Goal: Task Accomplishment & Management: Manage account settings

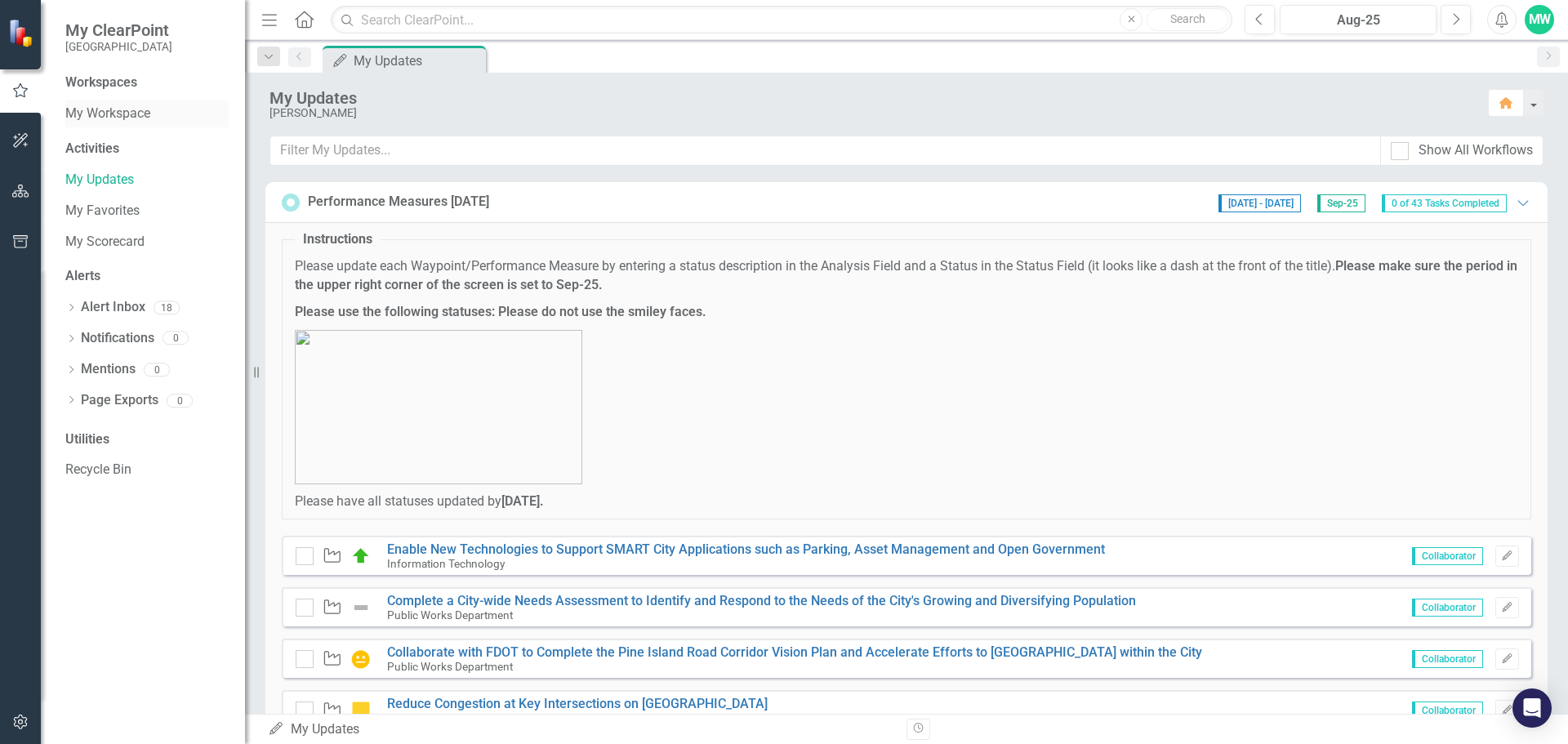
click at [126, 112] on link "My Workspace" at bounding box center [147, 114] width 163 height 19
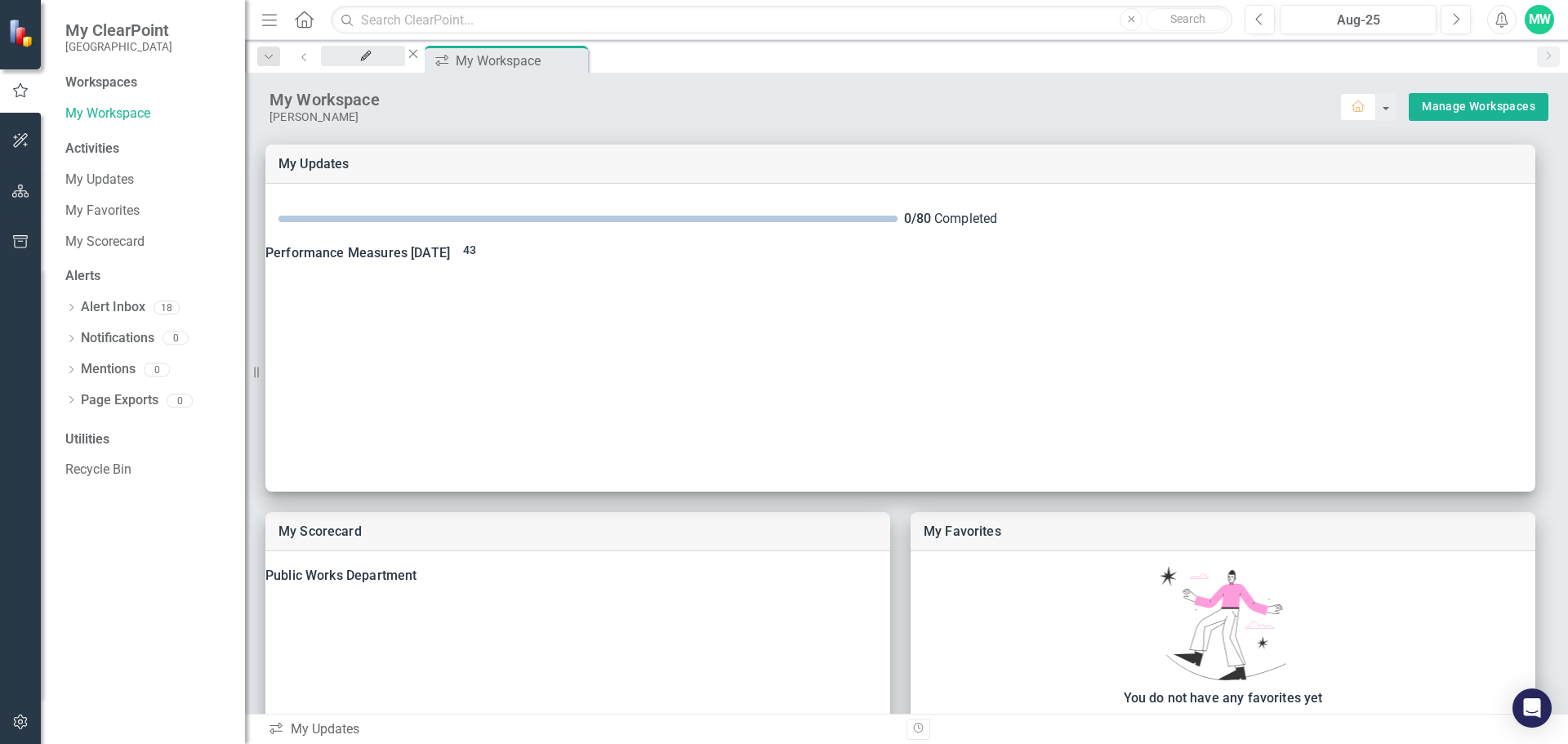
click at [391, 64] on div "My Updates" at bounding box center [363, 72] width 55 height 21
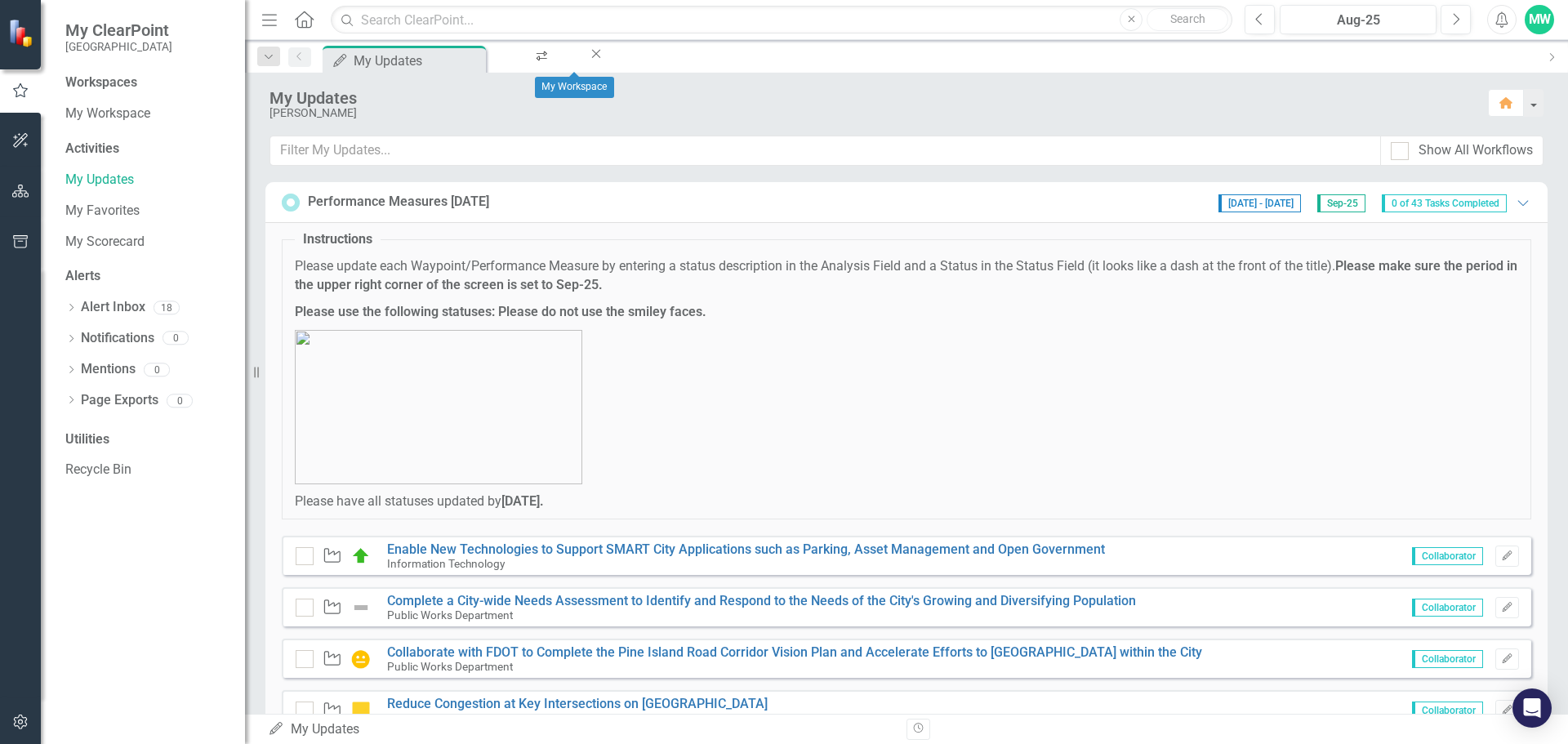
click at [605, 61] on icon "Close" at bounding box center [596, 54] width 17 height 13
click at [1017, 552] on link "Enable New Technologies to Support SMART City Applications such as Parking, Ass…" at bounding box center [746, 549] width 718 height 16
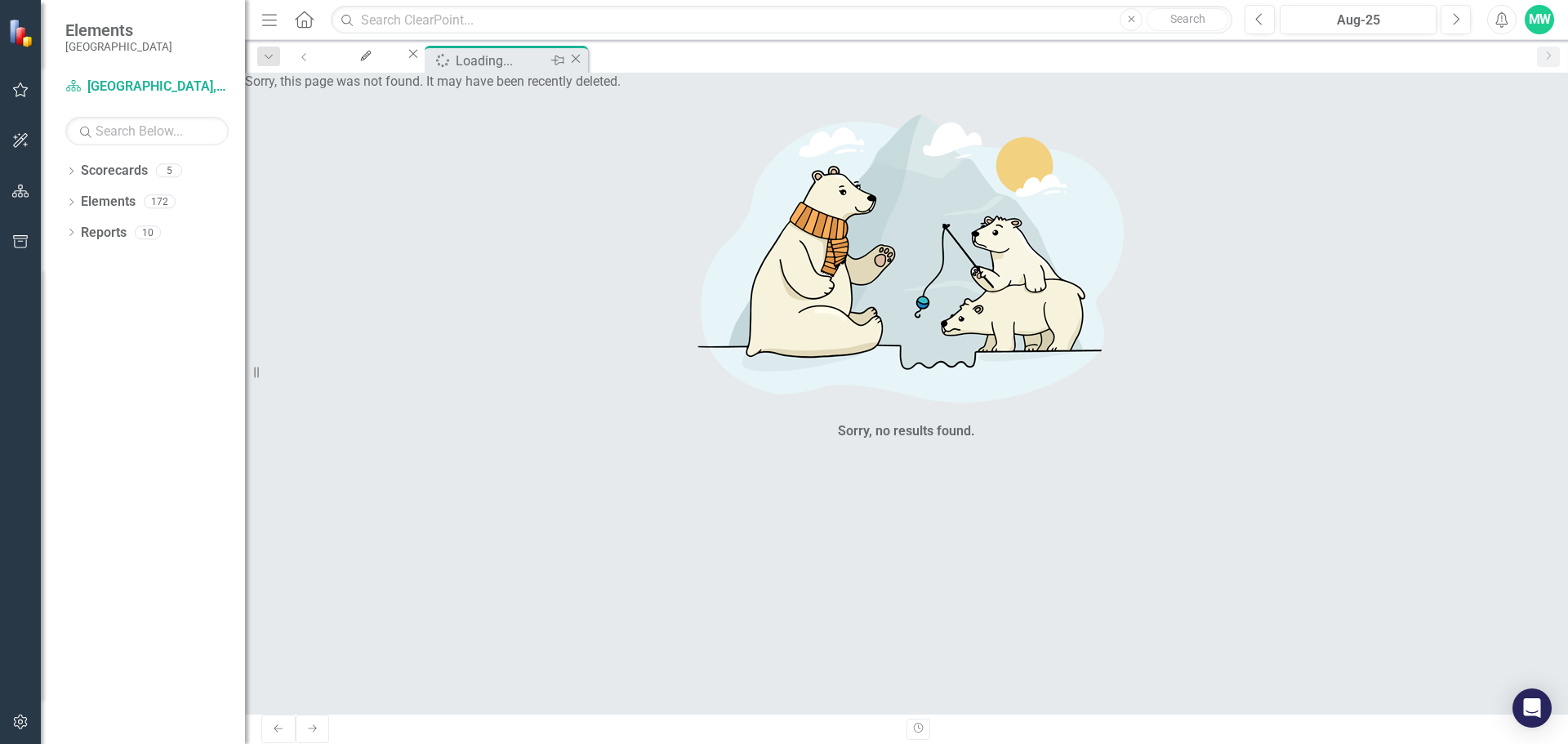
click at [584, 58] on icon "Close" at bounding box center [576, 59] width 17 height 13
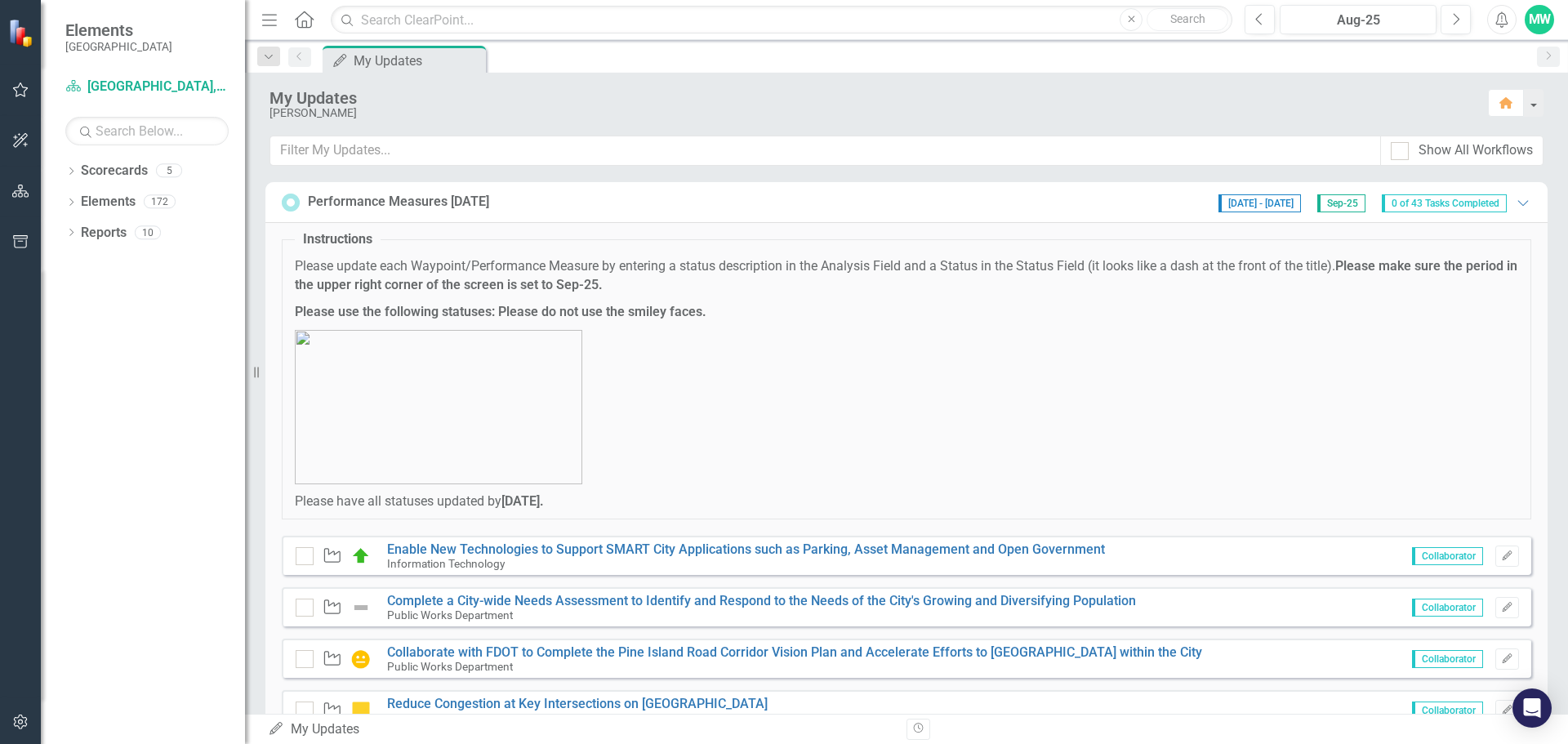
click at [1265, 202] on span "[DATE] - [DATE]" at bounding box center [1259, 203] width 82 height 18
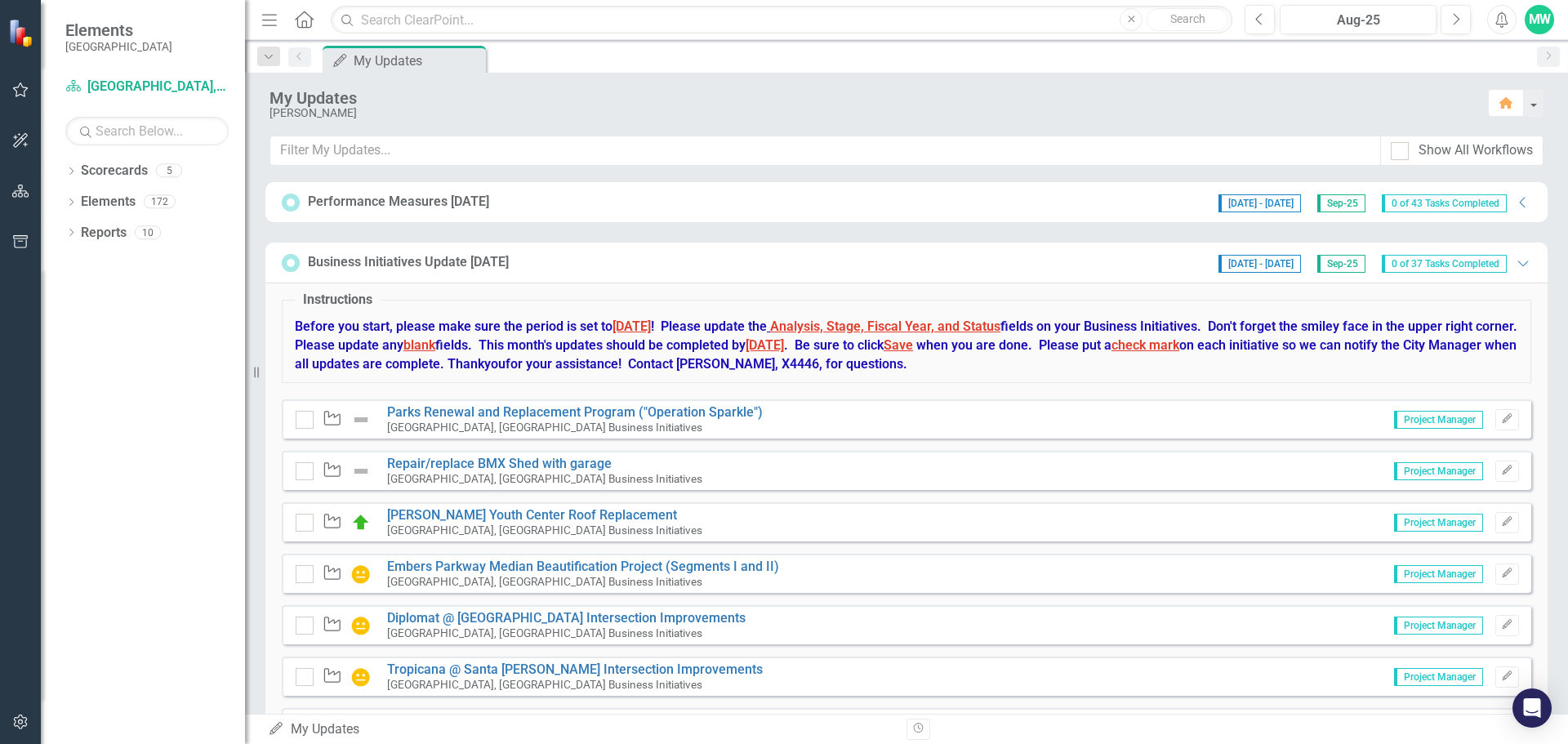
click at [1265, 202] on span "[DATE] - [DATE]" at bounding box center [1259, 203] width 82 height 18
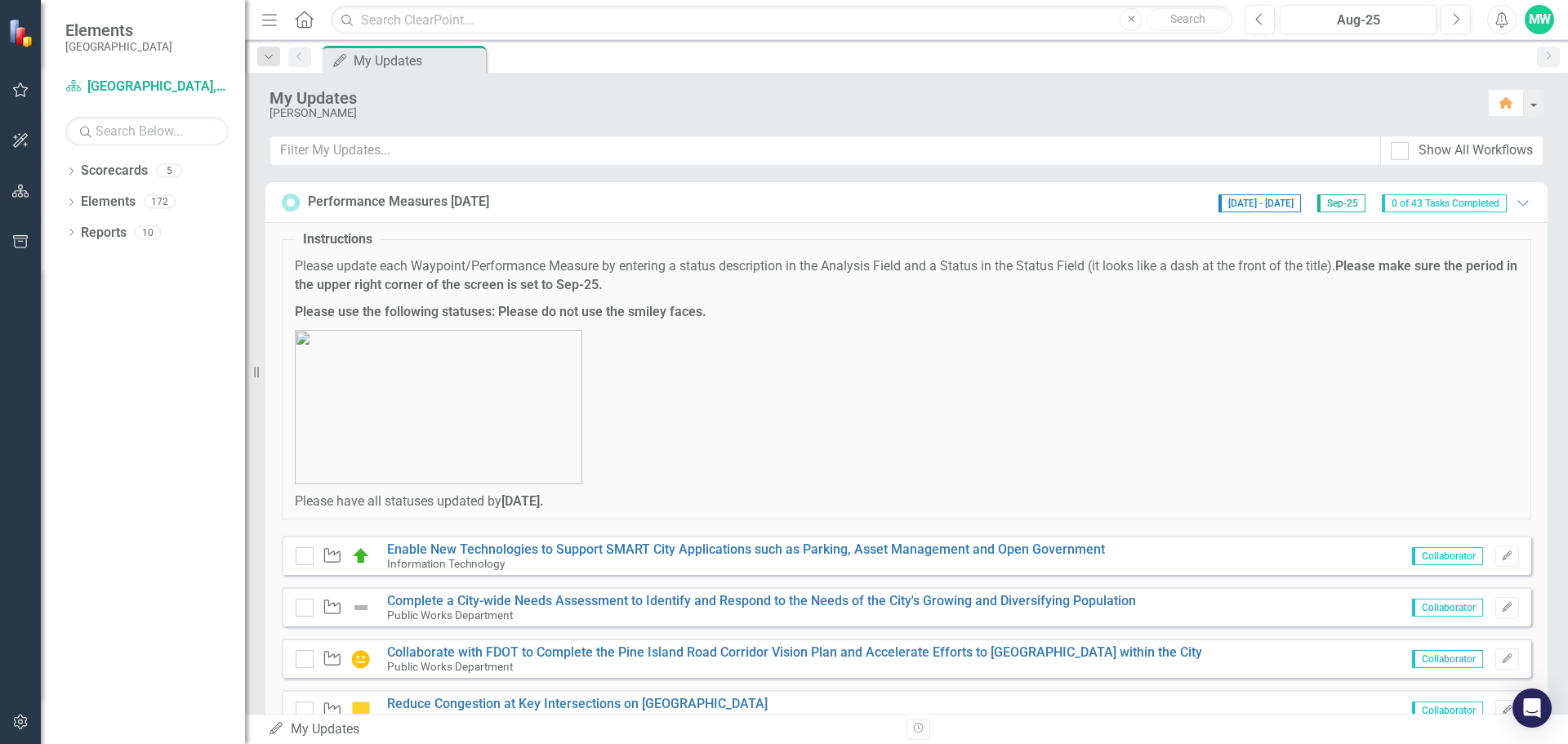
click at [1265, 202] on span "[DATE] - [DATE]" at bounding box center [1259, 203] width 82 height 18
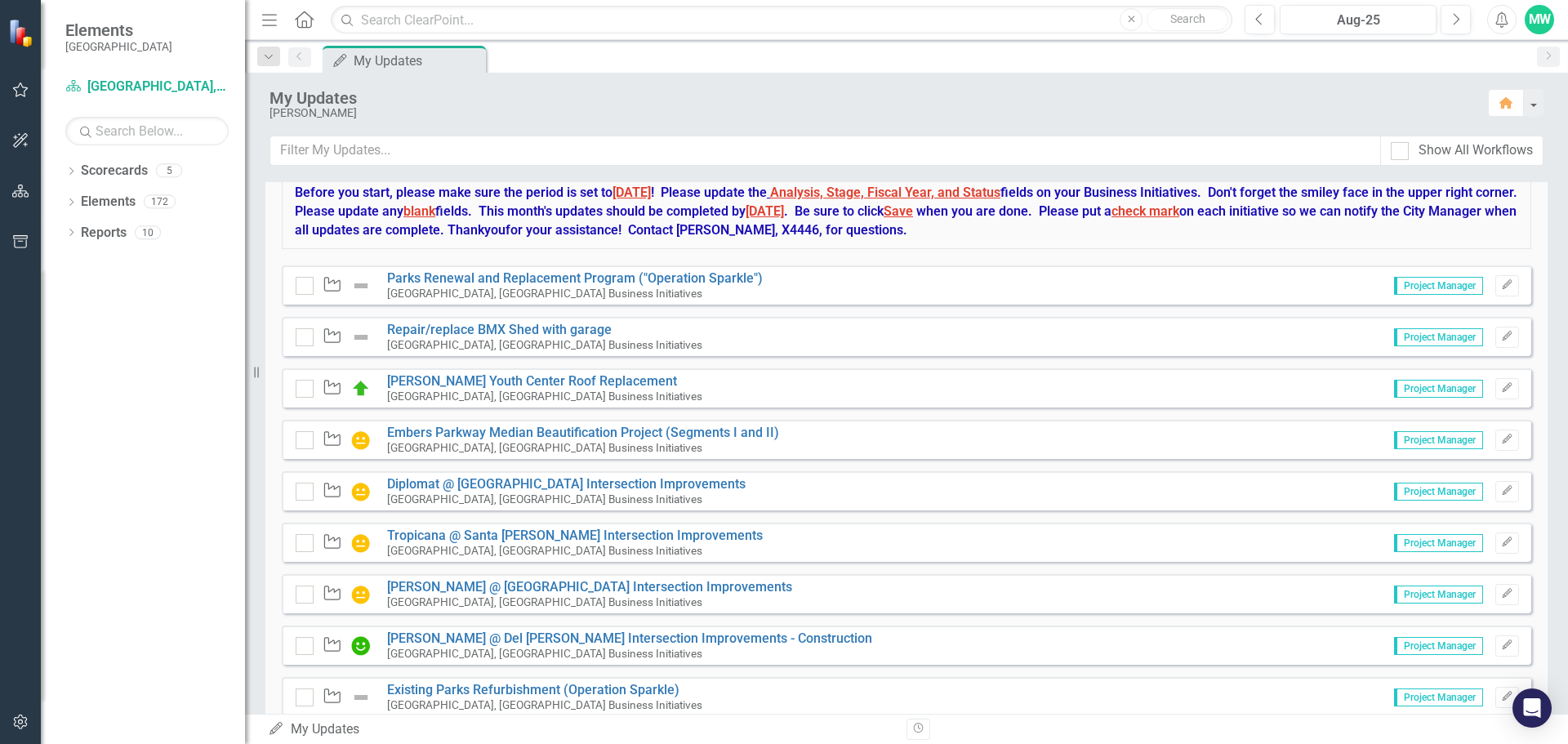
scroll to position [163, 0]
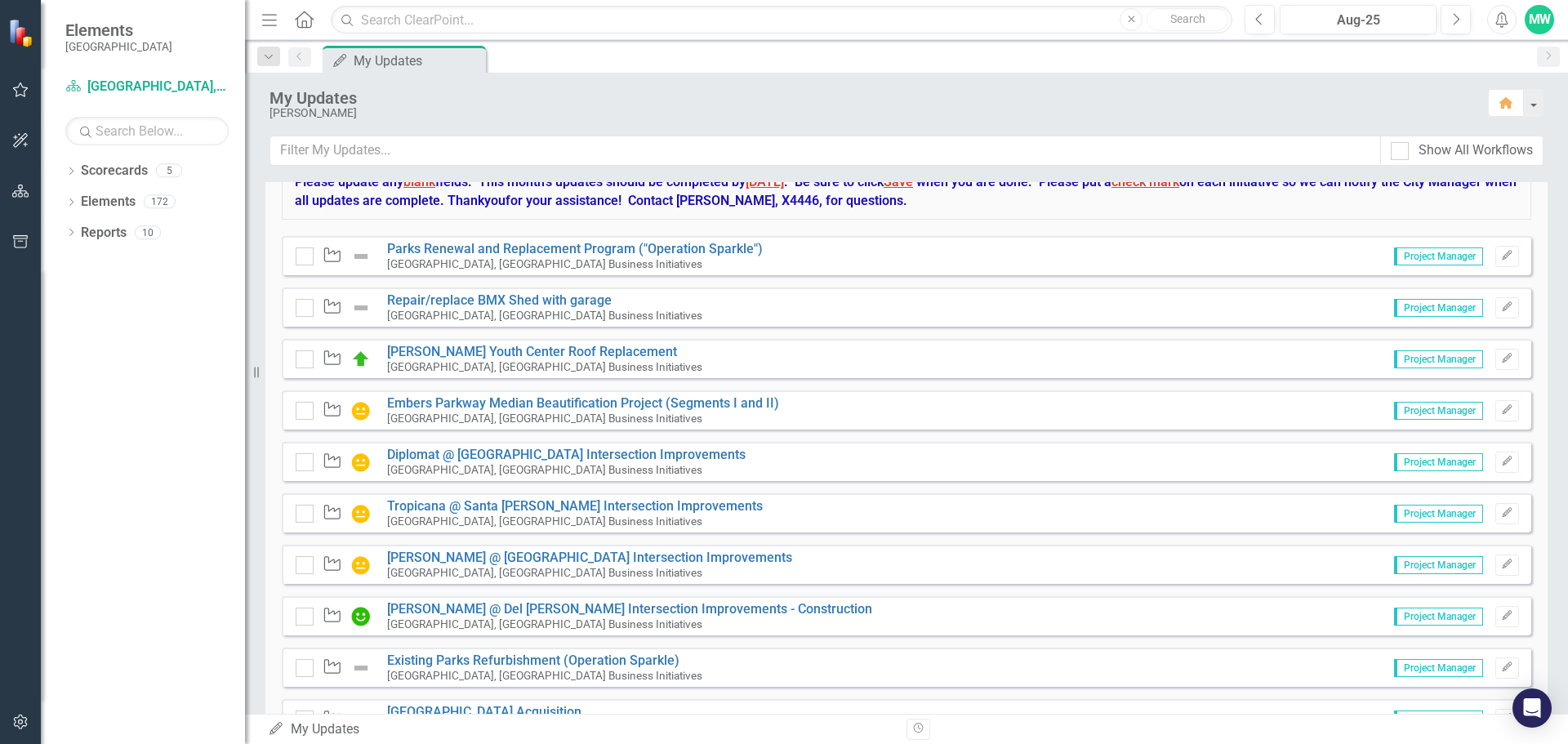
click at [764, 462] on div "Waypoint Diplomat @ [GEOGRAPHIC_DATA] Intersection Improvements [GEOGRAPHIC_DAT…" at bounding box center [906, 462] width 1250 height 39
click at [642, 454] on link "Diplomat @ [GEOGRAPHIC_DATA] Intersection Improvements" at bounding box center [566, 454] width 359 height 16
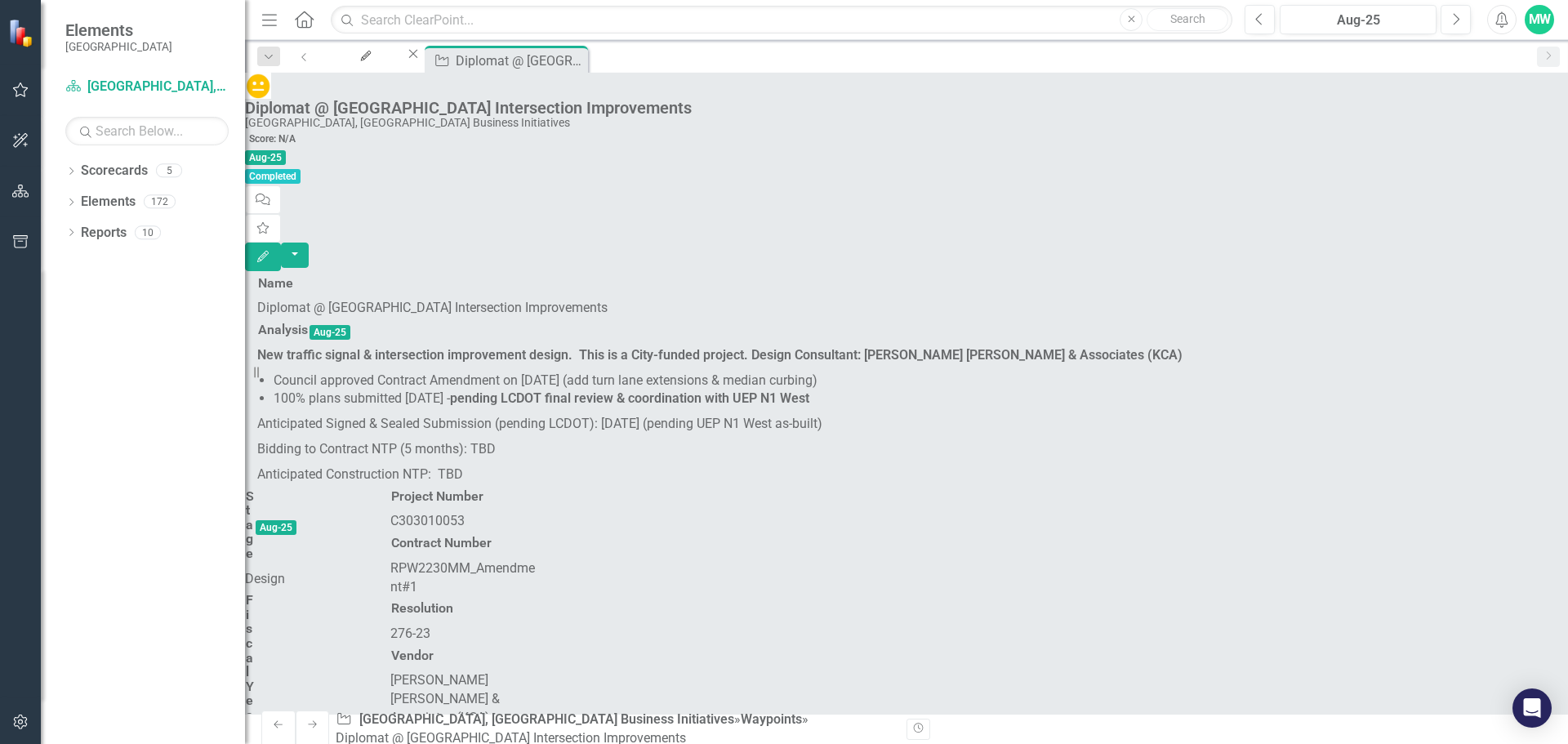
click at [0, 0] on icon "Close" at bounding box center [0, 0] width 0 height 0
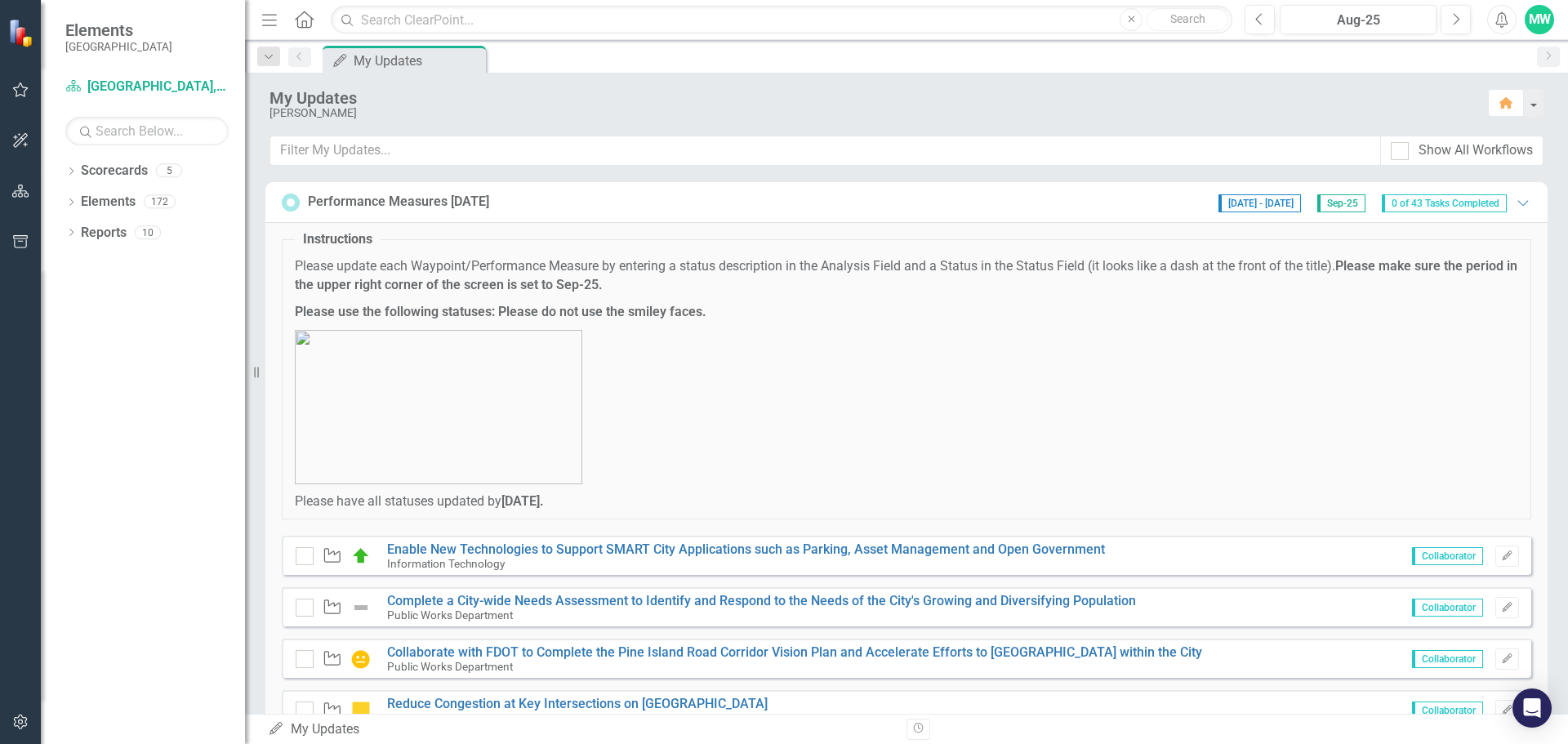
click at [1321, 204] on span "Sep-25" at bounding box center [1342, 203] width 48 height 18
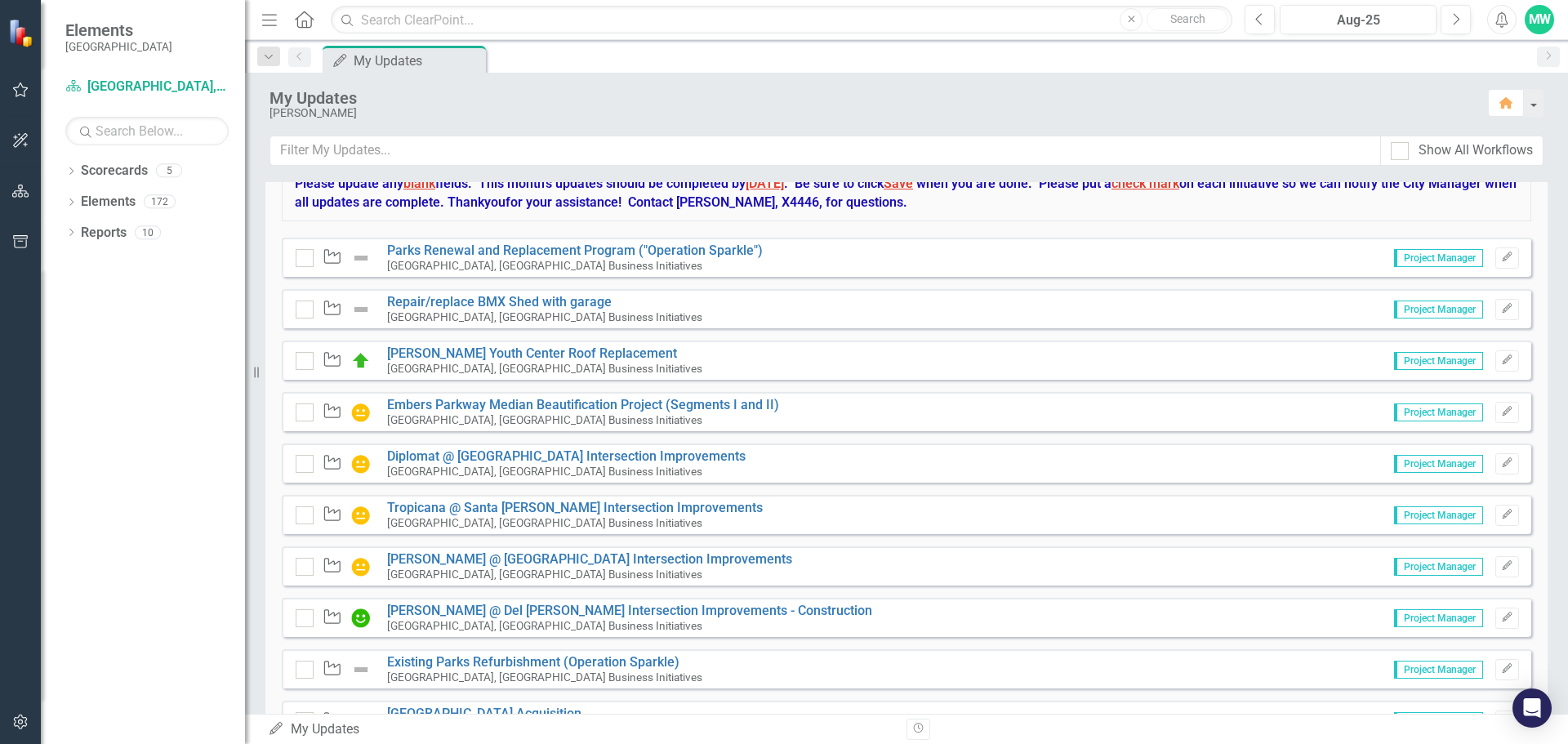
scroll to position [163, 0]
click at [539, 407] on link "Embers Parkway Median Beautification Project (Segments I and II)" at bounding box center [583, 403] width 392 height 16
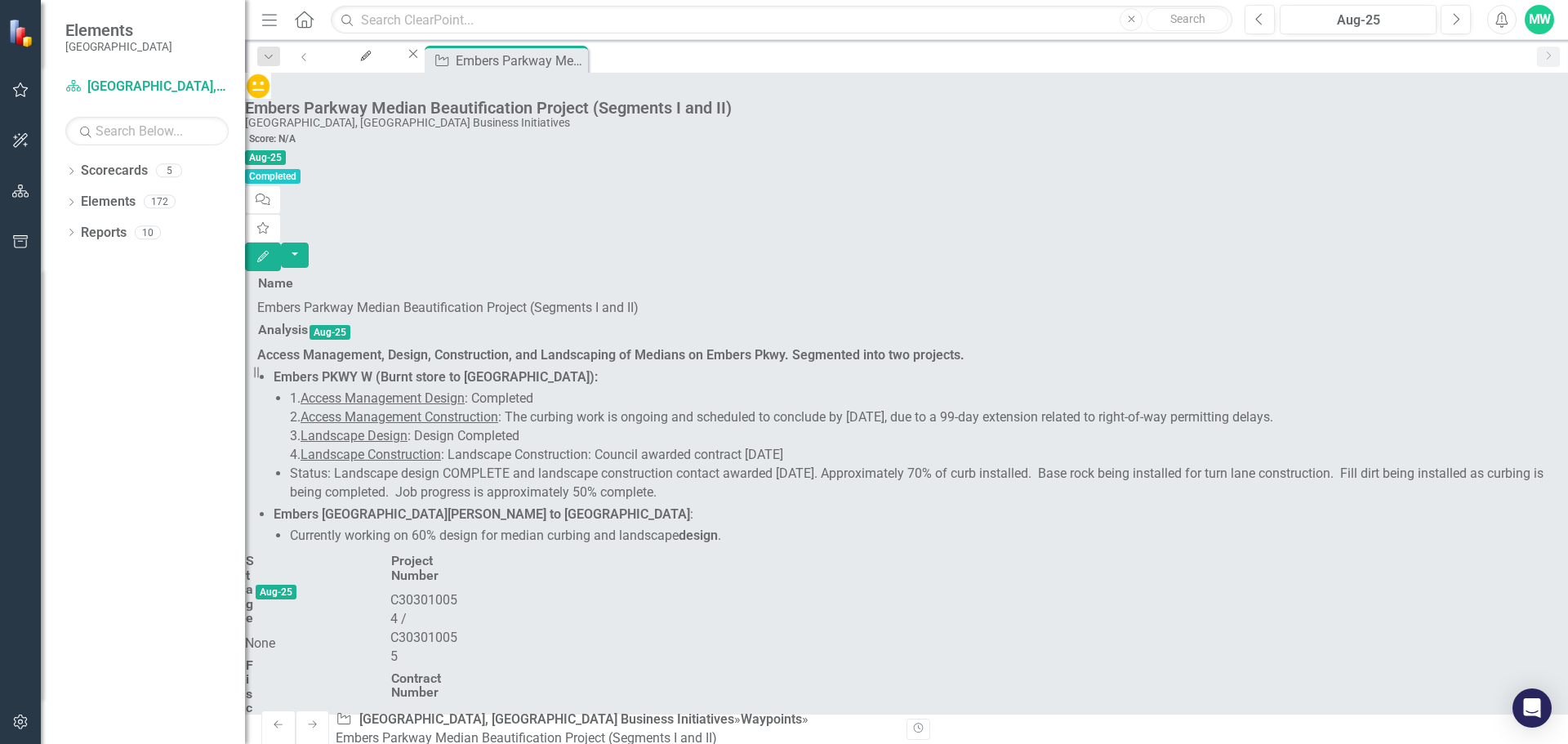
click at [286, 150] on span "Aug-25" at bounding box center [265, 157] width 41 height 15
click at [391, 62] on div "My Updates" at bounding box center [363, 72] width 55 height 21
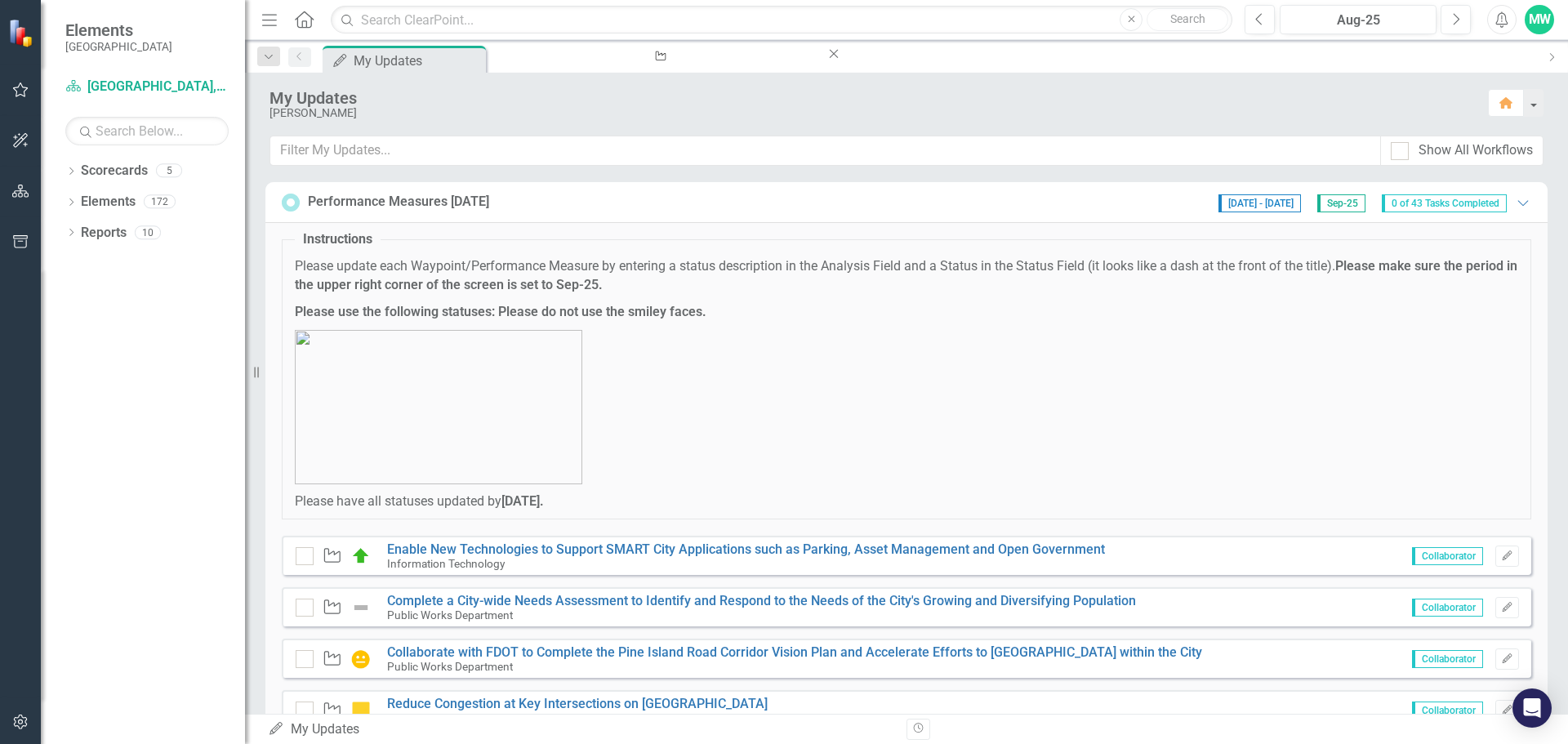
click at [1327, 204] on span "Sep-25" at bounding box center [1342, 203] width 48 height 18
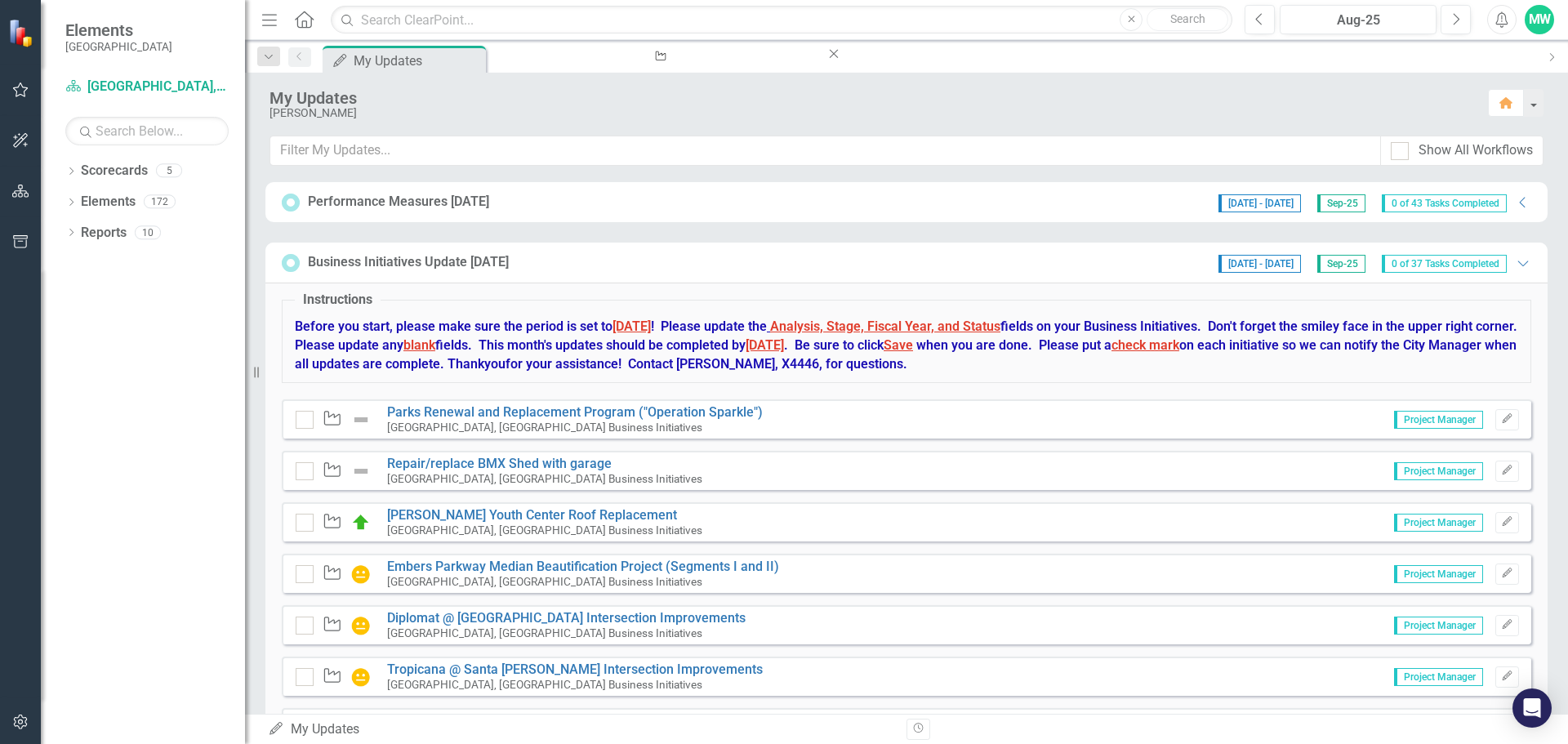
click at [1329, 265] on span "Sep-25" at bounding box center [1342, 264] width 48 height 18
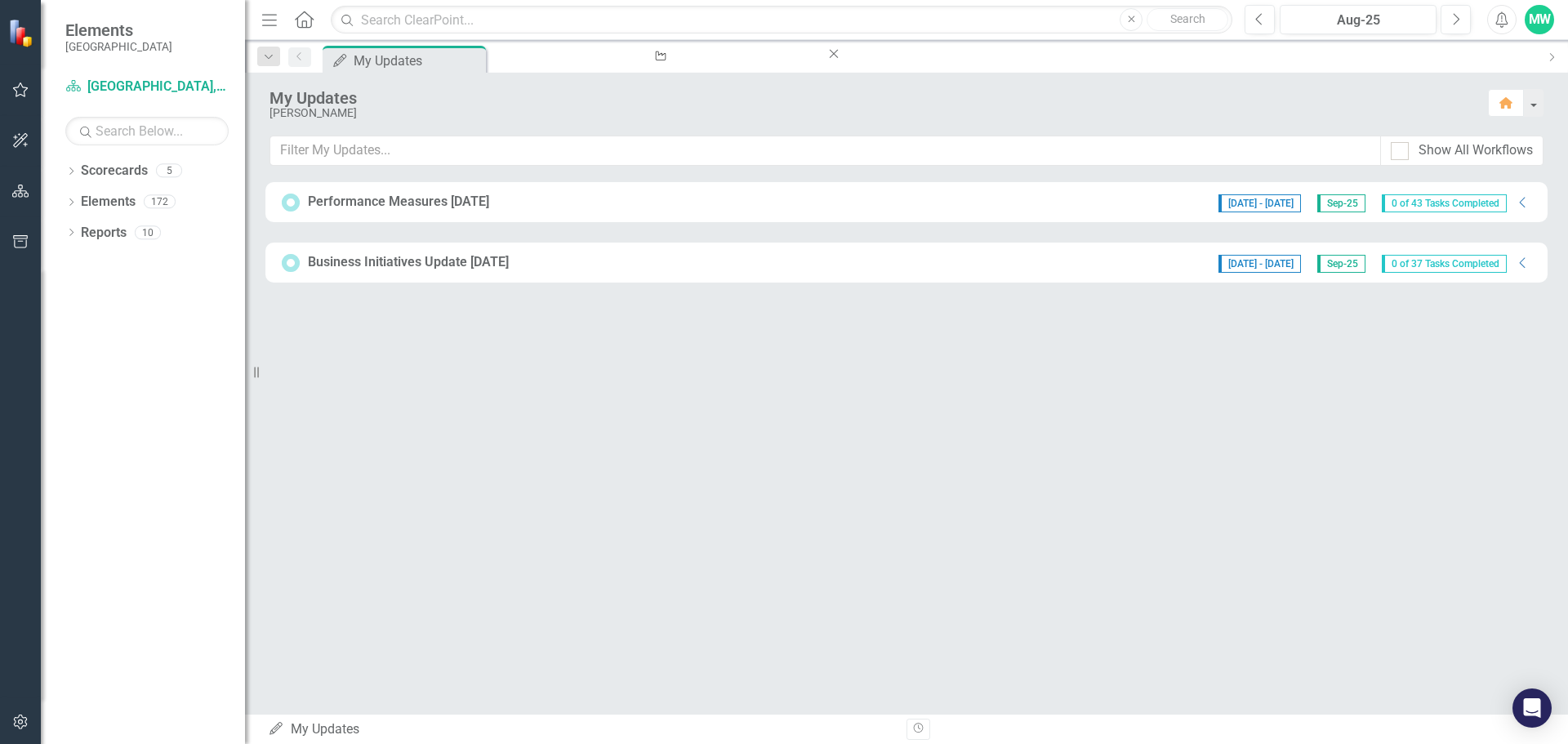
click at [1329, 265] on span "Sep-25" at bounding box center [1342, 264] width 48 height 18
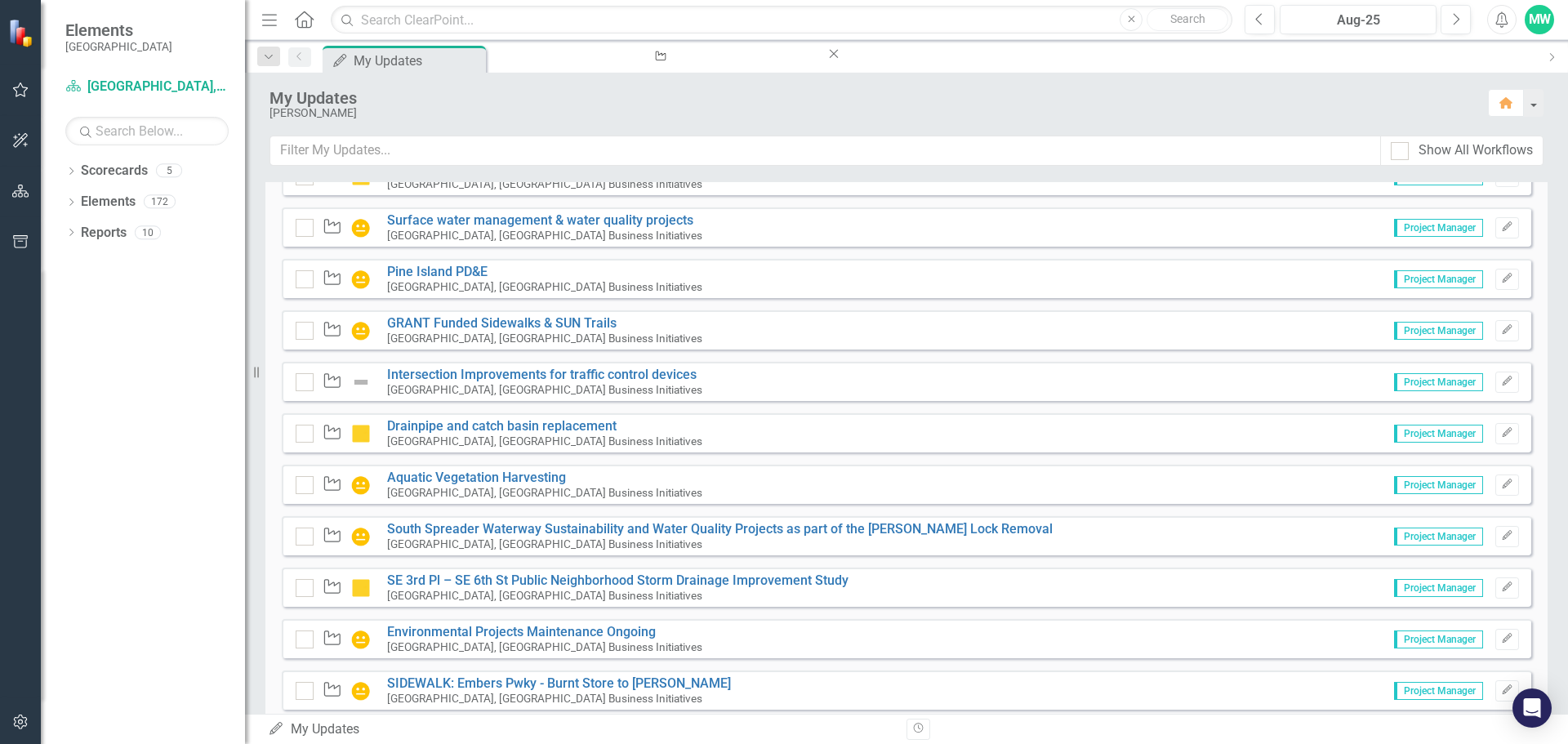
scroll to position [728, 0]
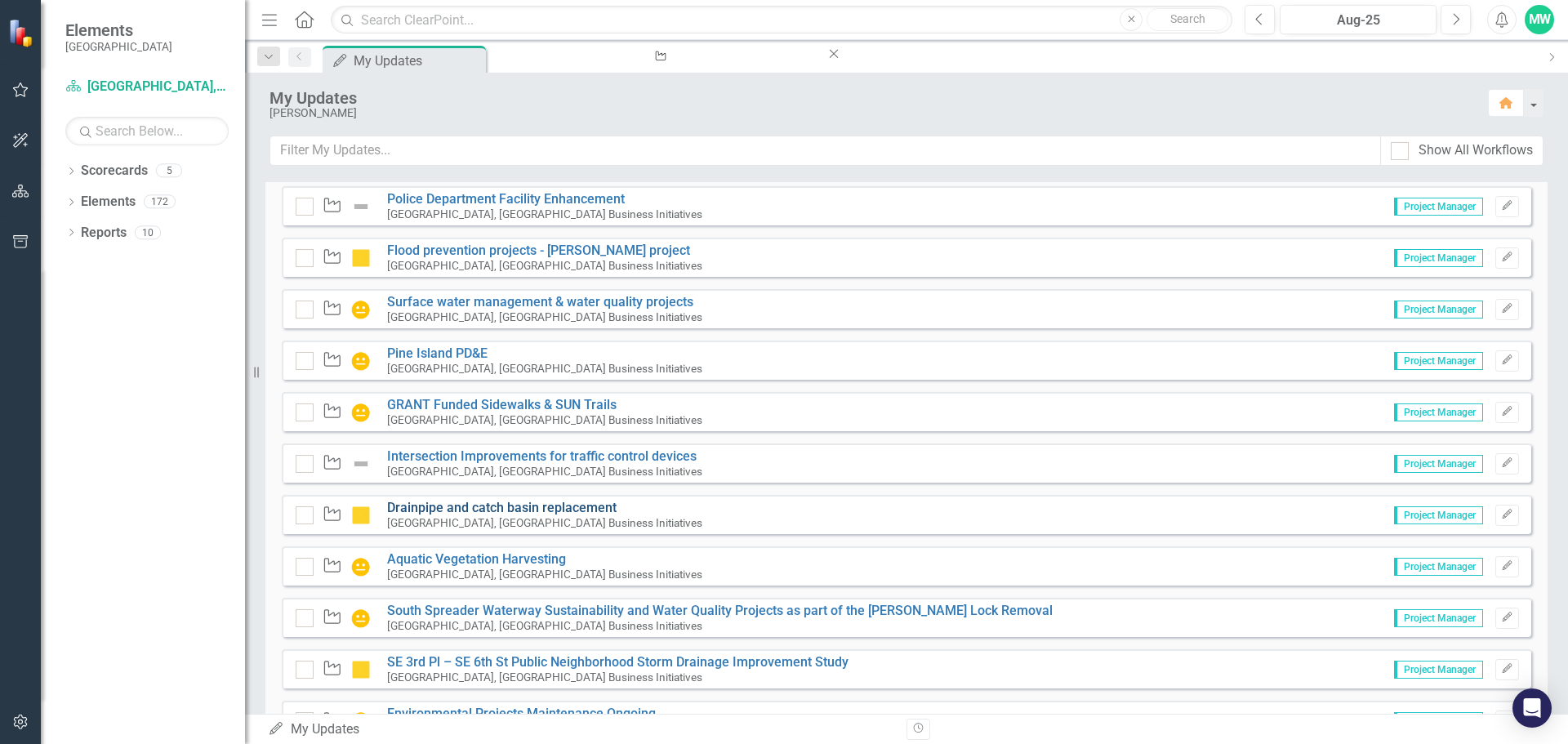
click at [591, 507] on link "Drainpipe and catch basin replacement" at bounding box center [502, 507] width 230 height 16
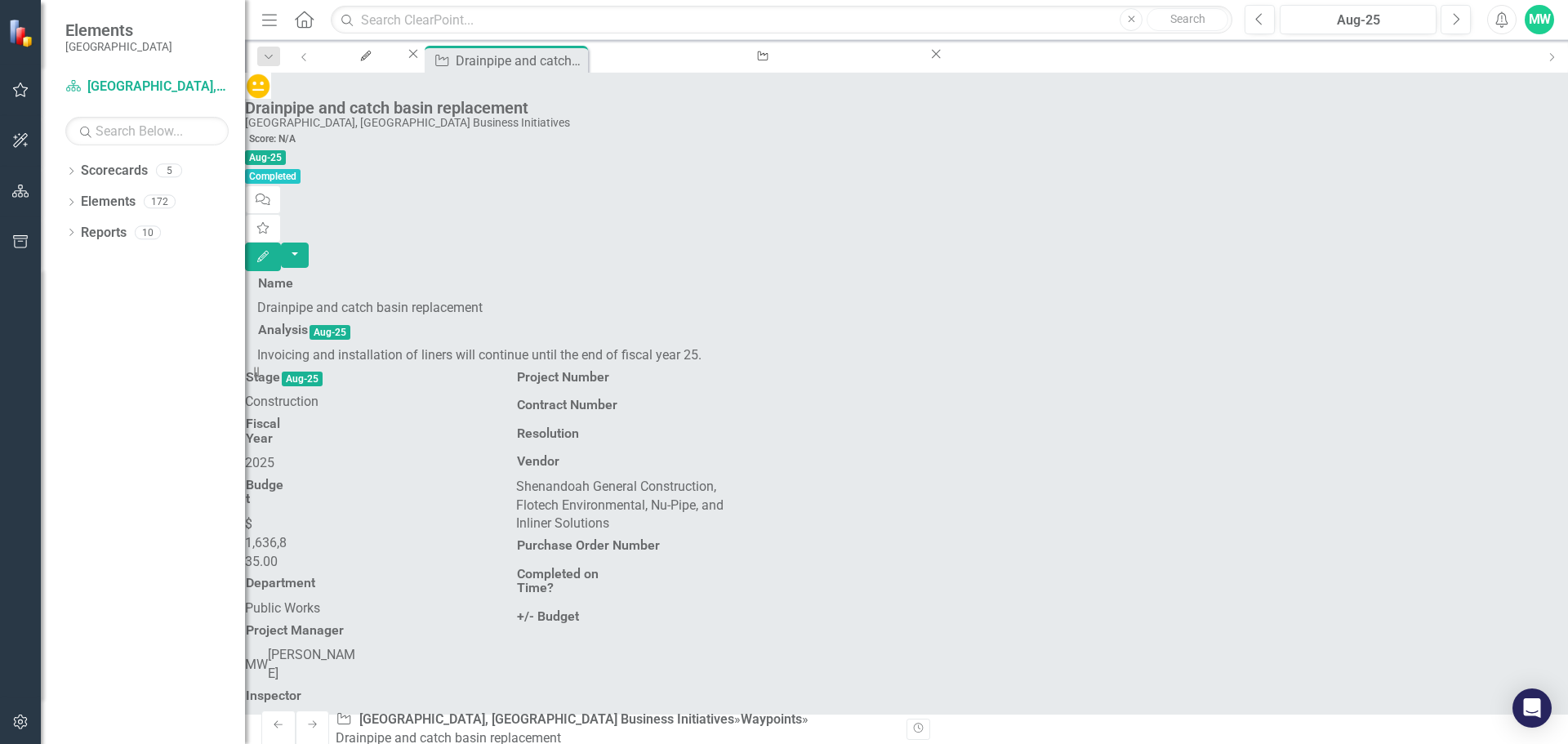
click at [286, 150] on span "Aug-25" at bounding box center [265, 157] width 41 height 15
click at [351, 325] on span "Aug-25" at bounding box center [330, 332] width 41 height 15
click at [322, 372] on span "Aug-25" at bounding box center [301, 379] width 41 height 15
click at [584, 62] on icon "Close" at bounding box center [576, 59] width 17 height 13
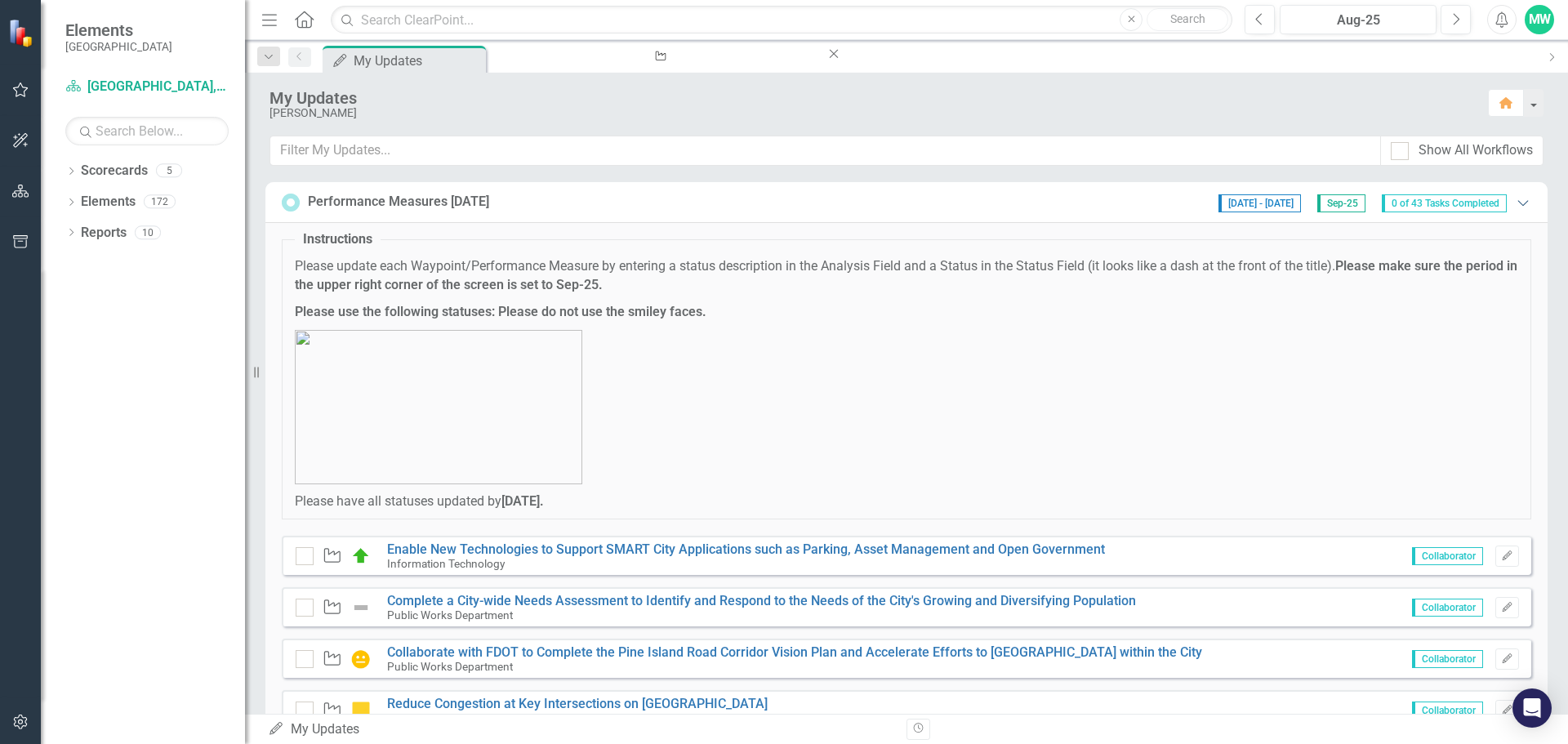
click at [1515, 204] on icon "Expanded" at bounding box center [1523, 202] width 17 height 13
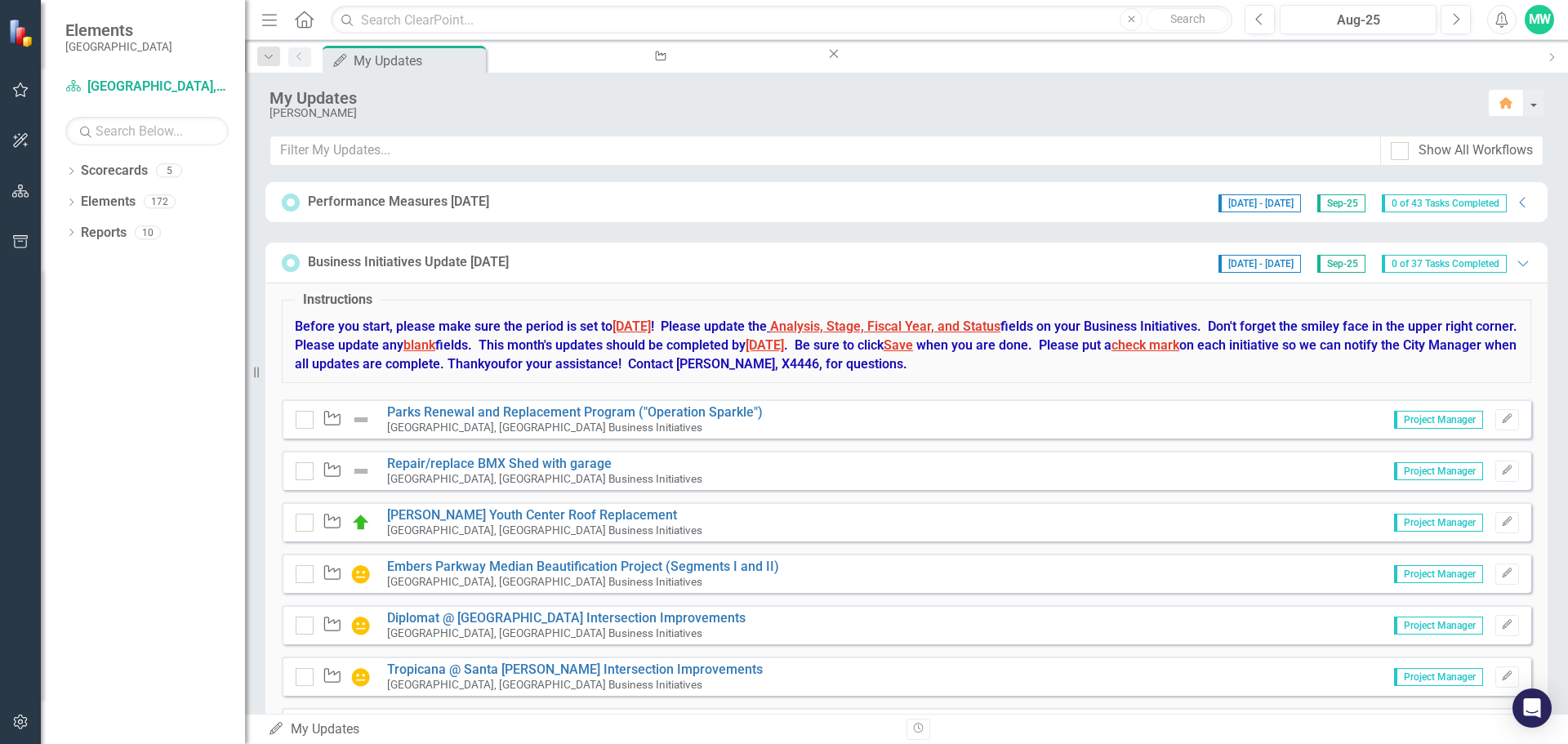
click at [1253, 262] on span "[DATE] - [DATE]" at bounding box center [1259, 264] width 82 height 18
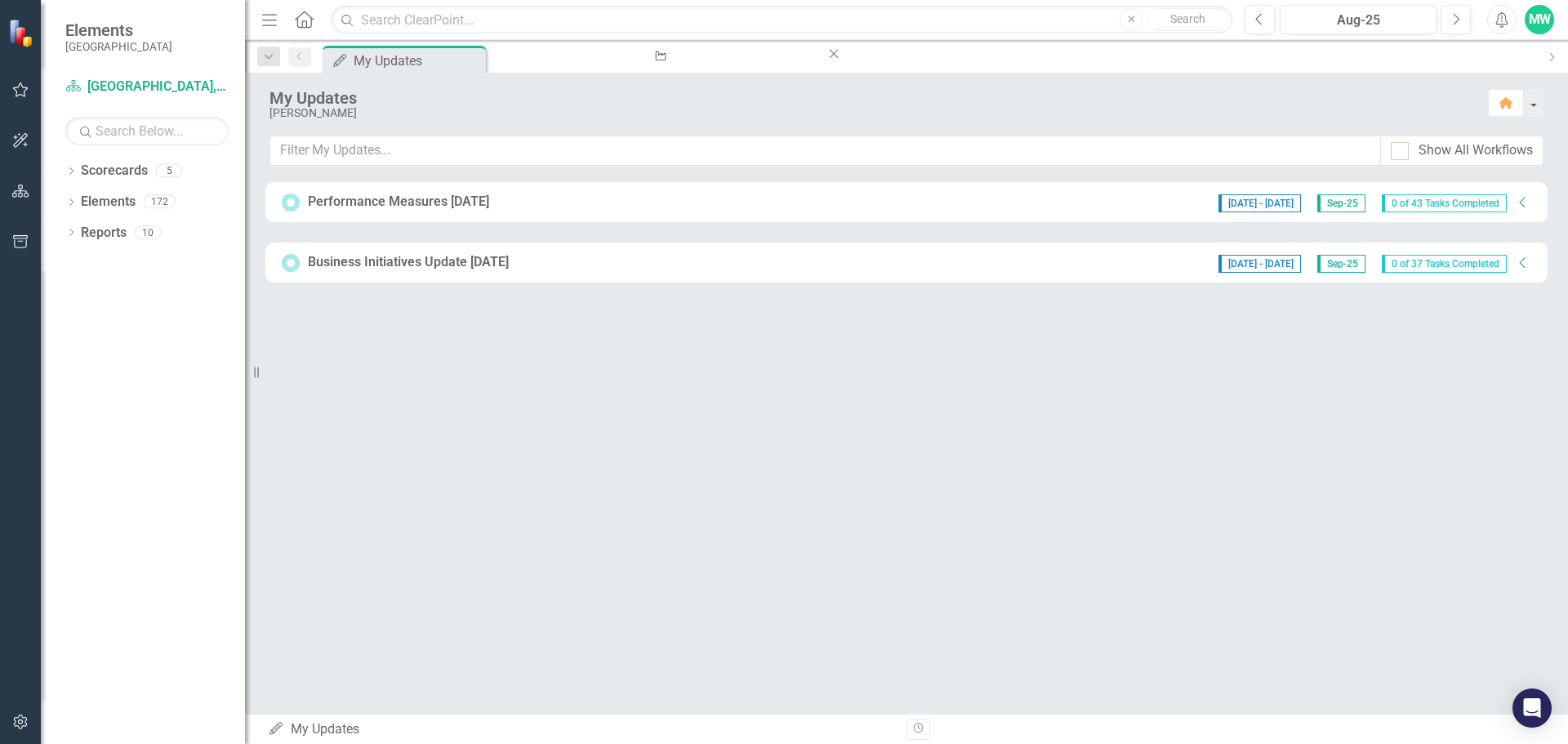
click at [1253, 262] on span "[DATE] - [DATE]" at bounding box center [1259, 264] width 82 height 18
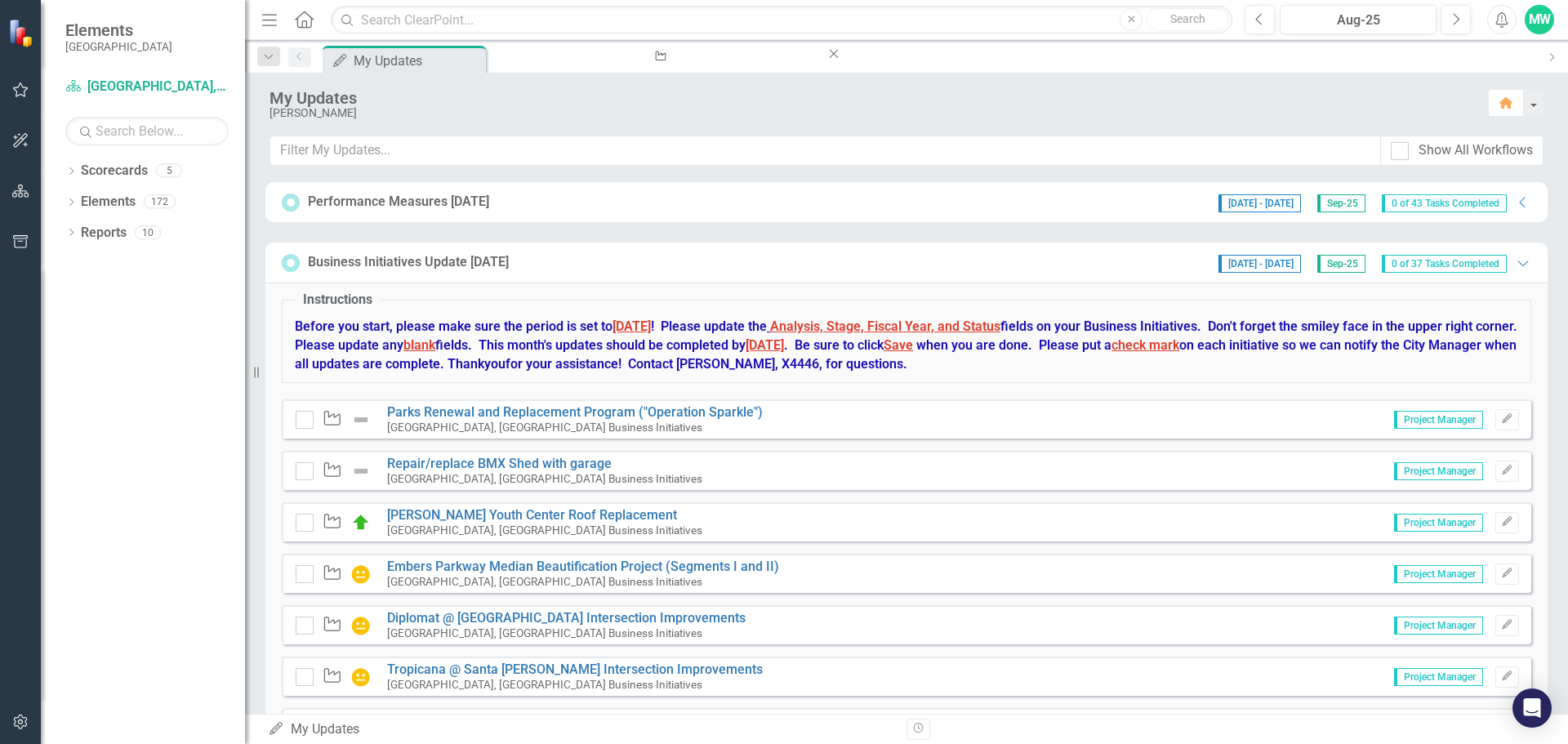
click at [286, 262] on icon at bounding box center [291, 263] width 13 height 13
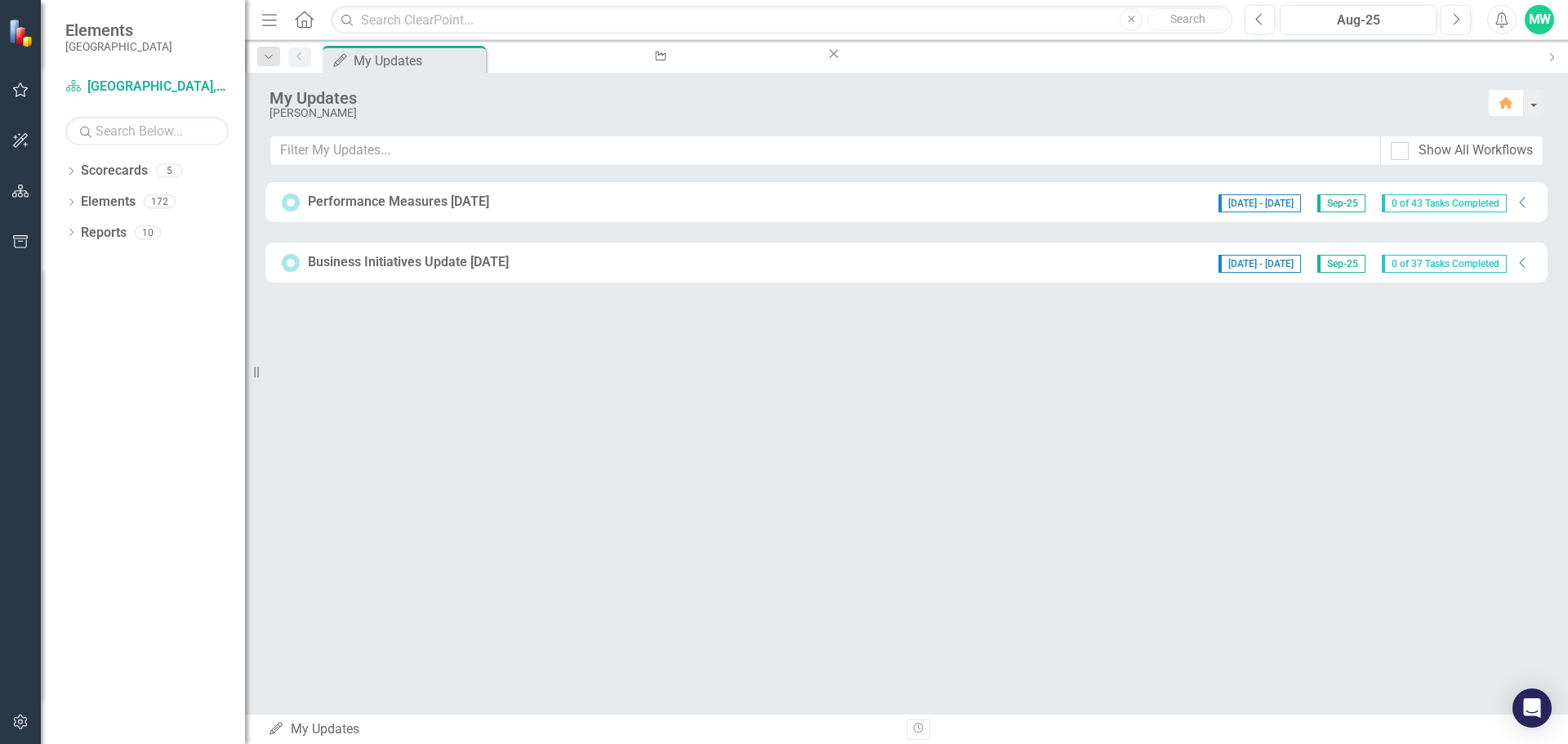
click at [286, 262] on icon at bounding box center [291, 263] width 13 height 13
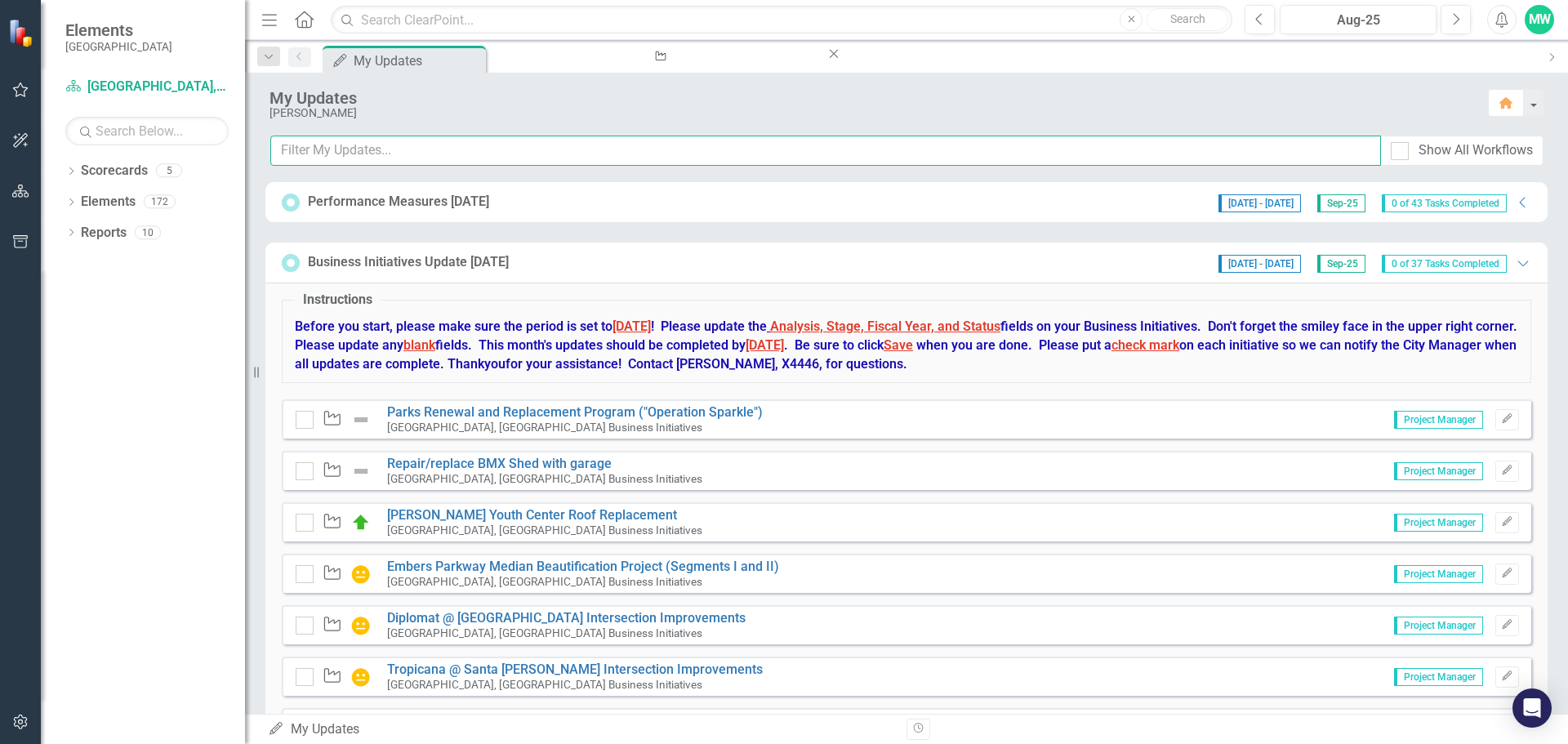
click at [361, 149] on input "text" at bounding box center [826, 151] width 1111 height 30
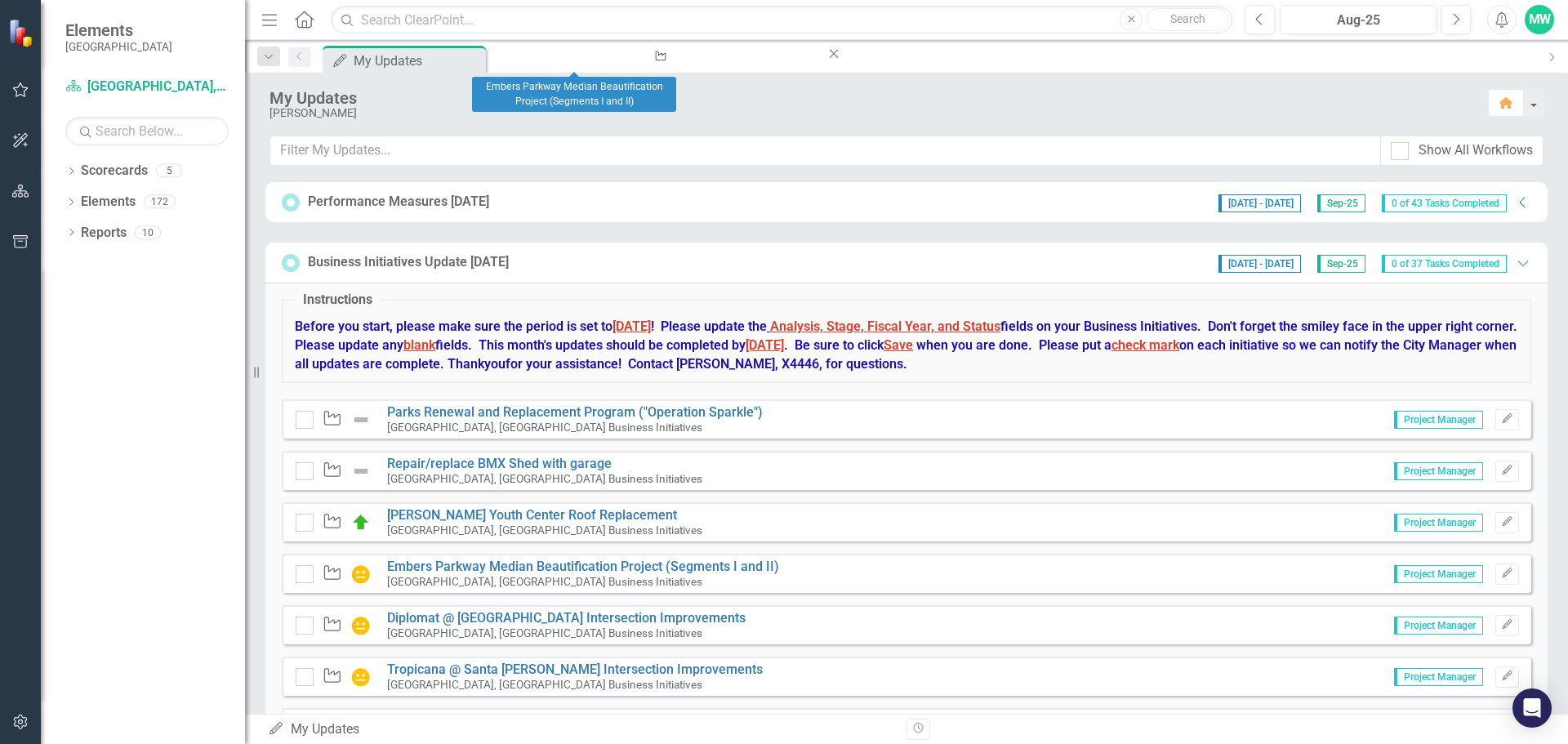
click at [829, 59] on icon at bounding box center [834, 54] width 9 height 9
click at [1501, 519] on icon "Edit" at bounding box center [1507, 522] width 12 height 10
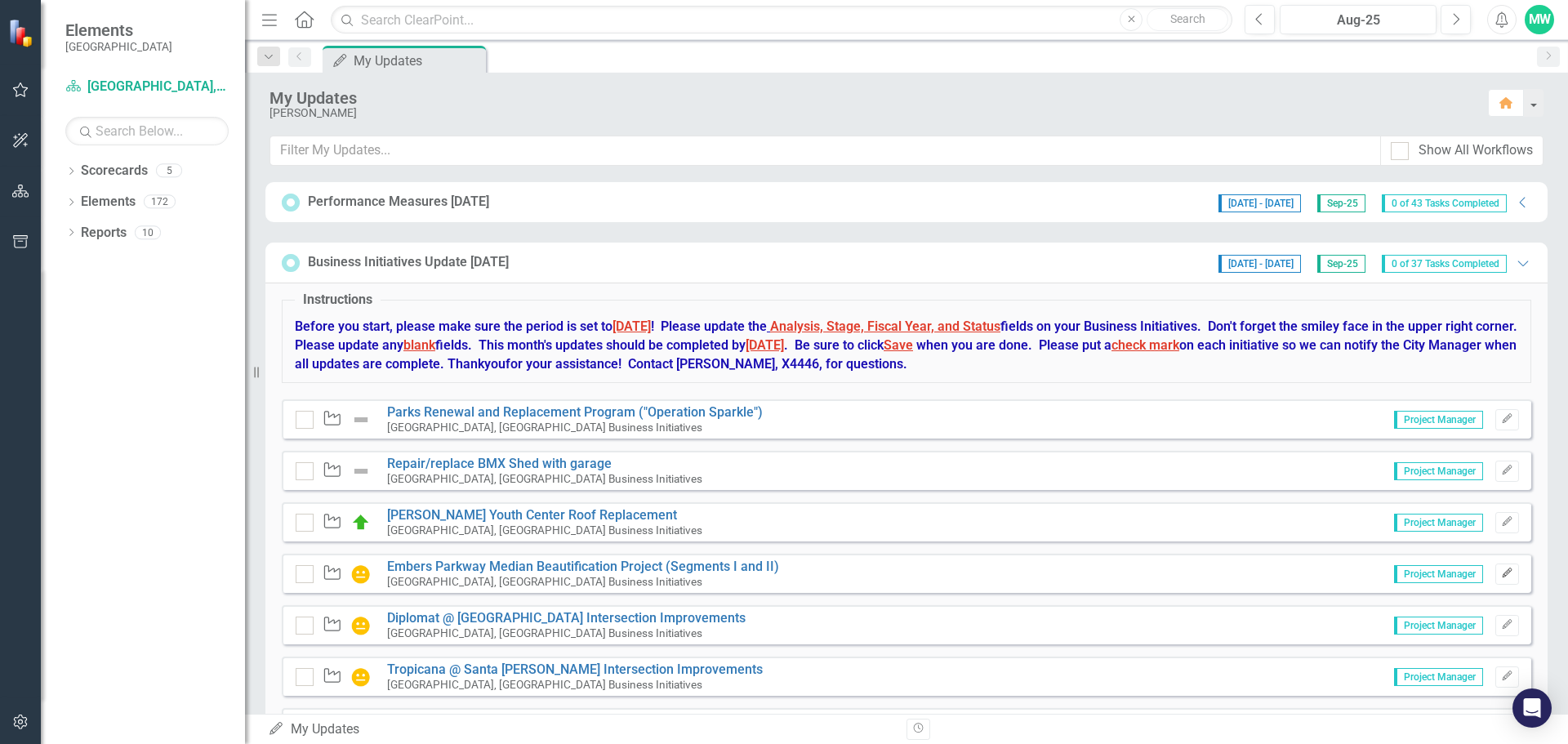
click at [1501, 575] on icon "Edit" at bounding box center [1507, 574] width 12 height 10
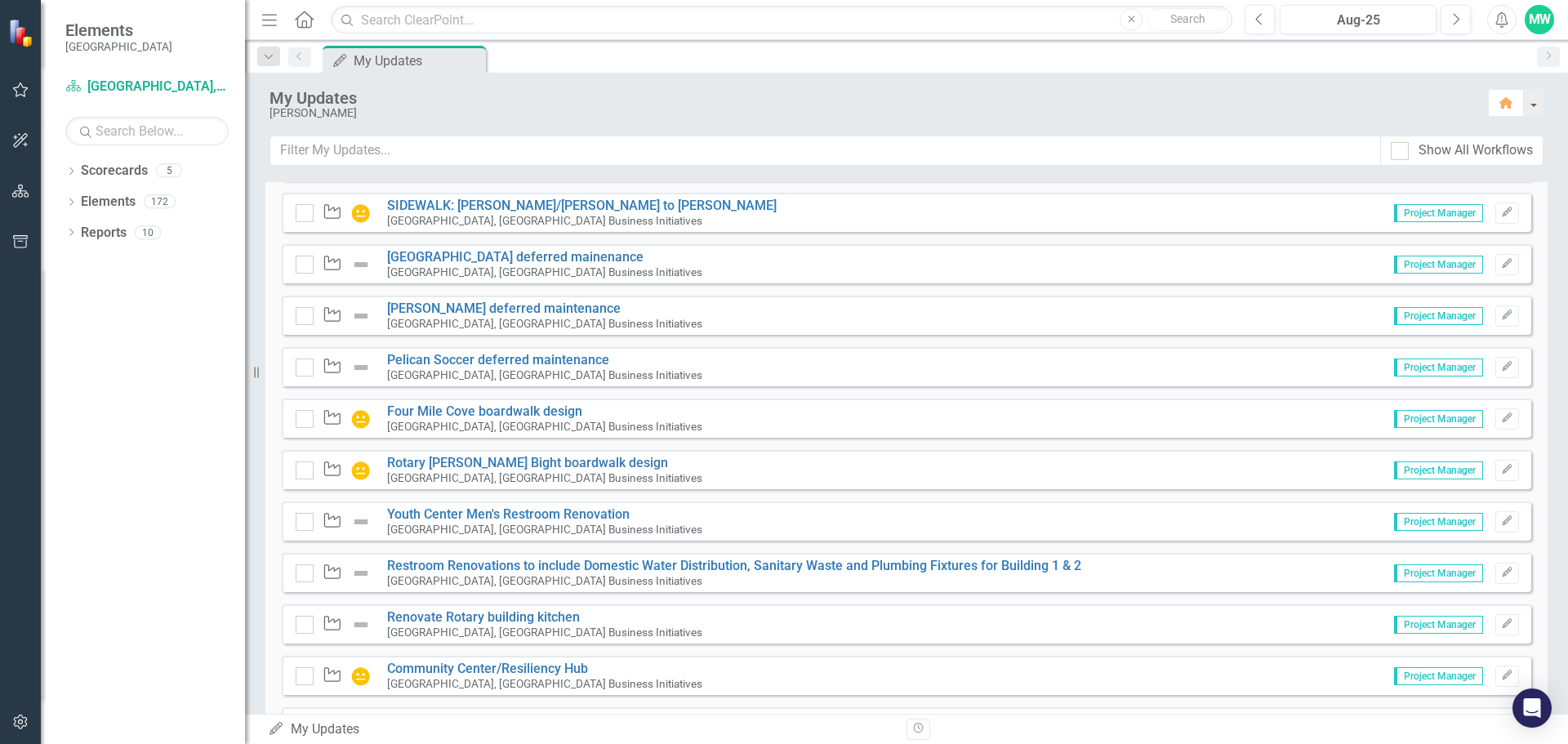
scroll to position [1471, 0]
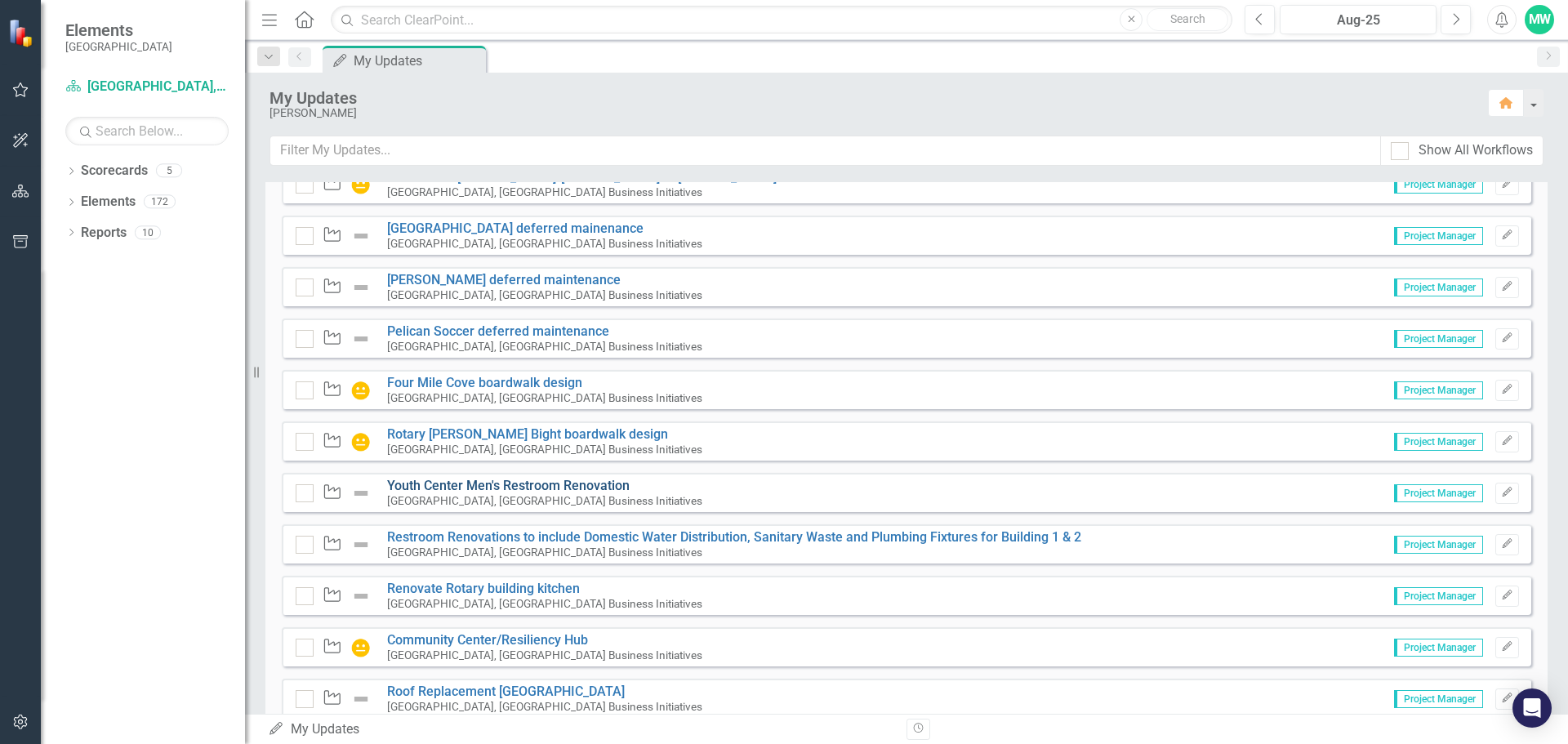
click at [590, 490] on link "Youth Center Men's Restroom Renovation" at bounding box center [508, 486] width 242 height 16
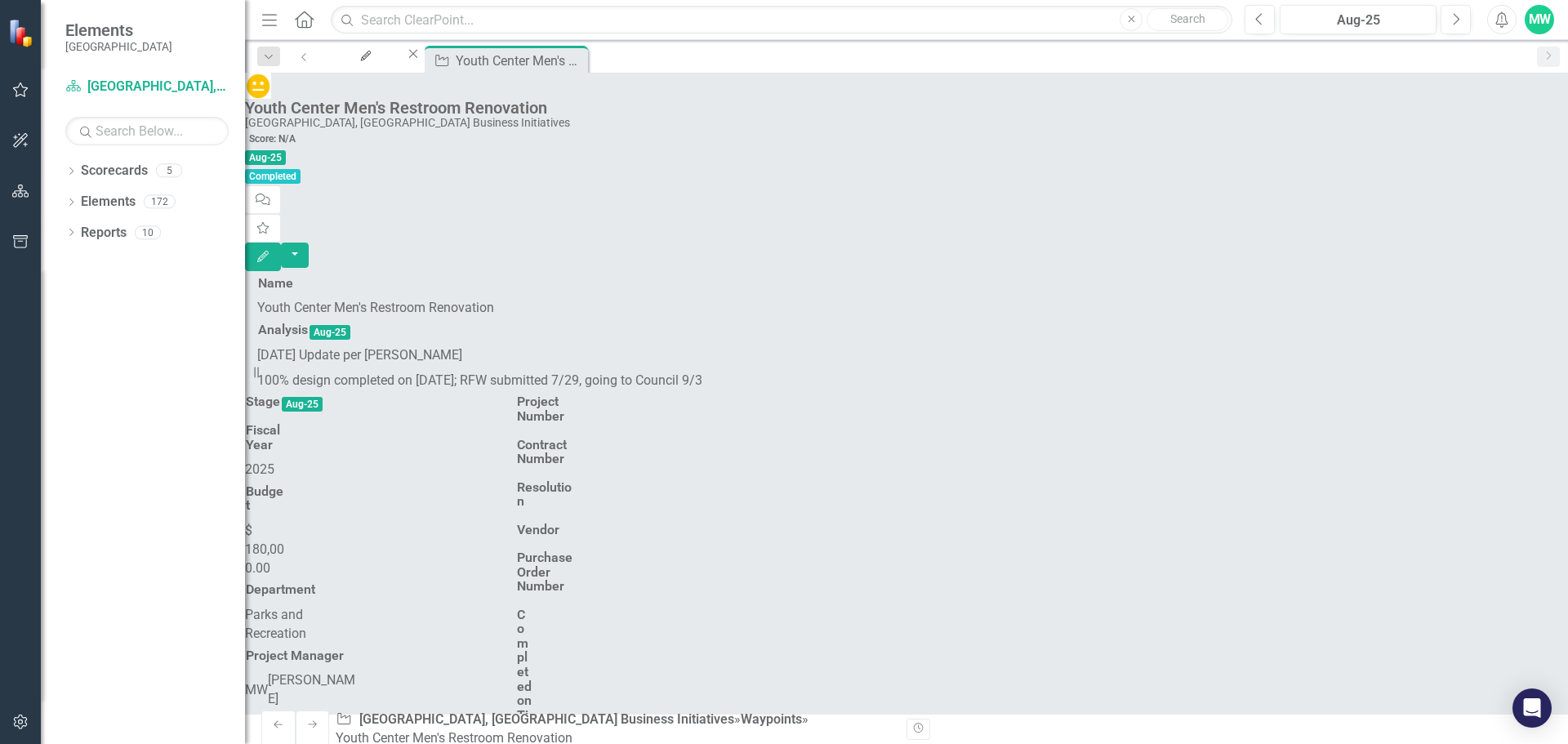
click at [0, 0] on icon "Close" at bounding box center [0, 0] width 0 height 0
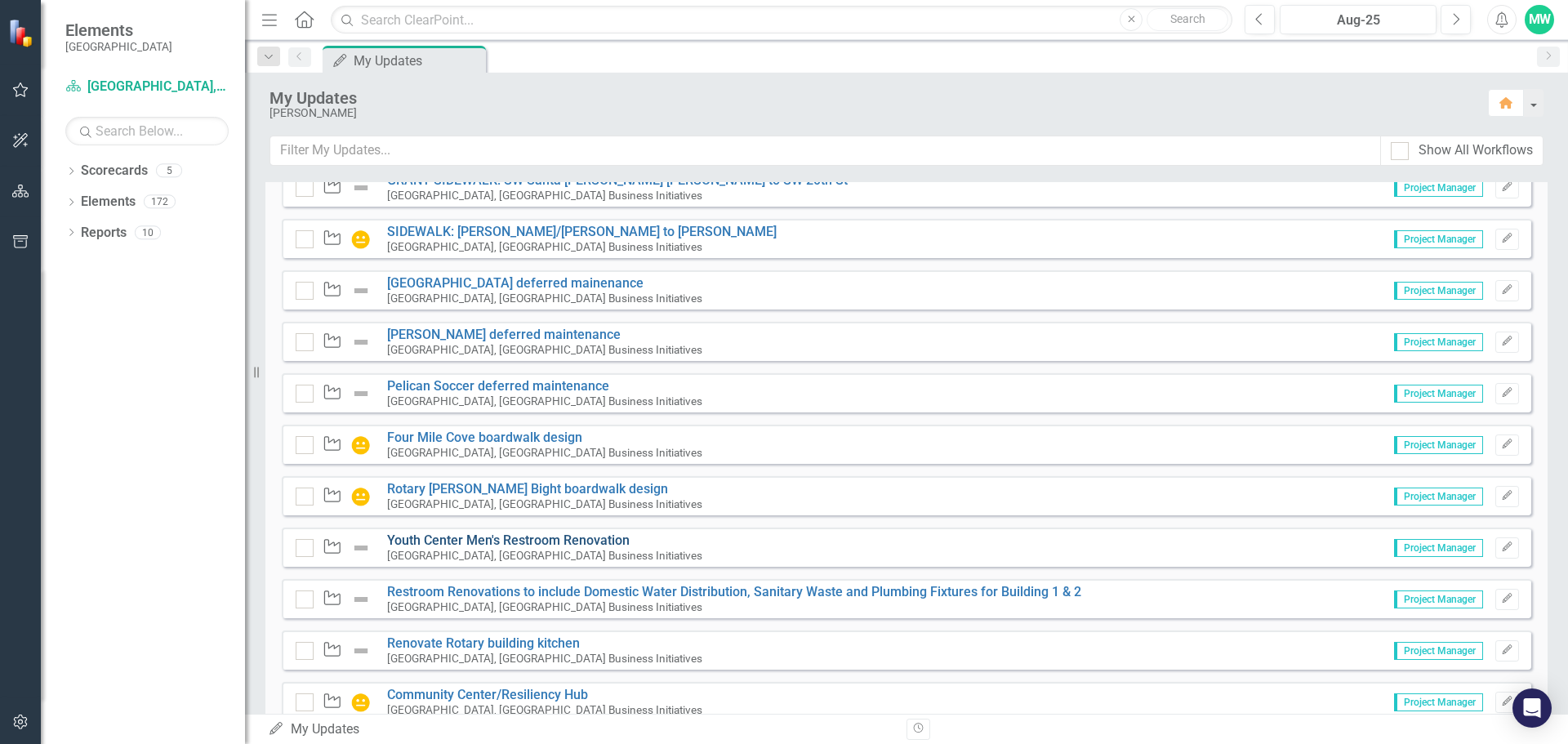
scroll to position [4004, 0]
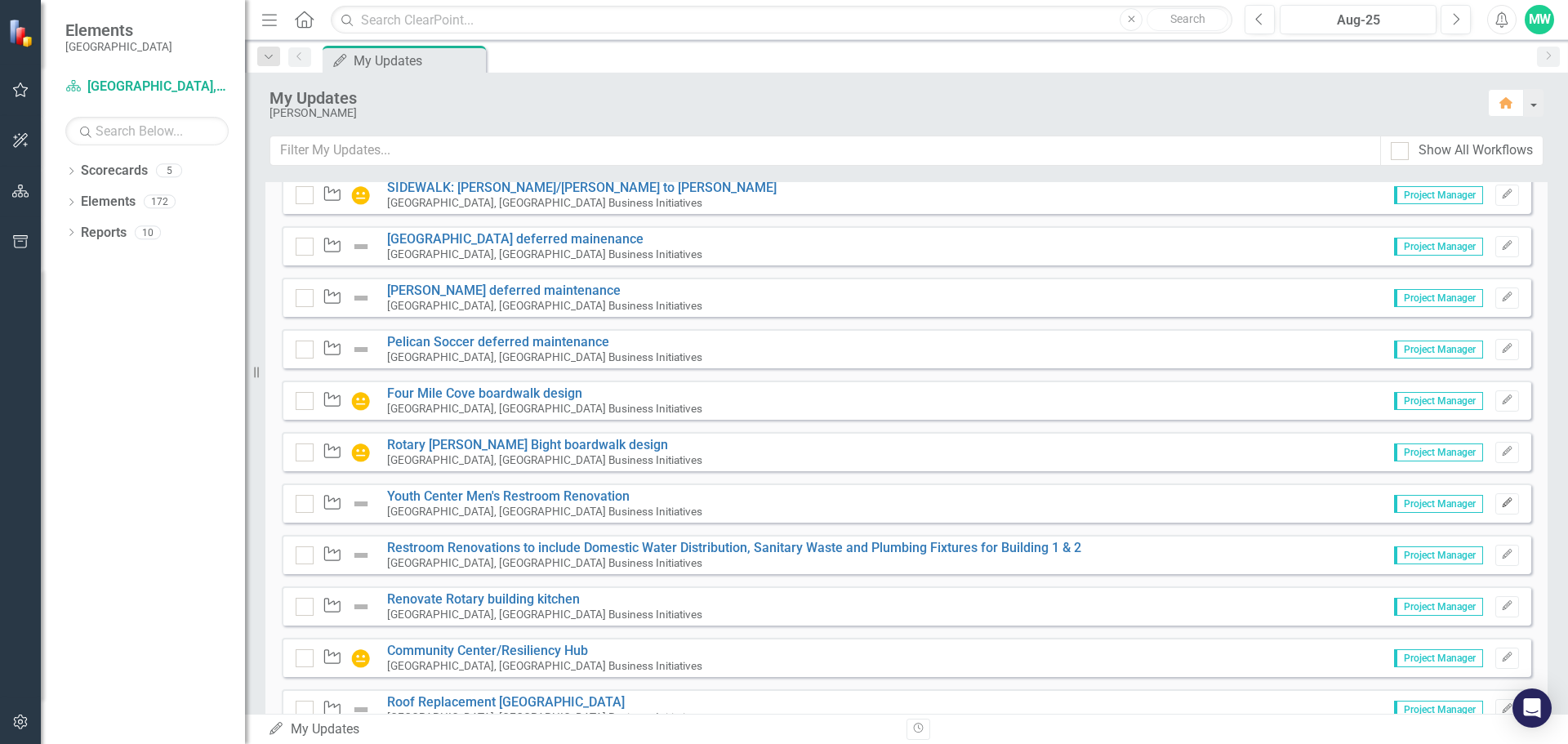
click at [1501, 504] on icon "Edit" at bounding box center [1507, 503] width 12 height 10
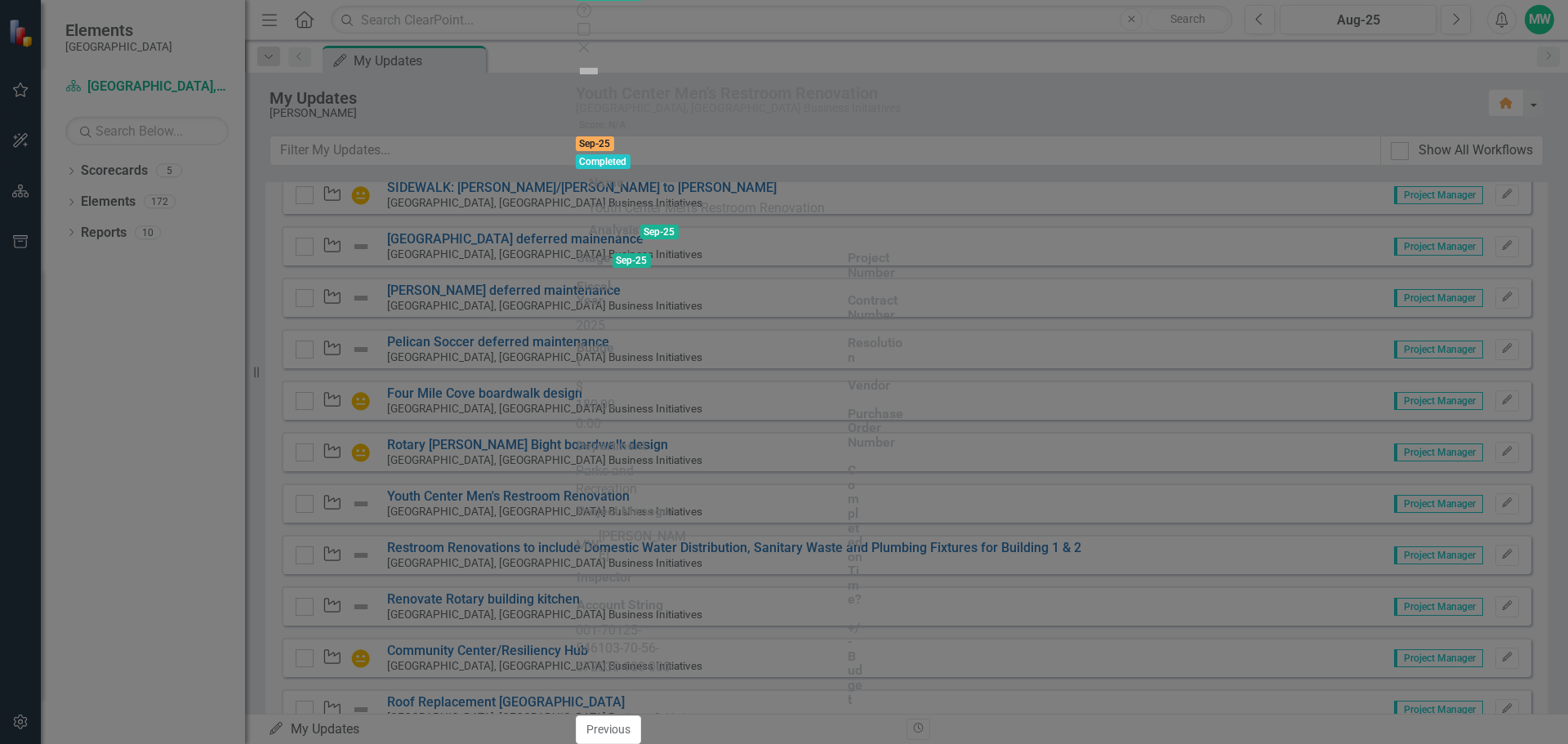
click at [592, 41] on icon "Close" at bounding box center [584, 47] width 17 height 13
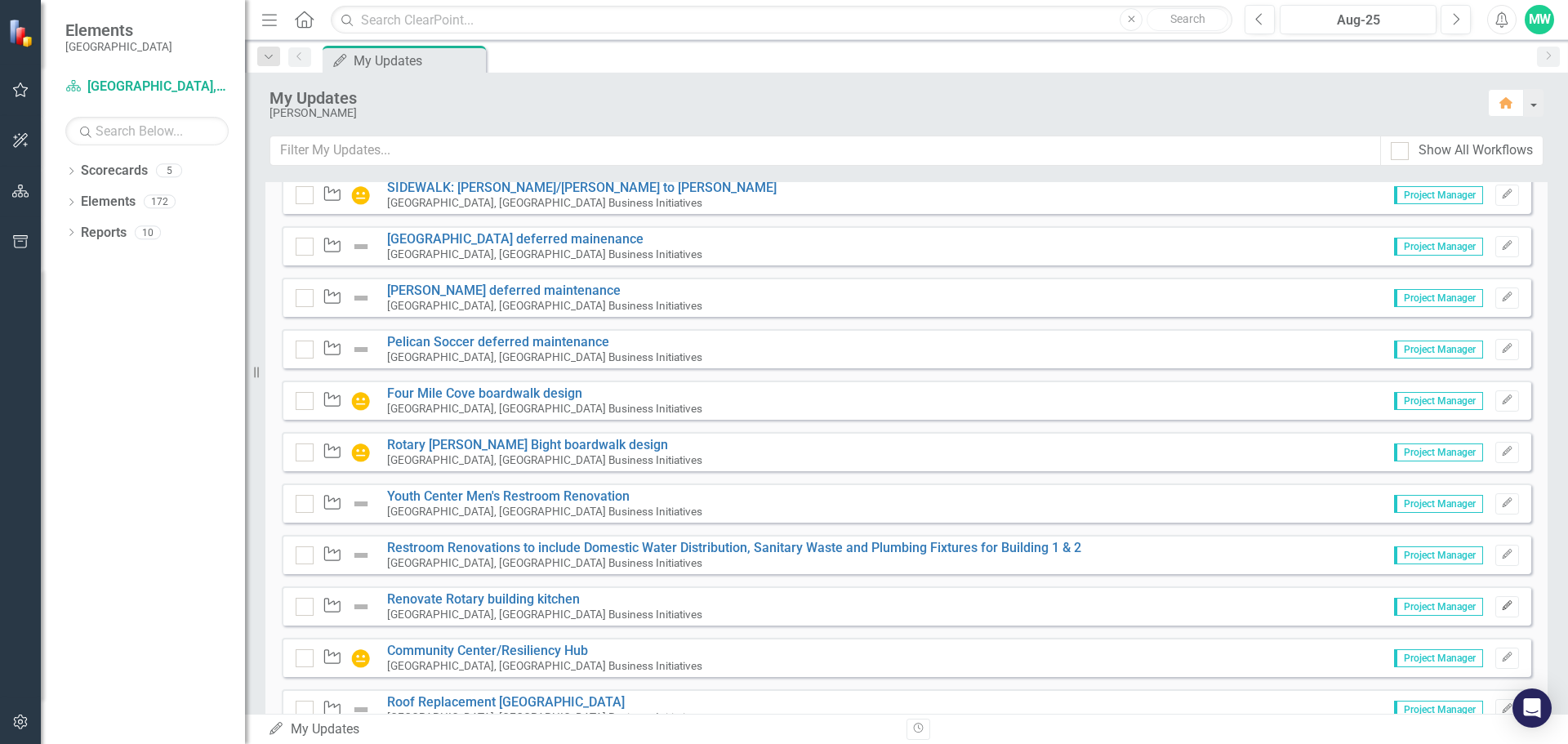
click at [1501, 605] on icon "Edit" at bounding box center [1507, 607] width 12 height 10
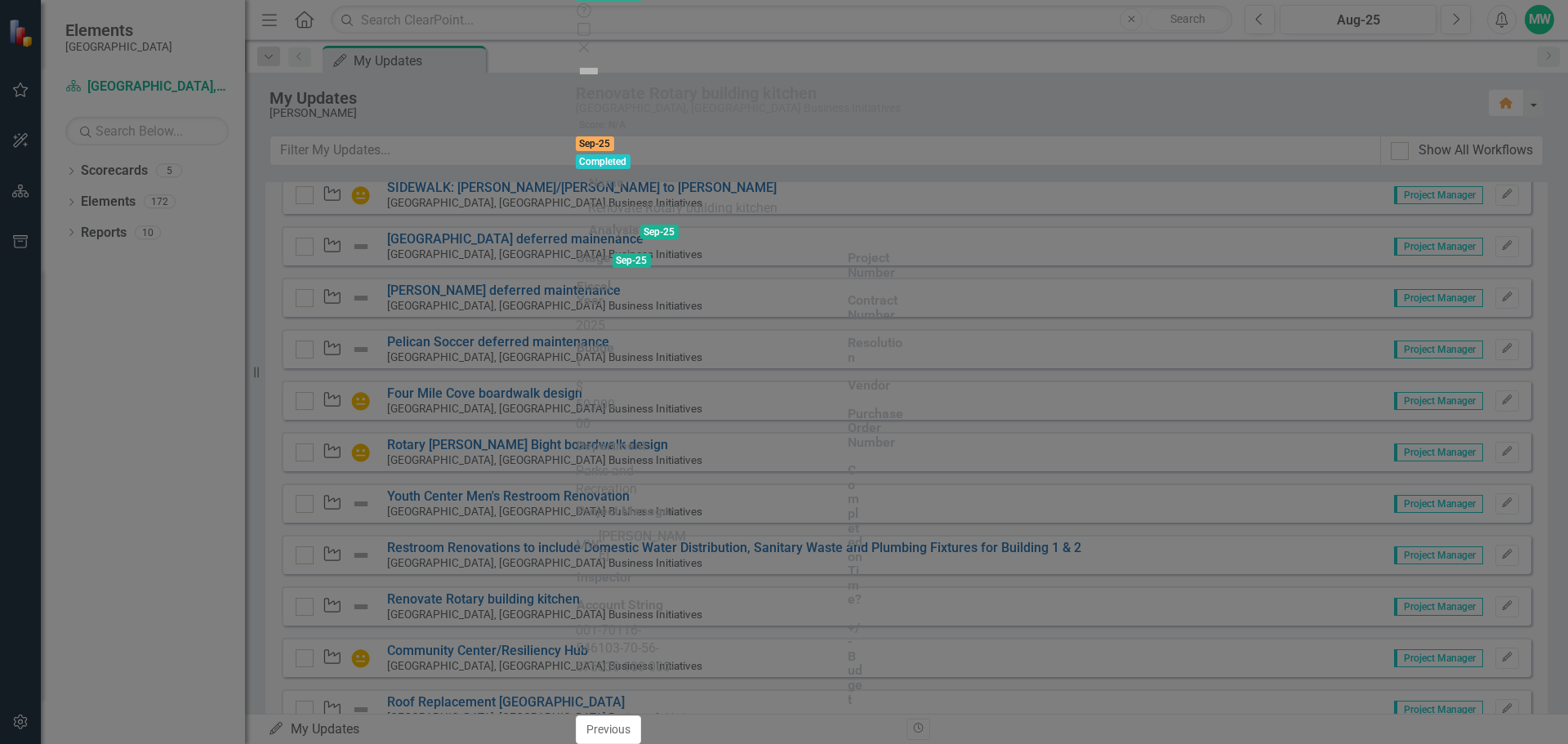
click at [592, 41] on icon "Close" at bounding box center [584, 47] width 17 height 13
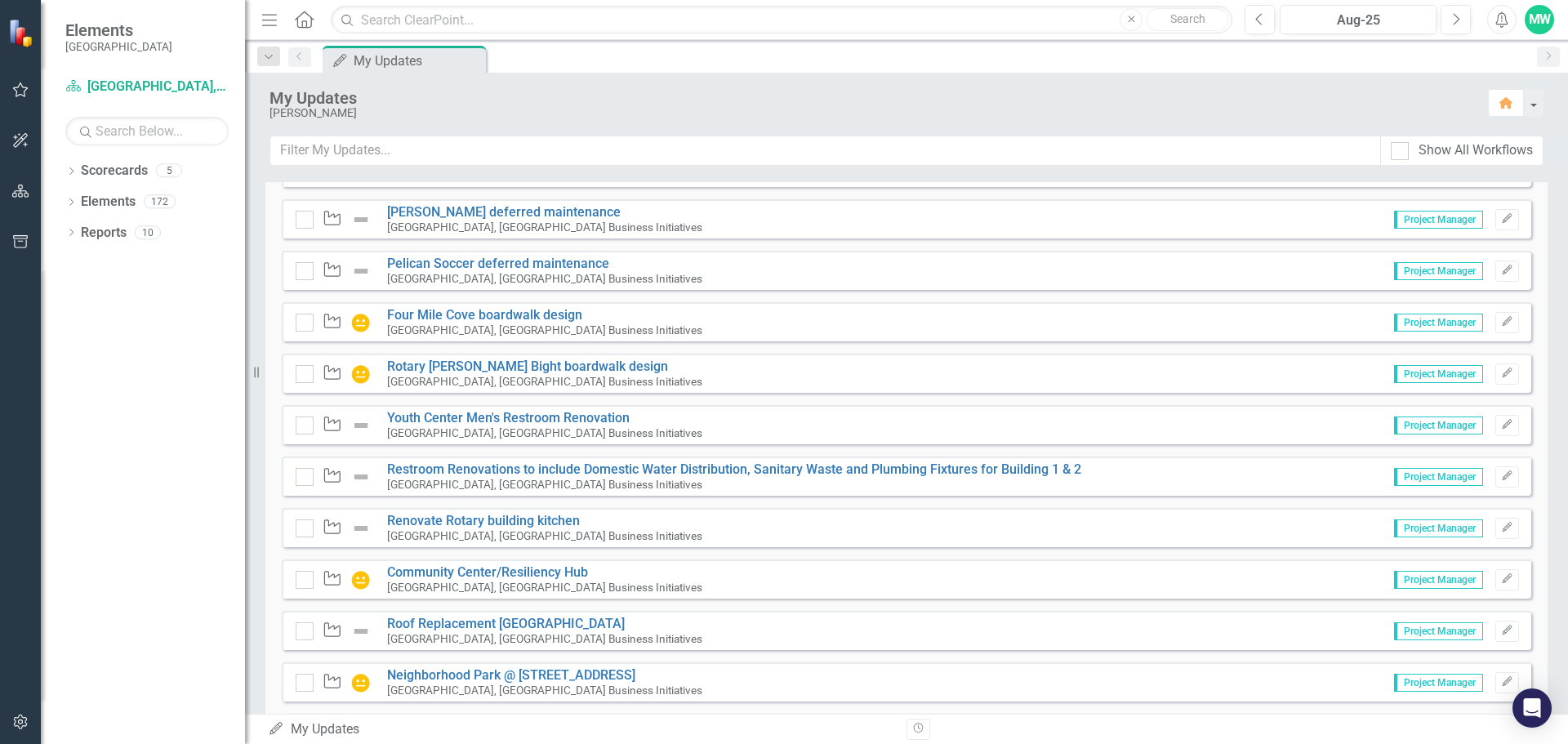
scroll to position [4171, 0]
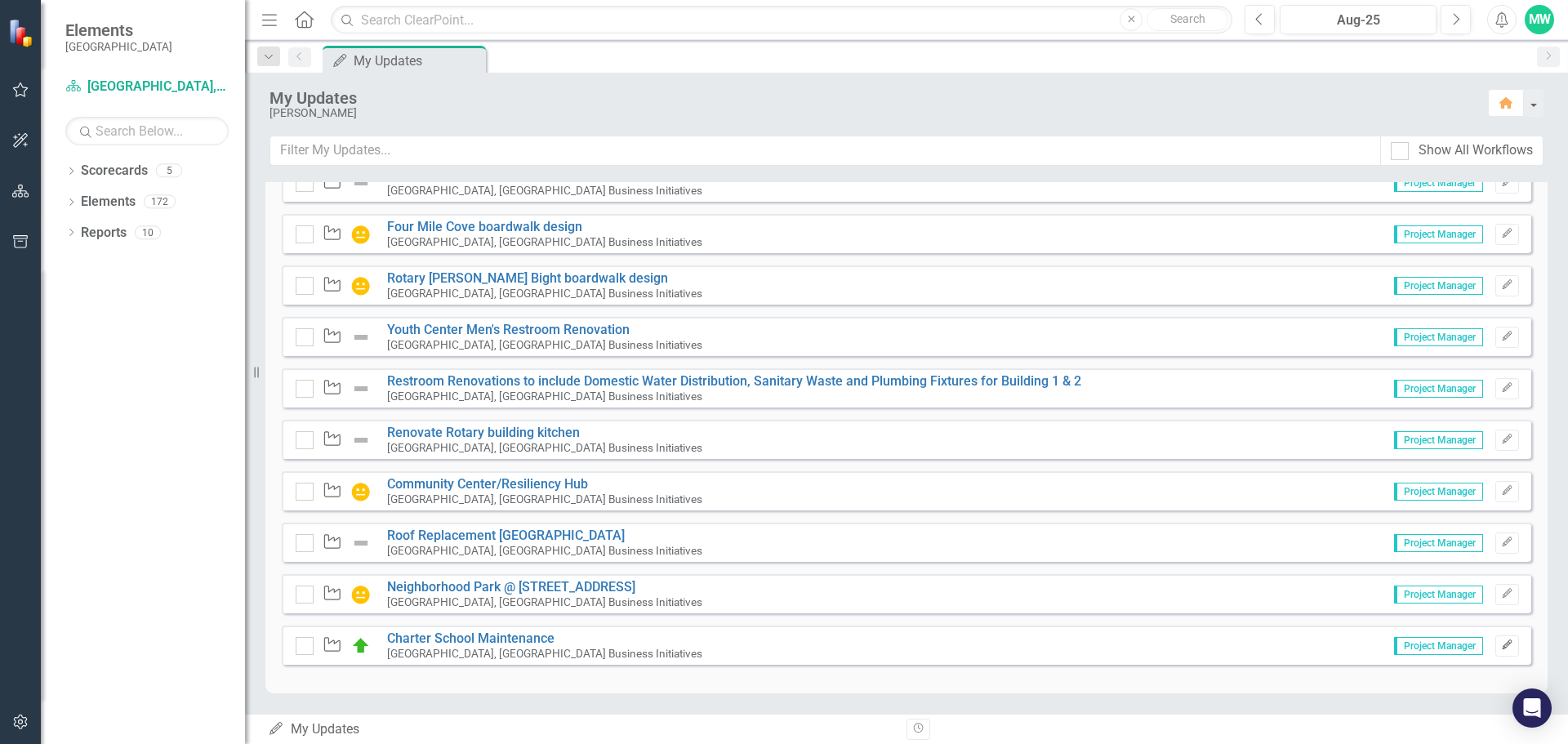
click at [1501, 649] on icon "Edit" at bounding box center [1507, 646] width 12 height 10
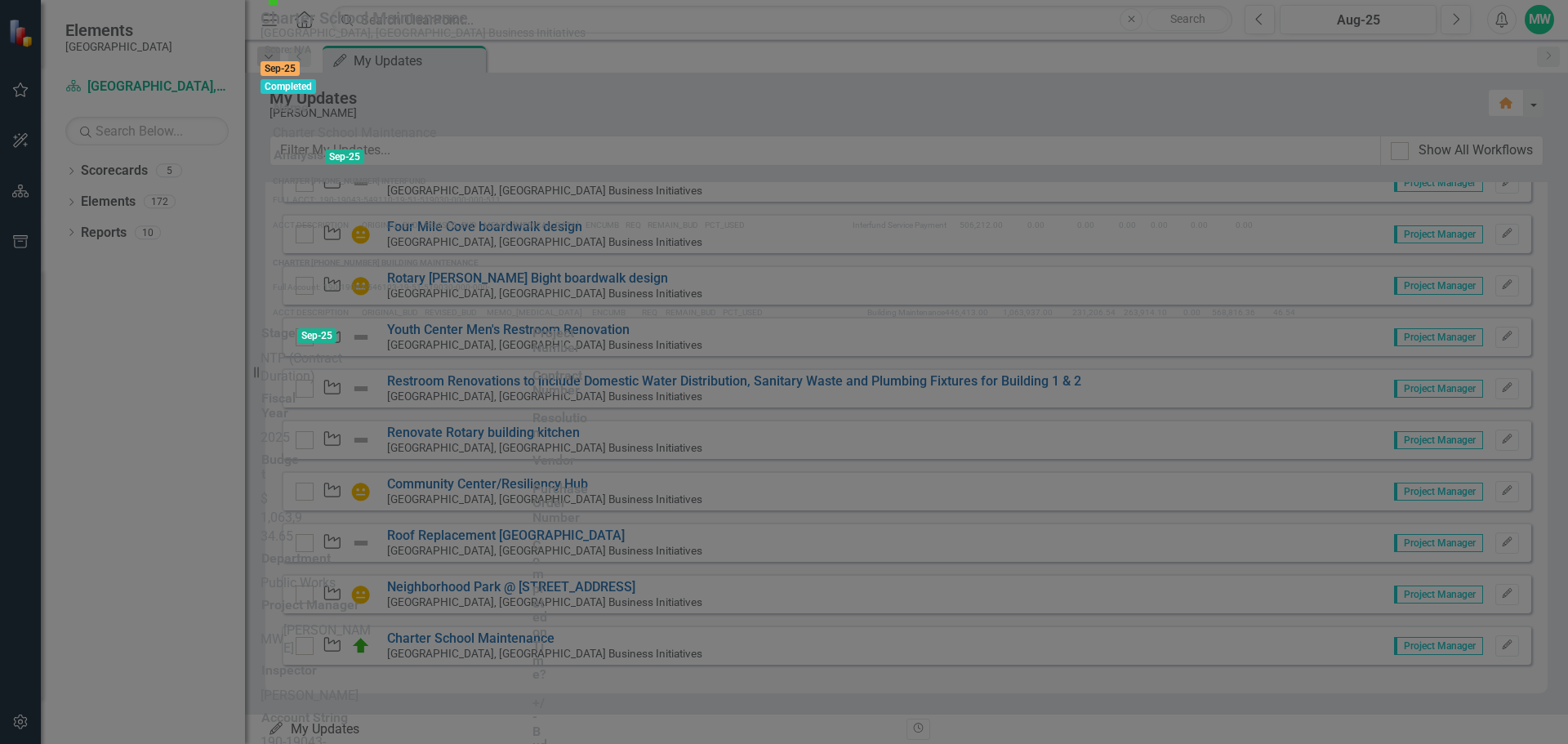
scroll to position [0, 0]
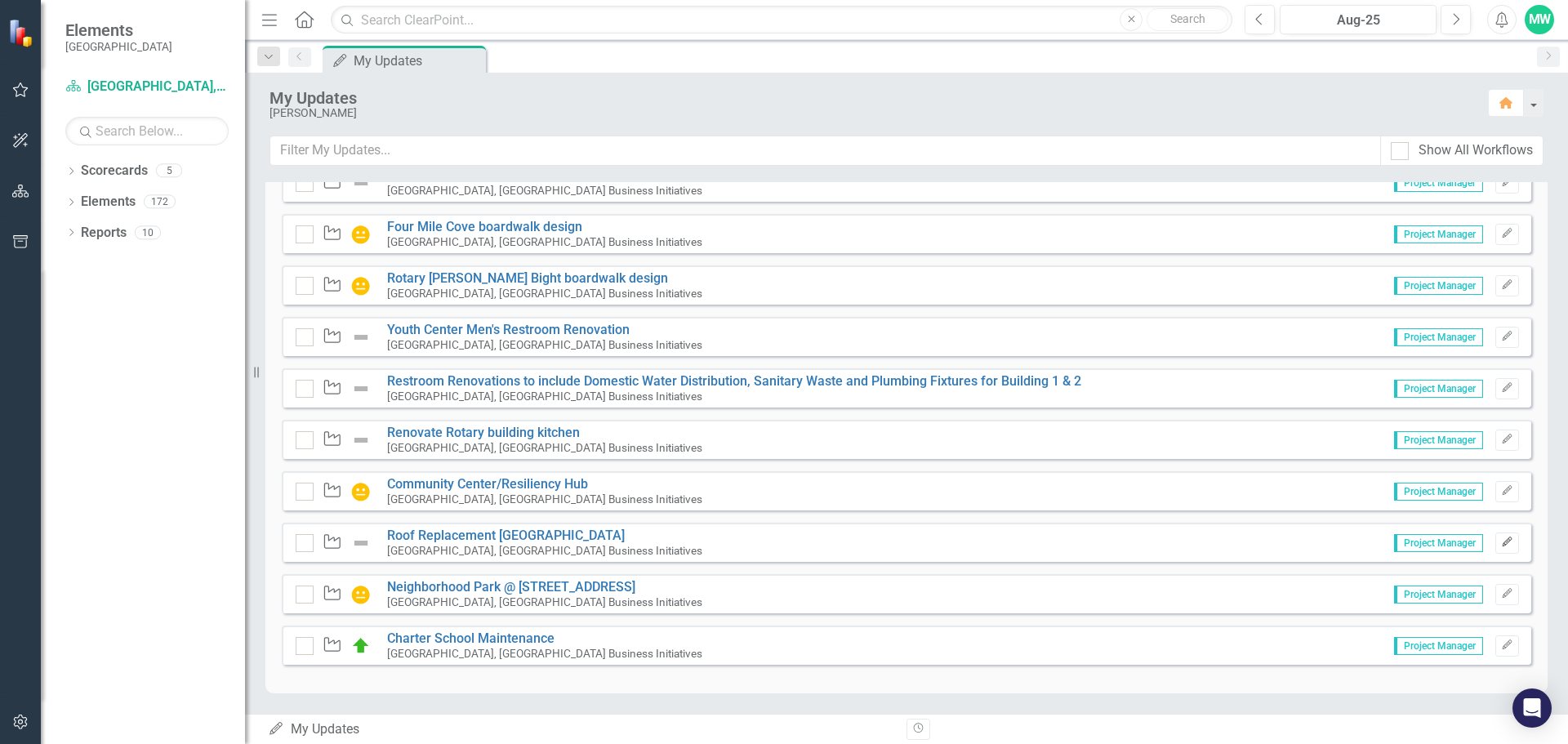
click at [1502, 540] on icon "button" at bounding box center [1507, 542] width 10 height 10
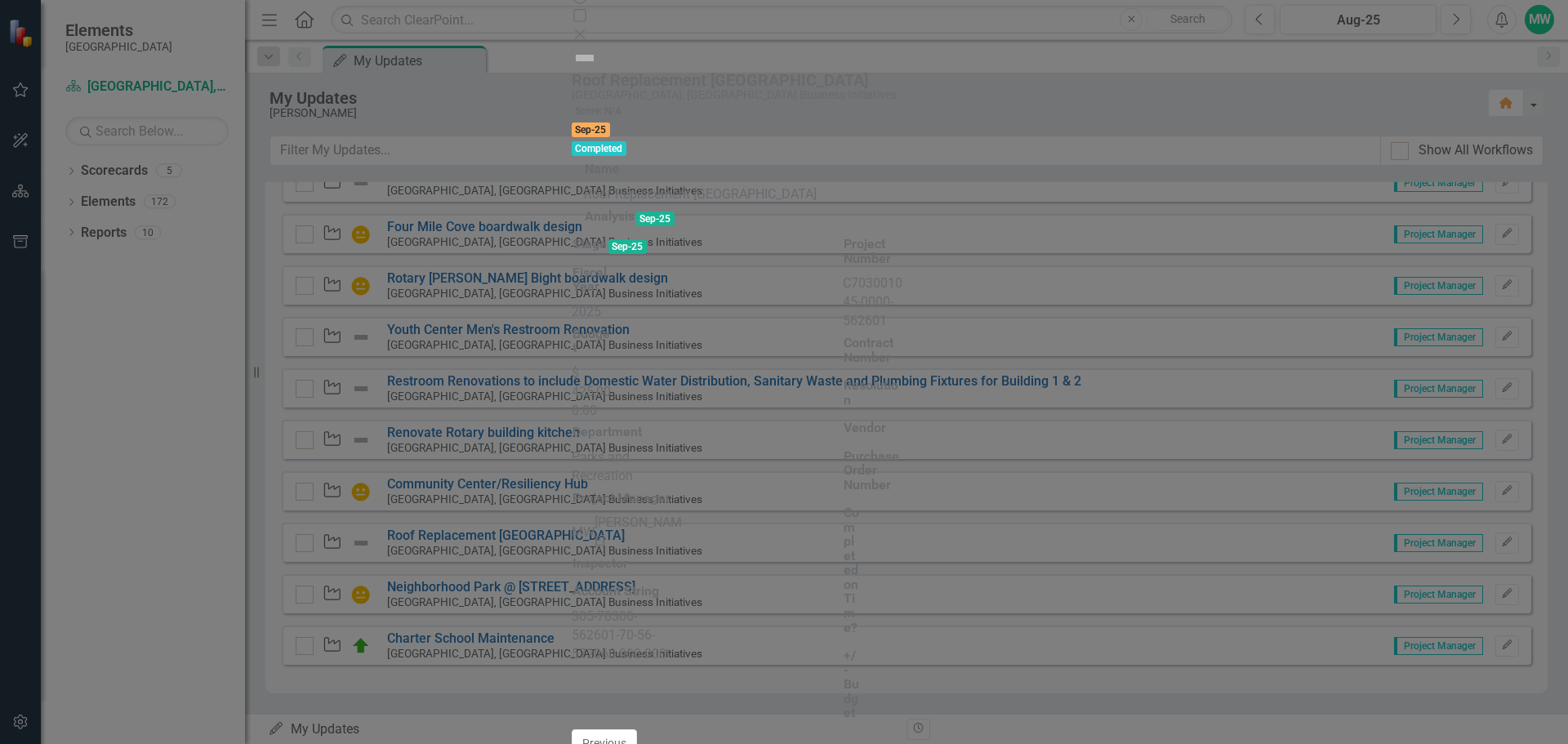
click at [588, 27] on icon "Close" at bounding box center [580, 34] width 17 height 13
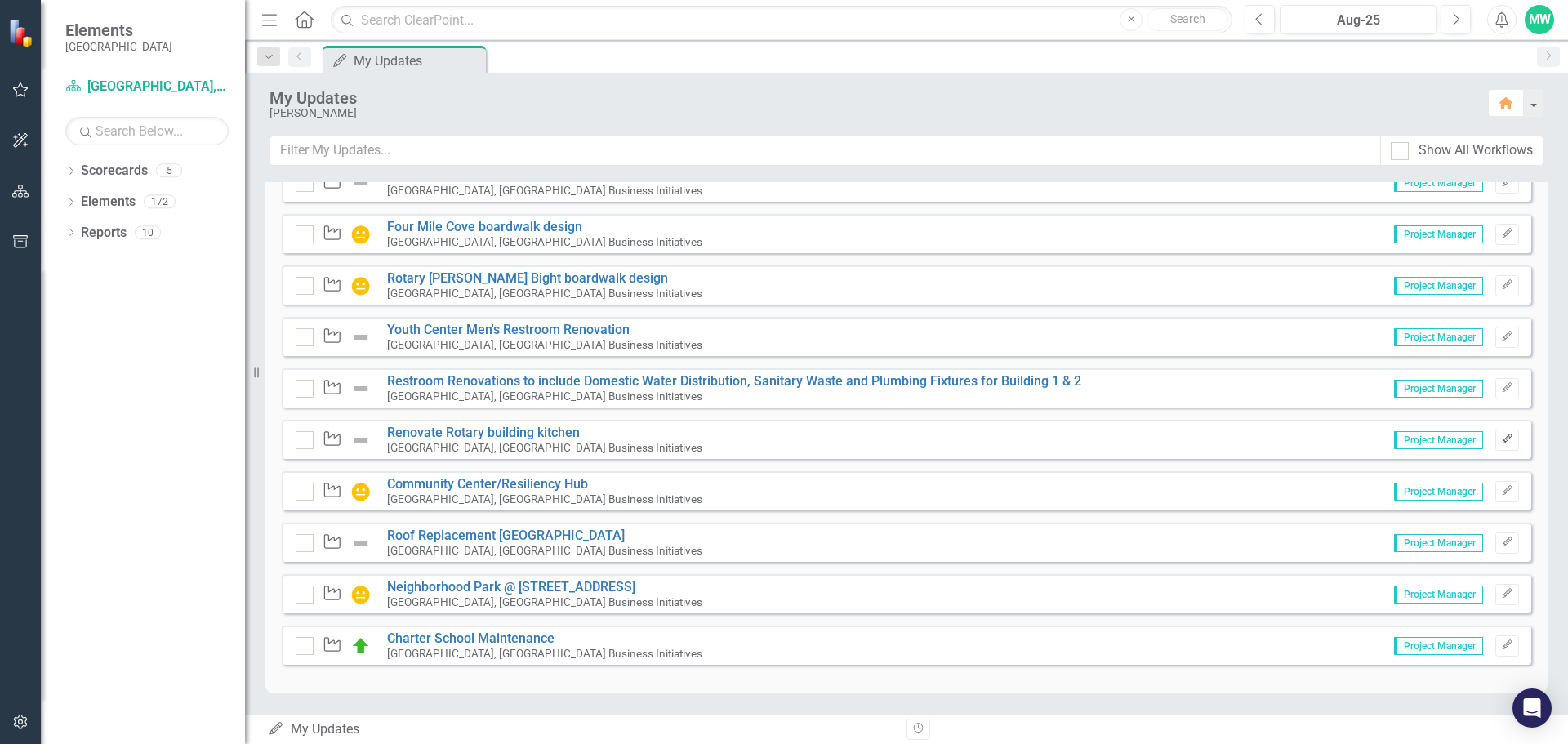
click at [1501, 442] on icon "Edit" at bounding box center [1507, 440] width 12 height 10
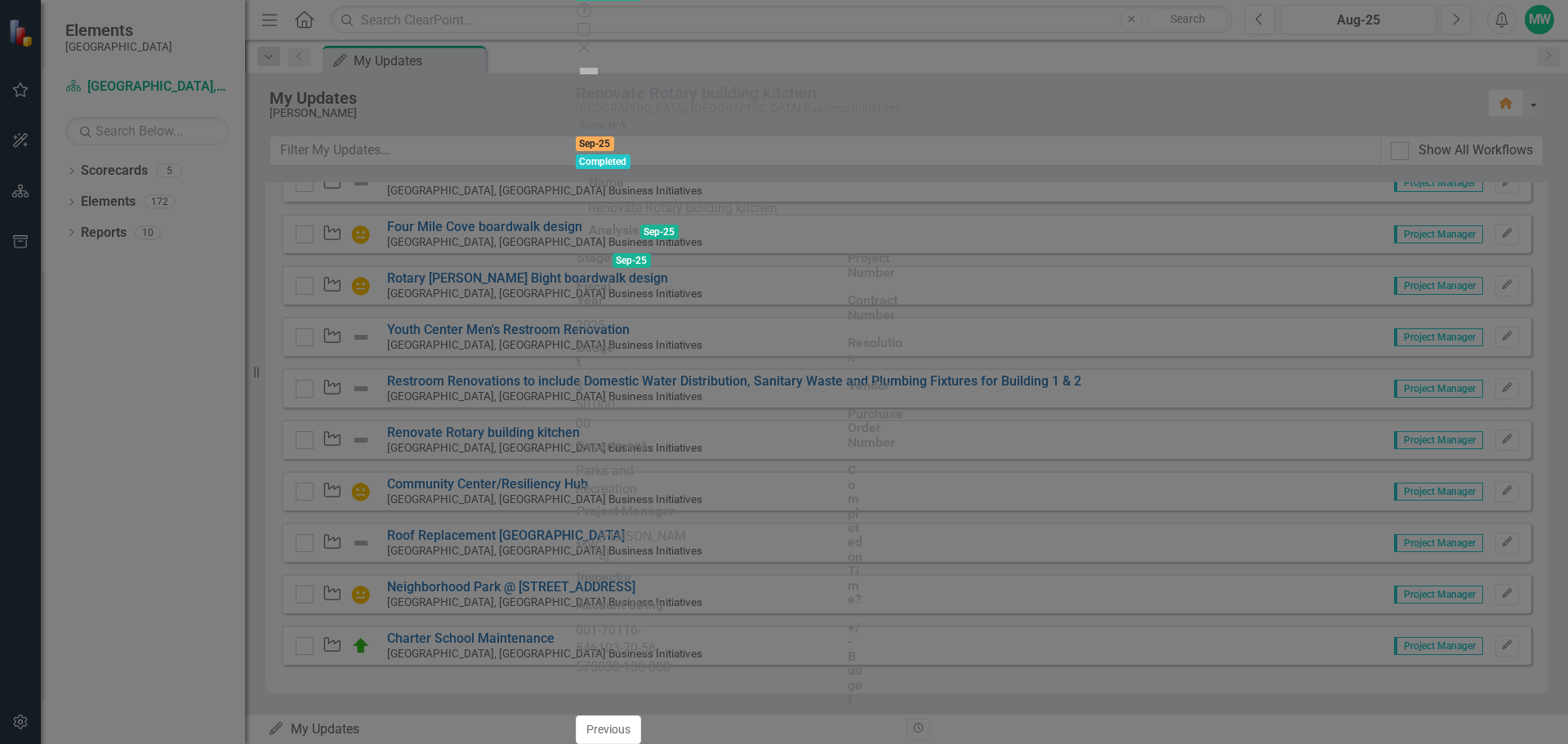
click at [592, 41] on icon "Close" at bounding box center [584, 47] width 17 height 13
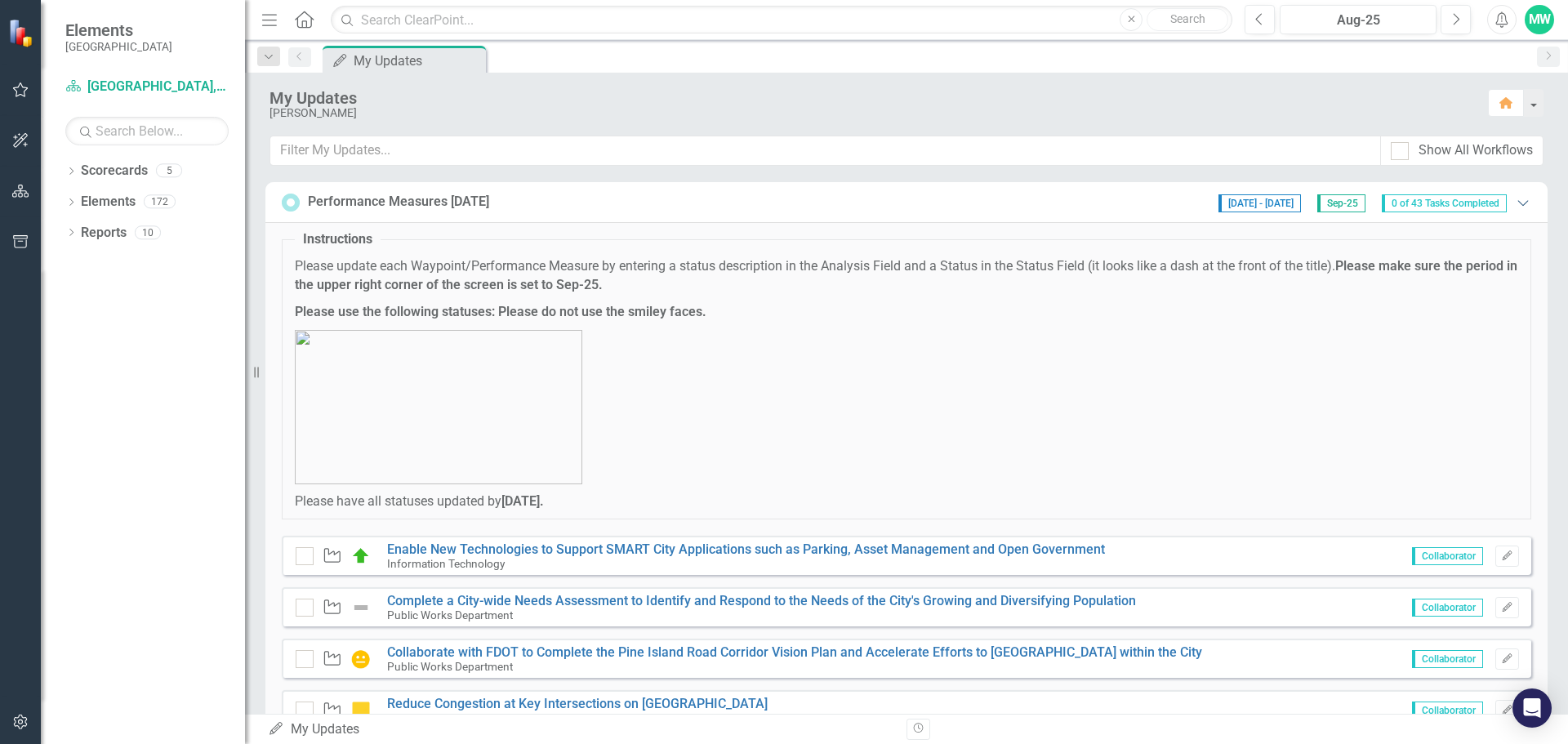
click at [1515, 202] on icon "Expanded" at bounding box center [1523, 202] width 17 height 13
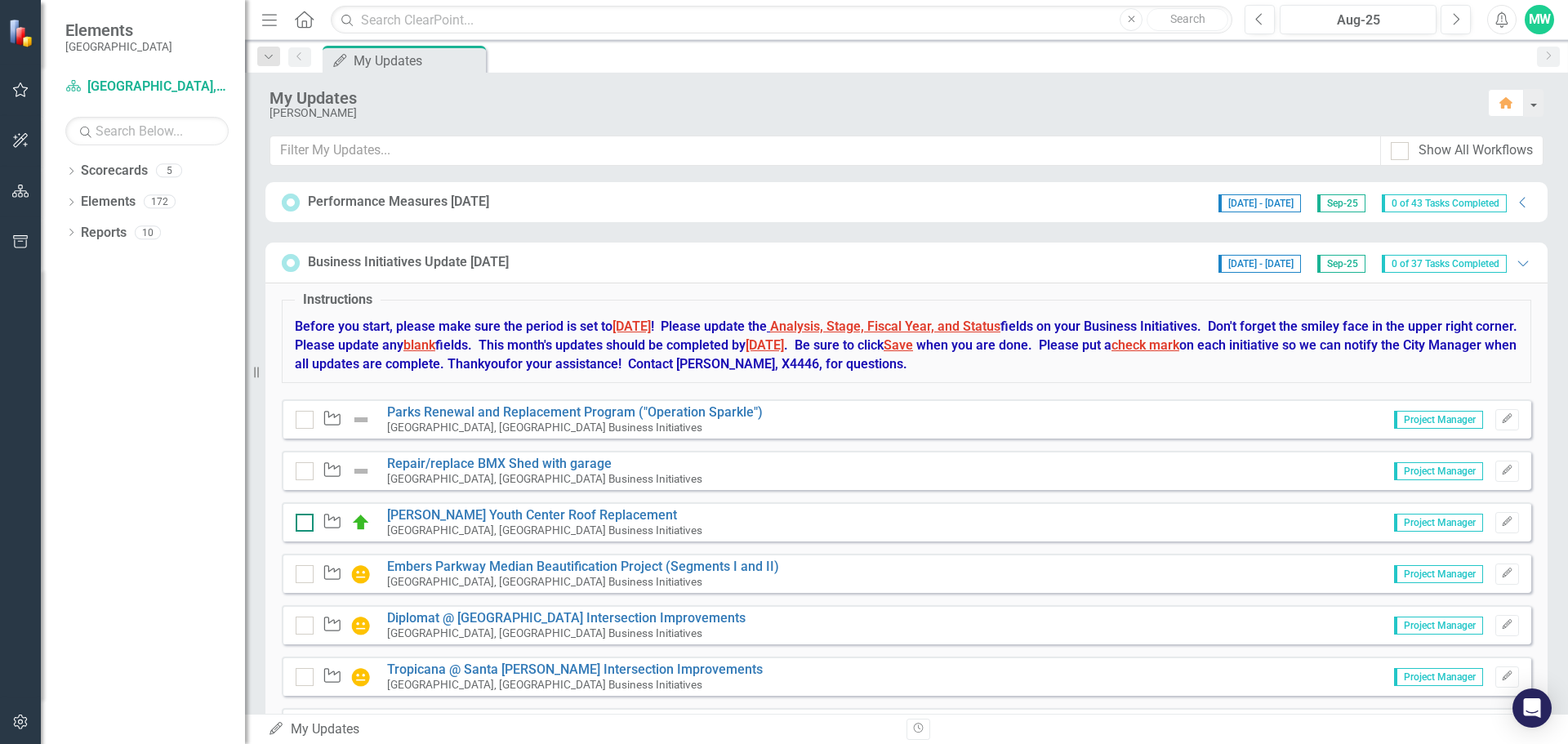
click at [305, 527] on div at bounding box center [305, 523] width 18 height 18
click at [305, 525] on input "checkbox" at bounding box center [301, 519] width 11 height 11
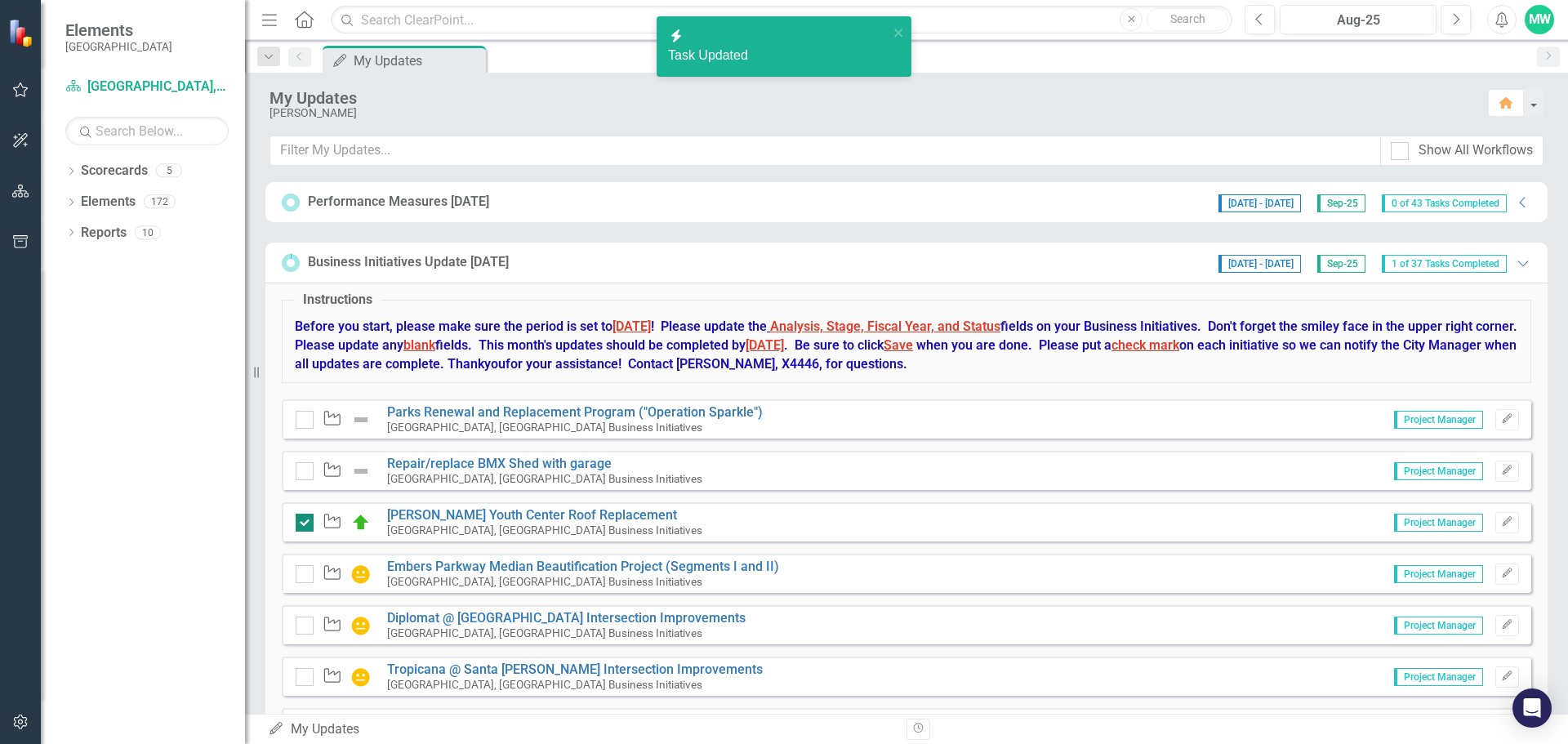
click at [303, 527] on div at bounding box center [305, 523] width 18 height 18
click at [303, 525] on input "checkbox" at bounding box center [301, 519] width 11 height 11
checkbox input "false"
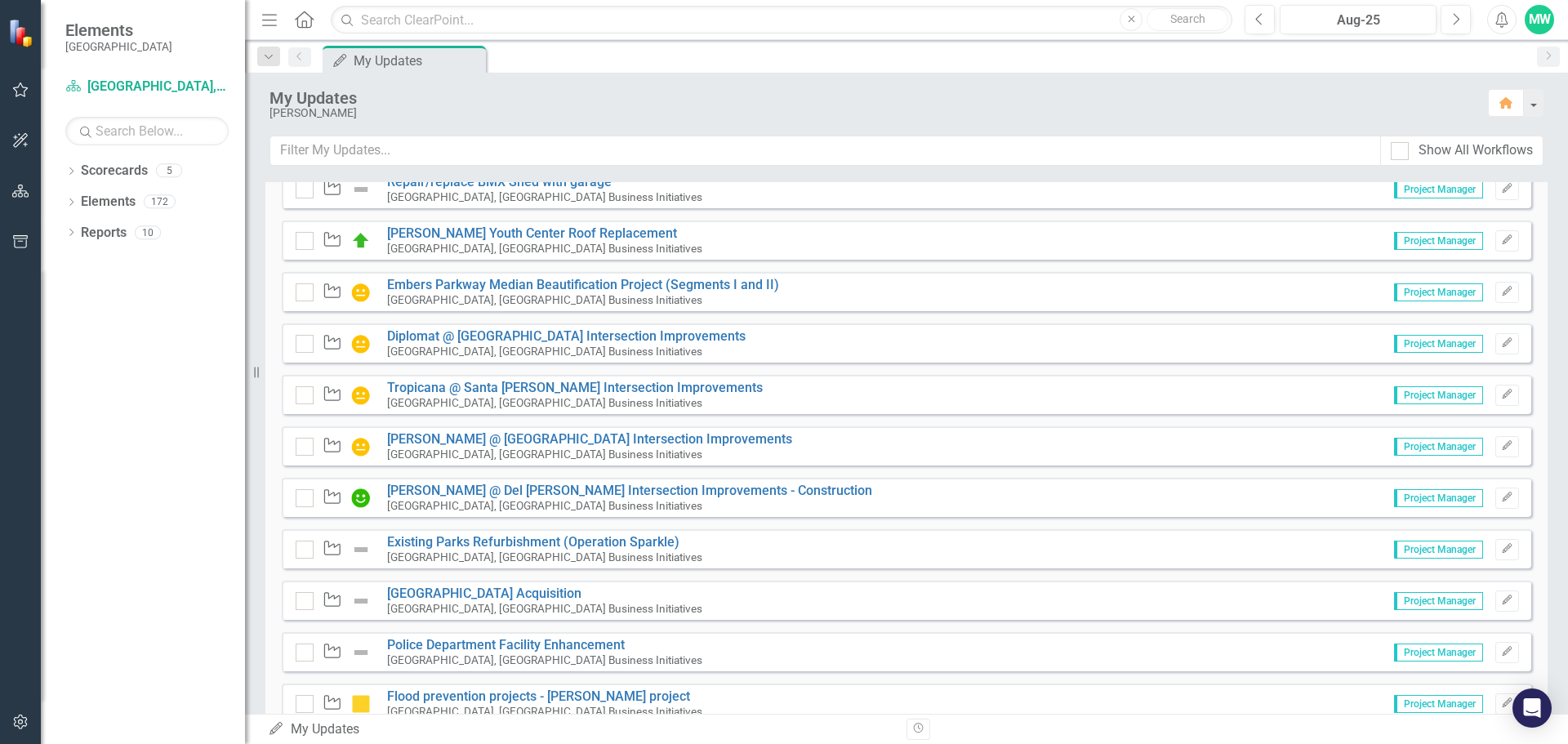
scroll to position [245, 0]
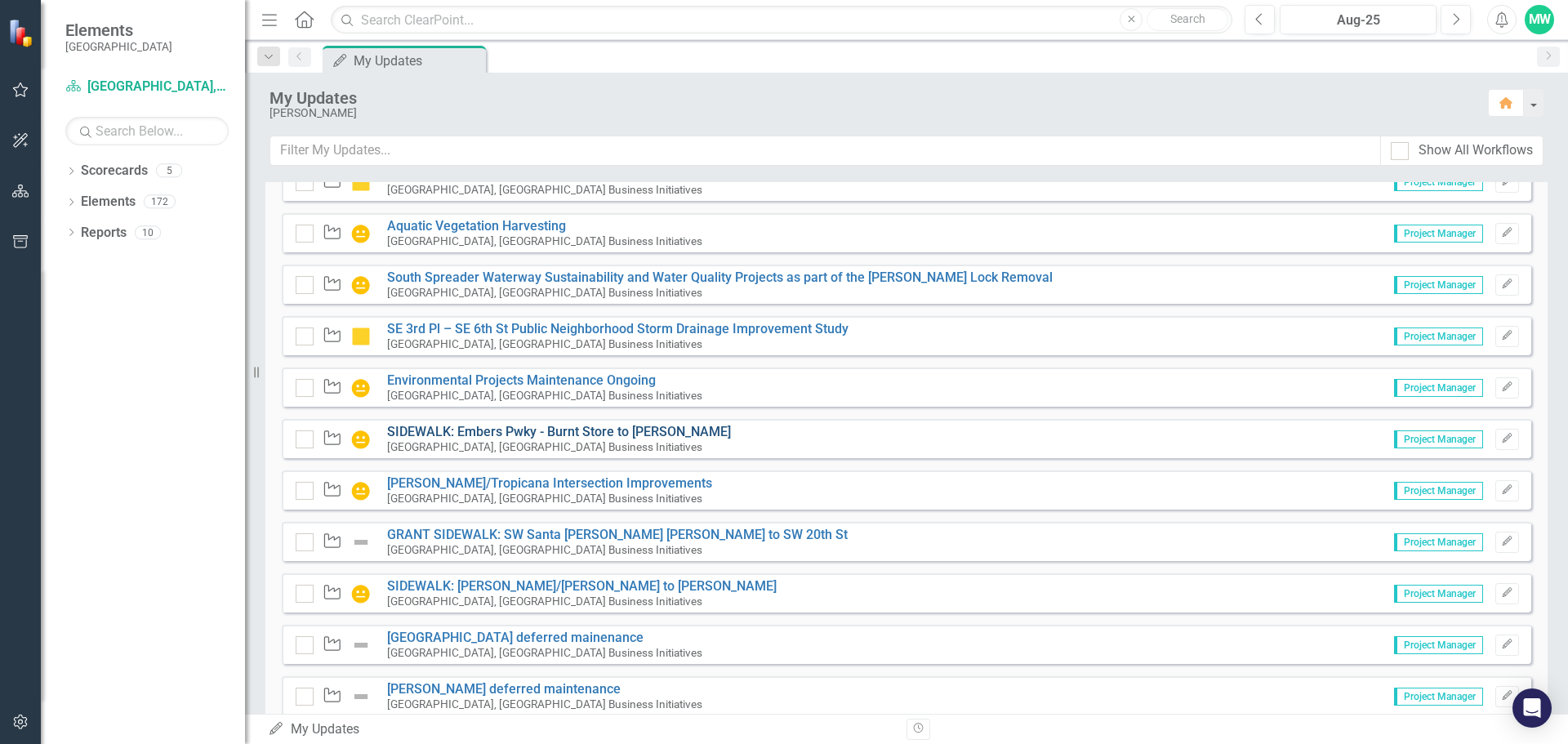
scroll to position [1062, 0]
drag, startPoint x: 1496, startPoint y: 439, endPoint x: 1501, endPoint y: 447, distance: 9.4
click at [1501, 449] on div "Waypoint SIDEWALK: Embers Pwky - Burnt Store to [PERSON_NAME][GEOGRAPHIC_DATA],…" at bounding box center [906, 437] width 1250 height 39
click at [1501, 441] on icon "Edit" at bounding box center [1507, 438] width 12 height 10
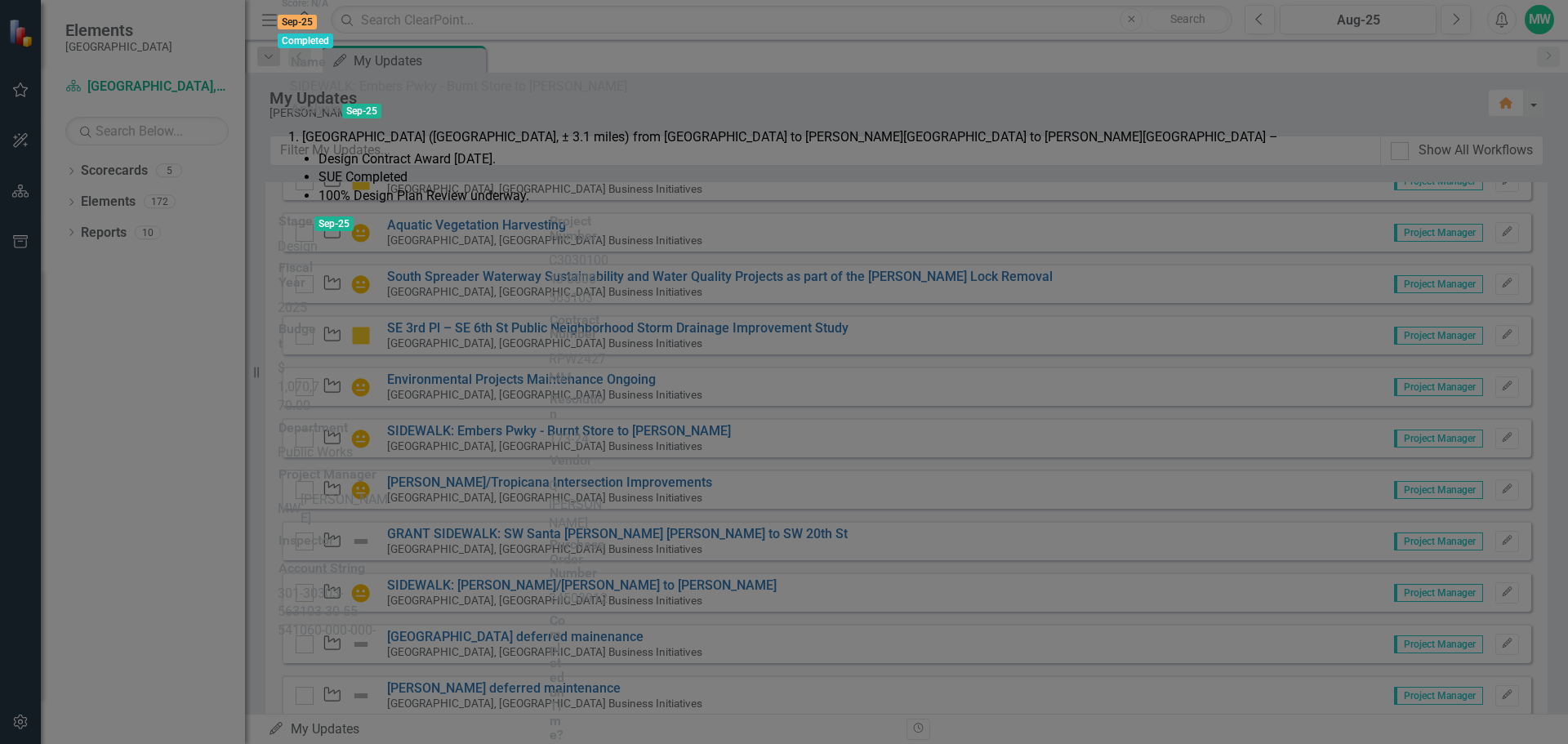
click at [317, 29] on span "Sep-25" at bounding box center [296, 22] width 39 height 15
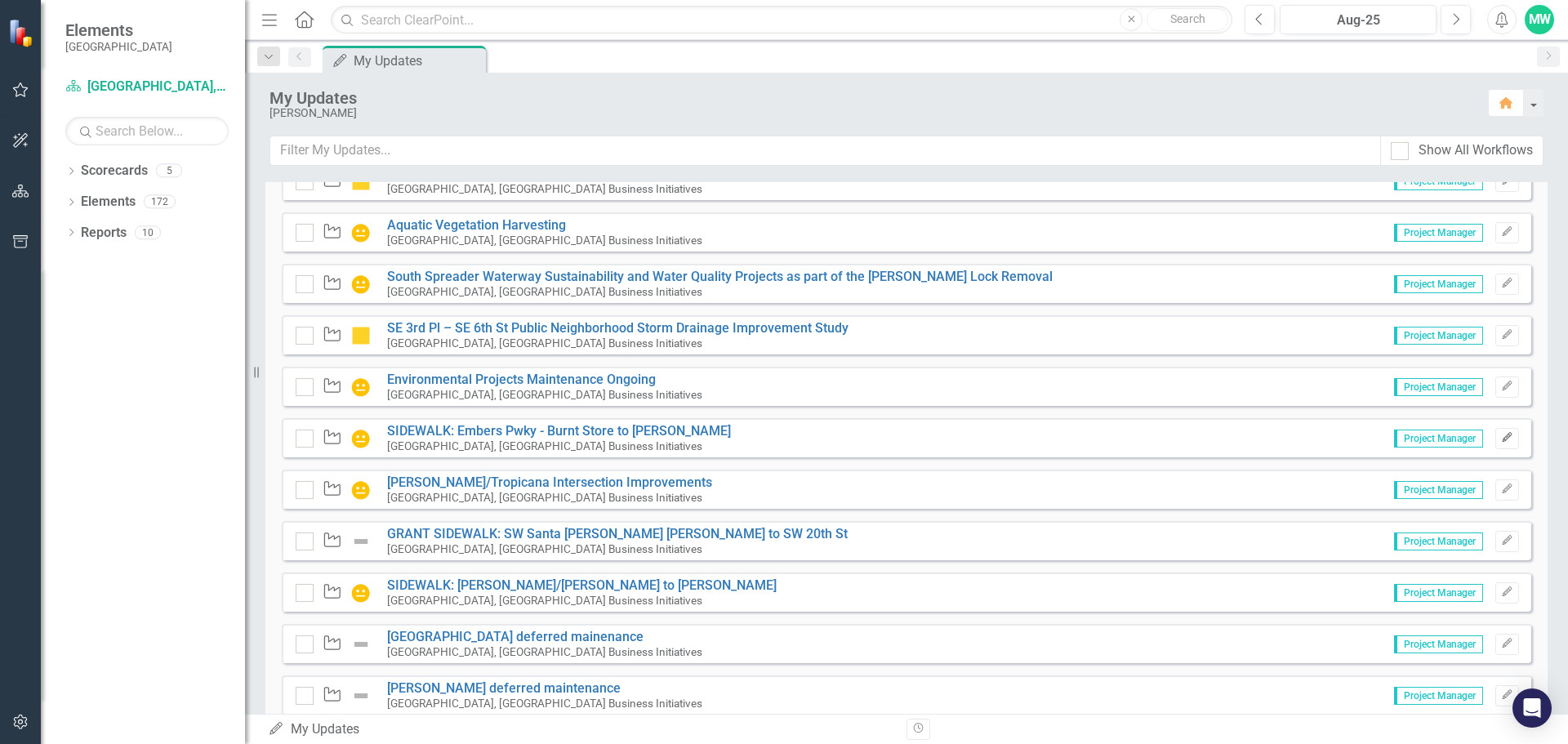
click at [1501, 437] on icon "Edit" at bounding box center [1507, 438] width 12 height 10
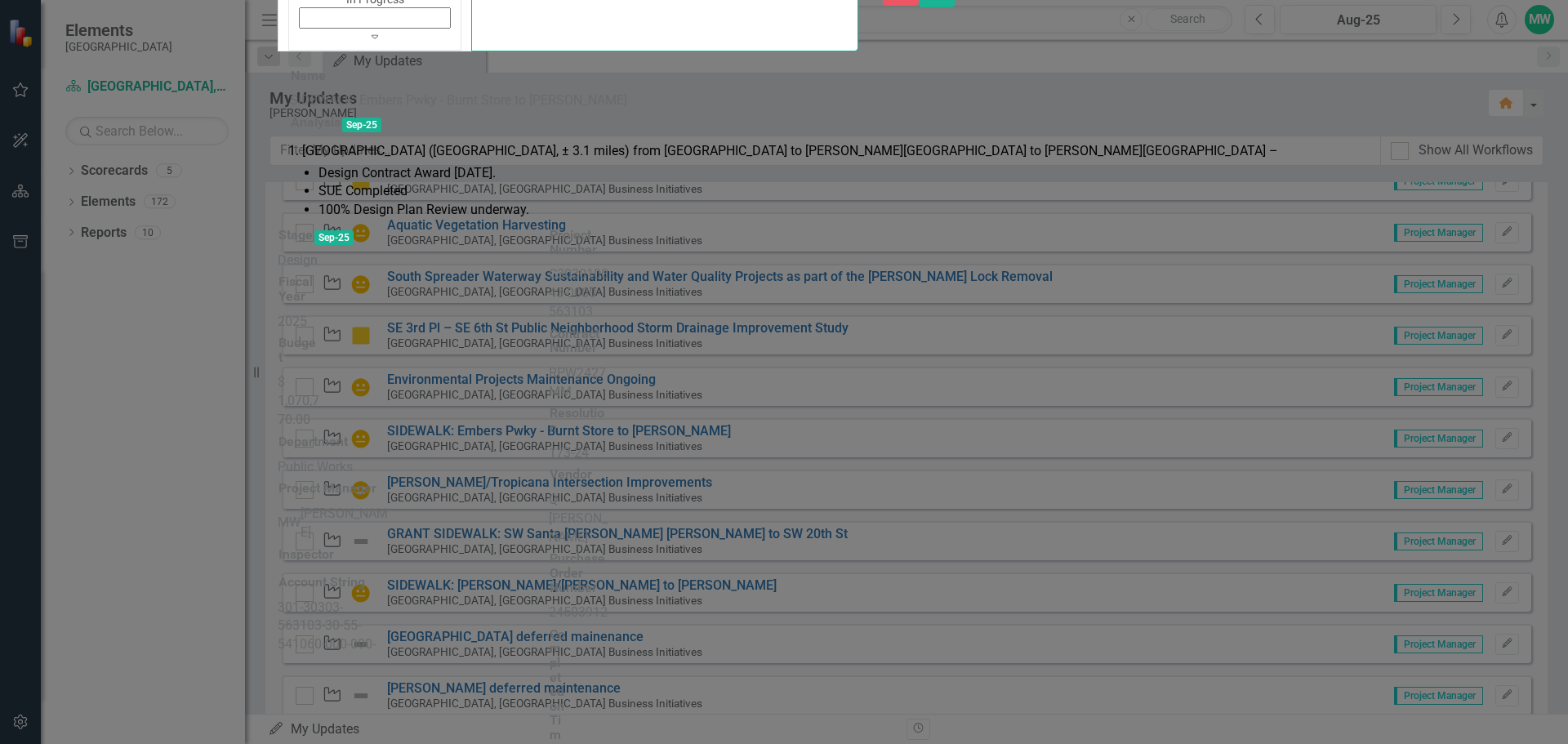
click at [509, 192] on div "Analysis Sep-[GEOGRAPHIC_DATA] ([GEOGRAPHIC_DATA], ± 3.1 miles) from [GEOGRAPHI…" at bounding box center [784, 164] width 1013 height 109
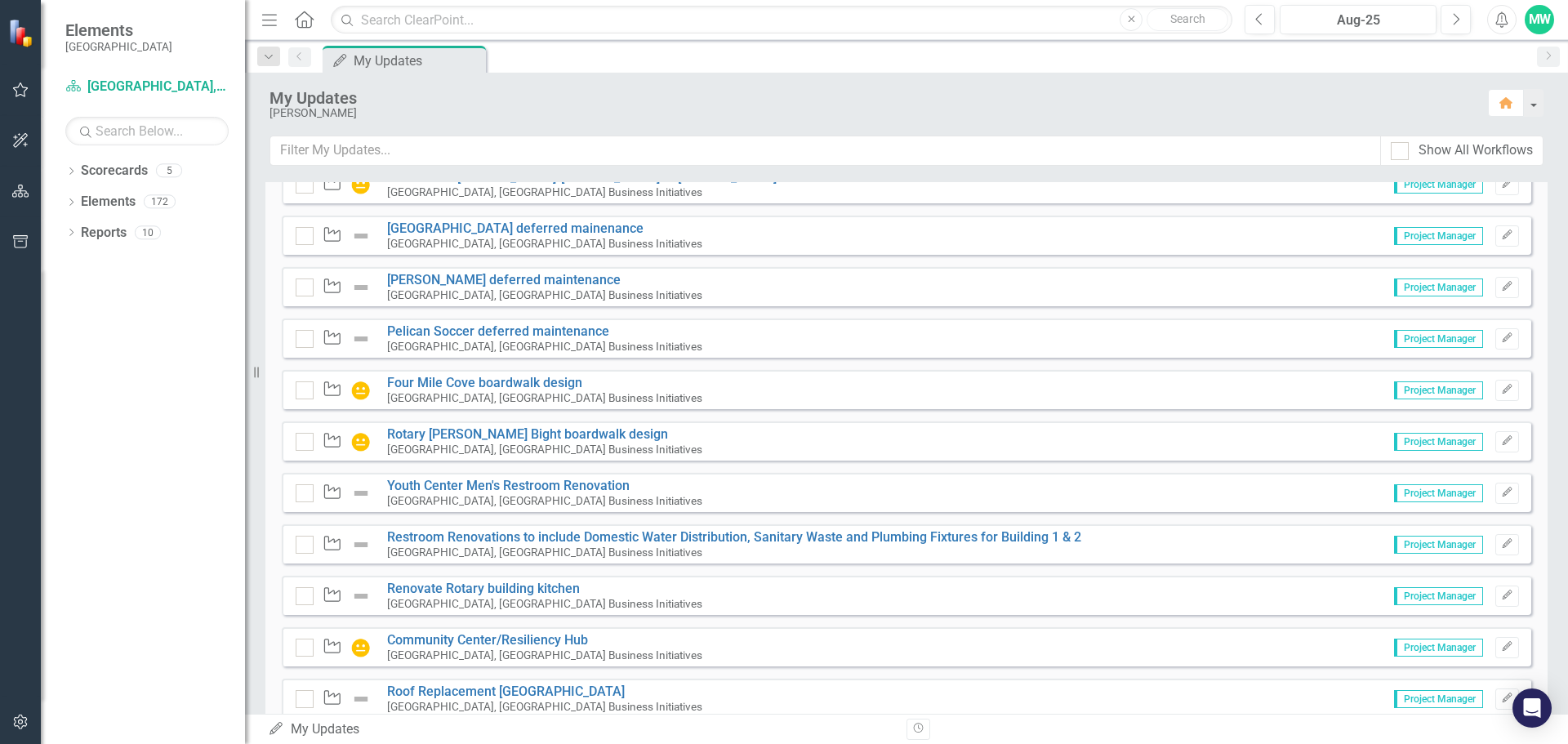
scroll to position [1626, 0]
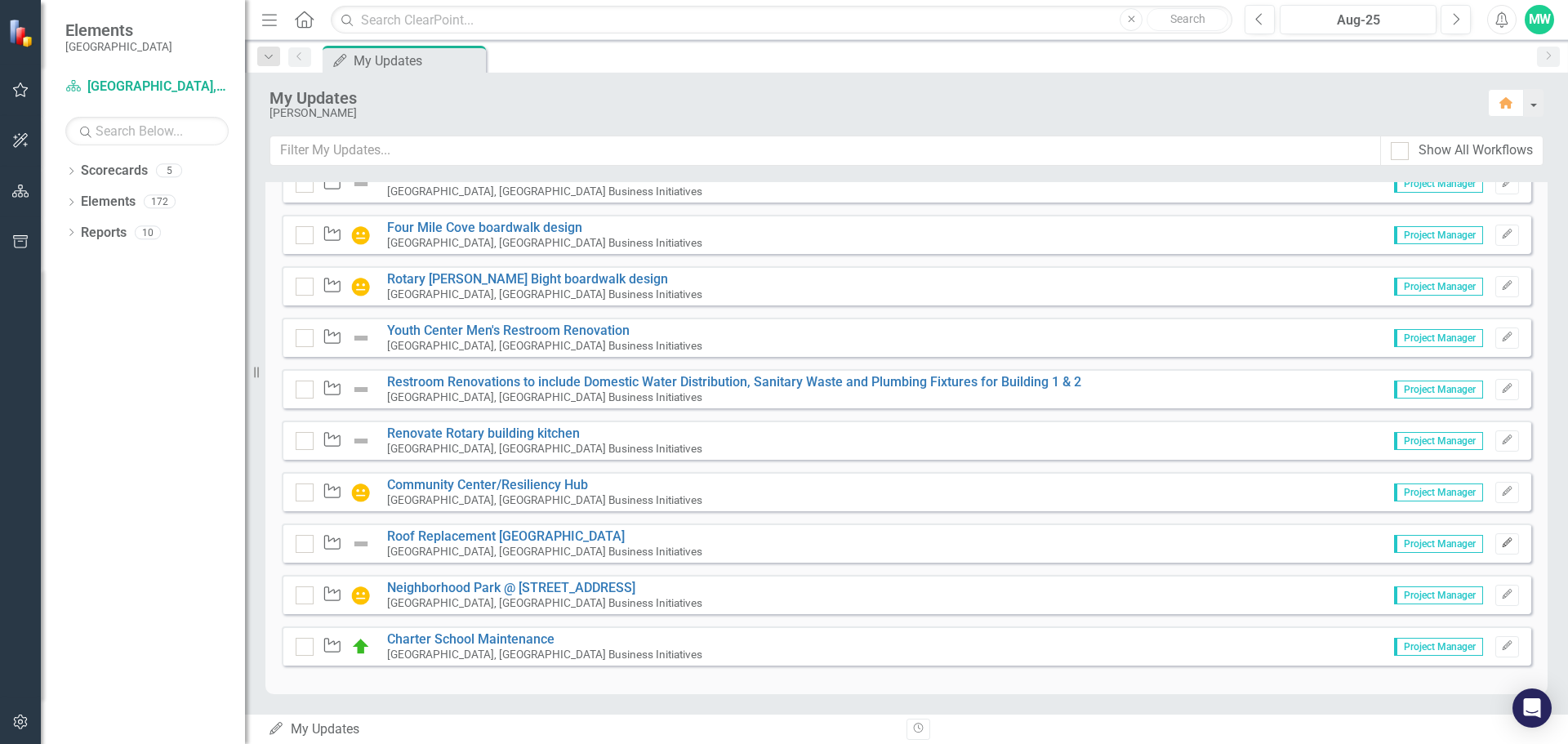
click at [1501, 544] on icon "Edit" at bounding box center [1507, 543] width 12 height 10
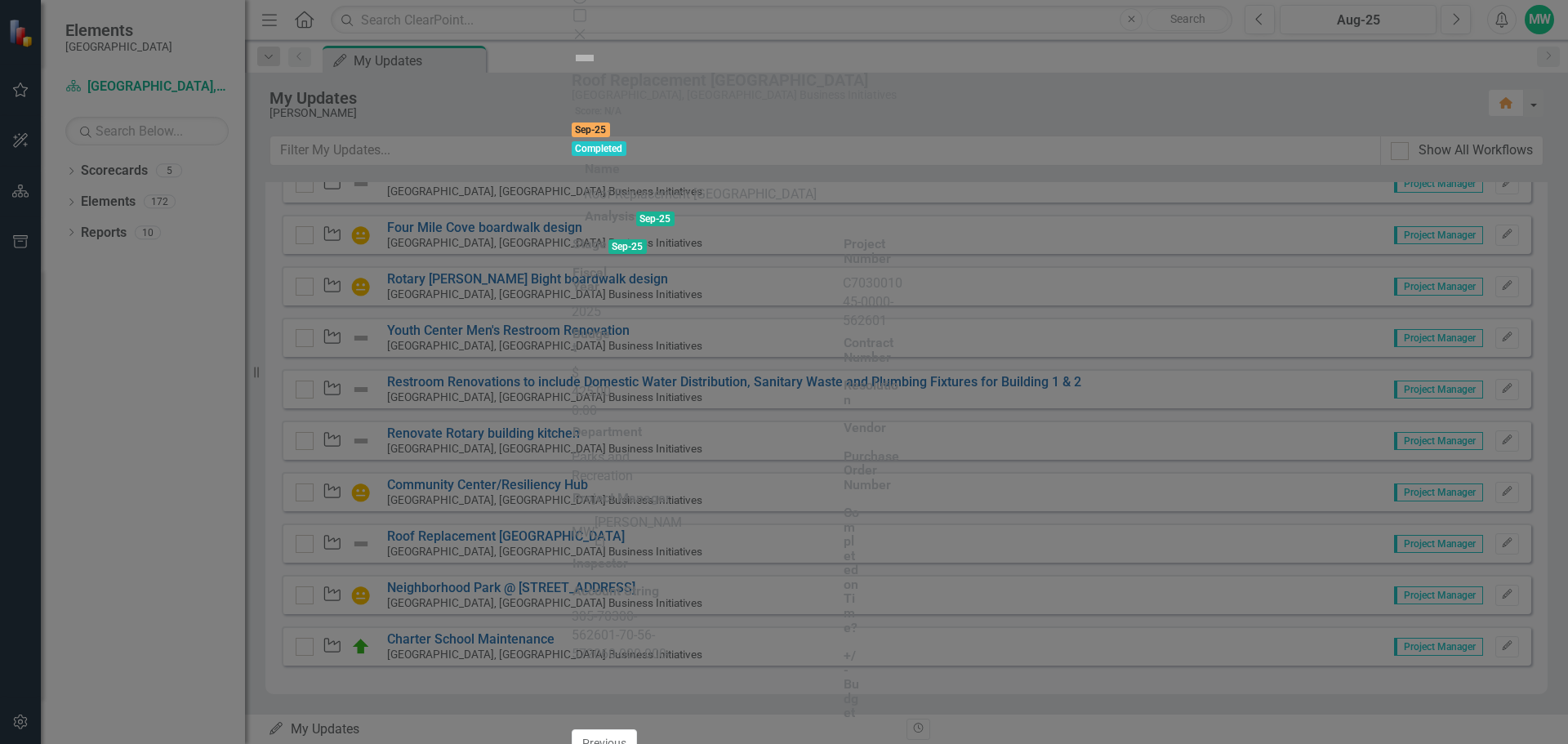
click at [572, 71] on img at bounding box center [585, 57] width 26 height 26
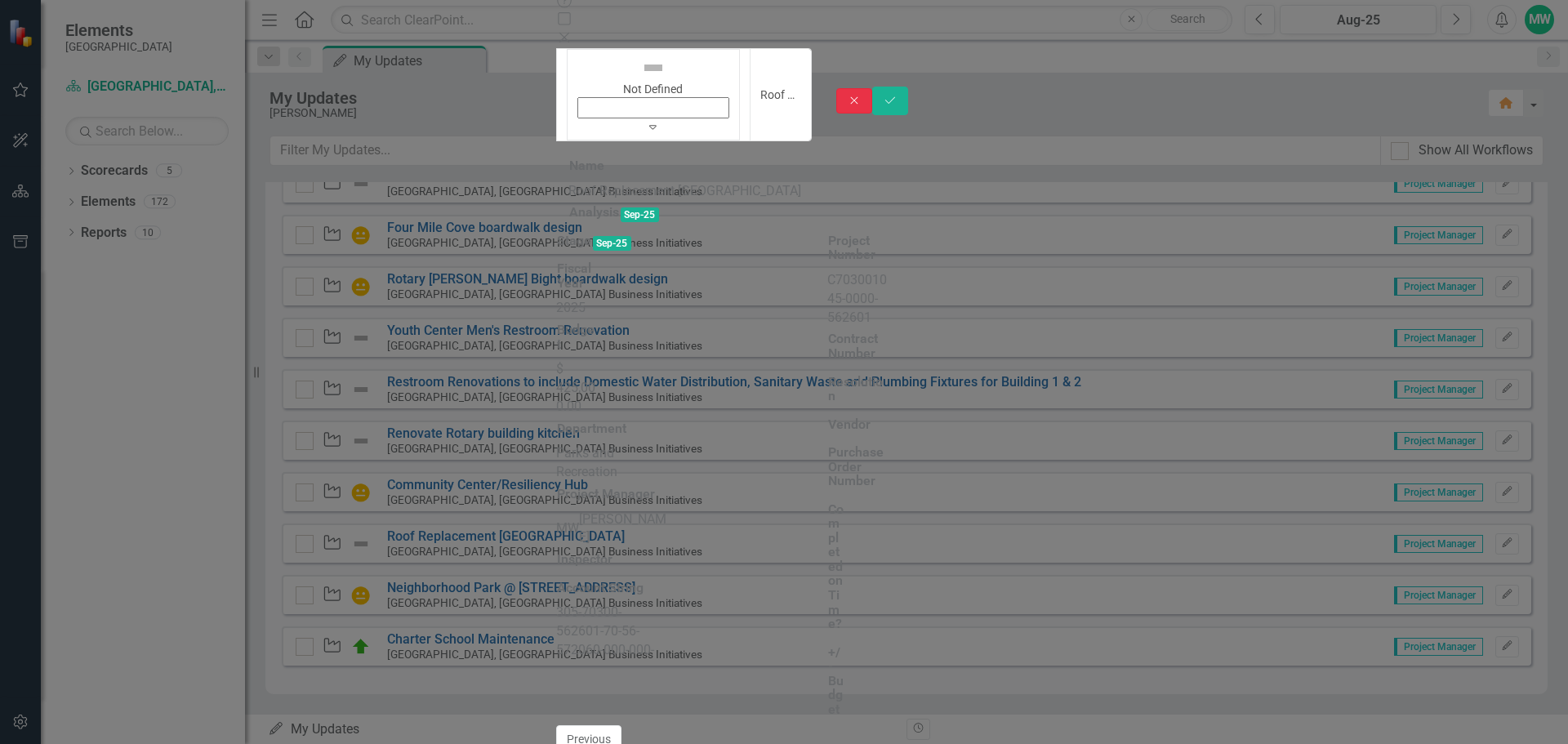
click at [862, 95] on icon "Close" at bounding box center [854, 101] width 15 height 12
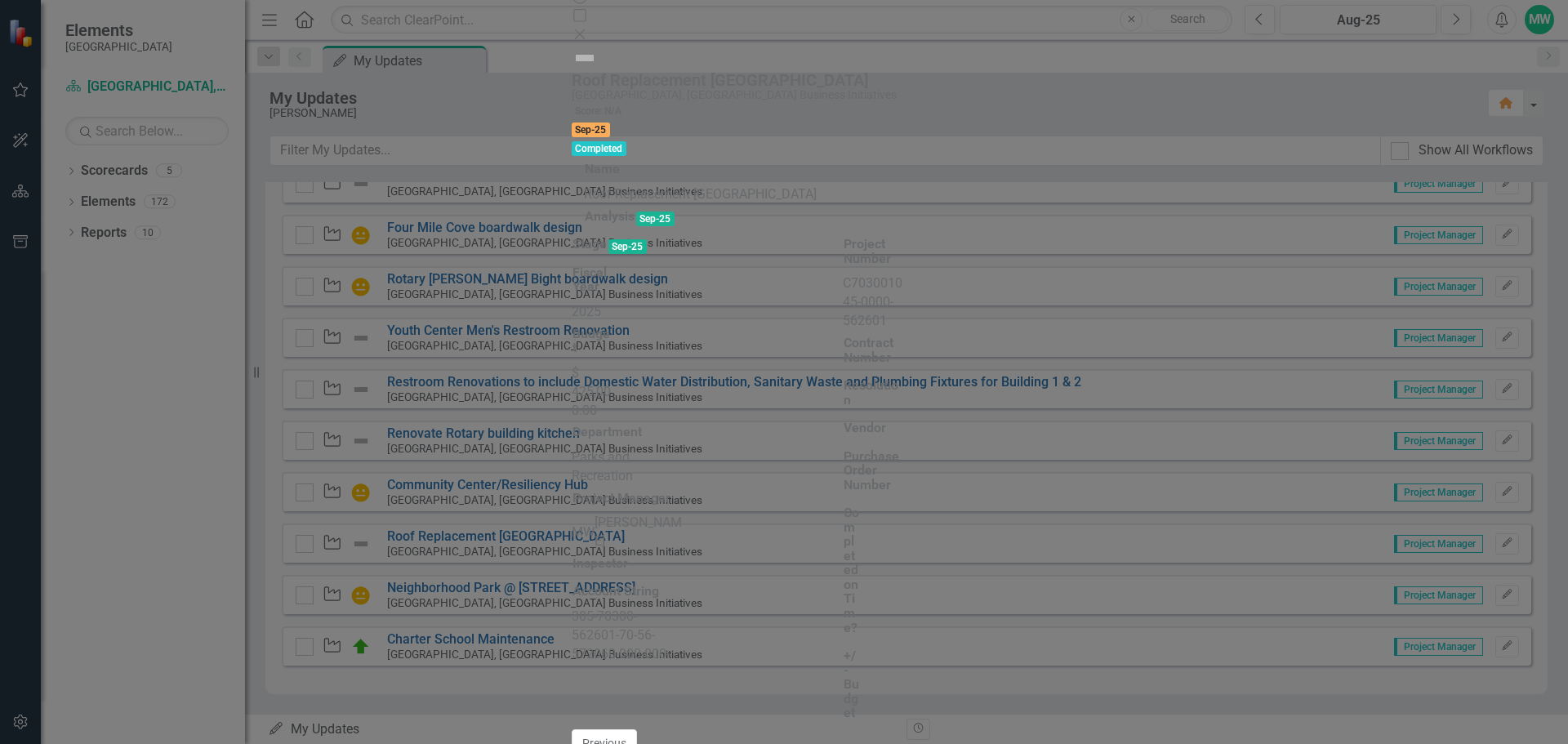
click at [584, 28] on icon at bounding box center [579, 33] width 10 height 10
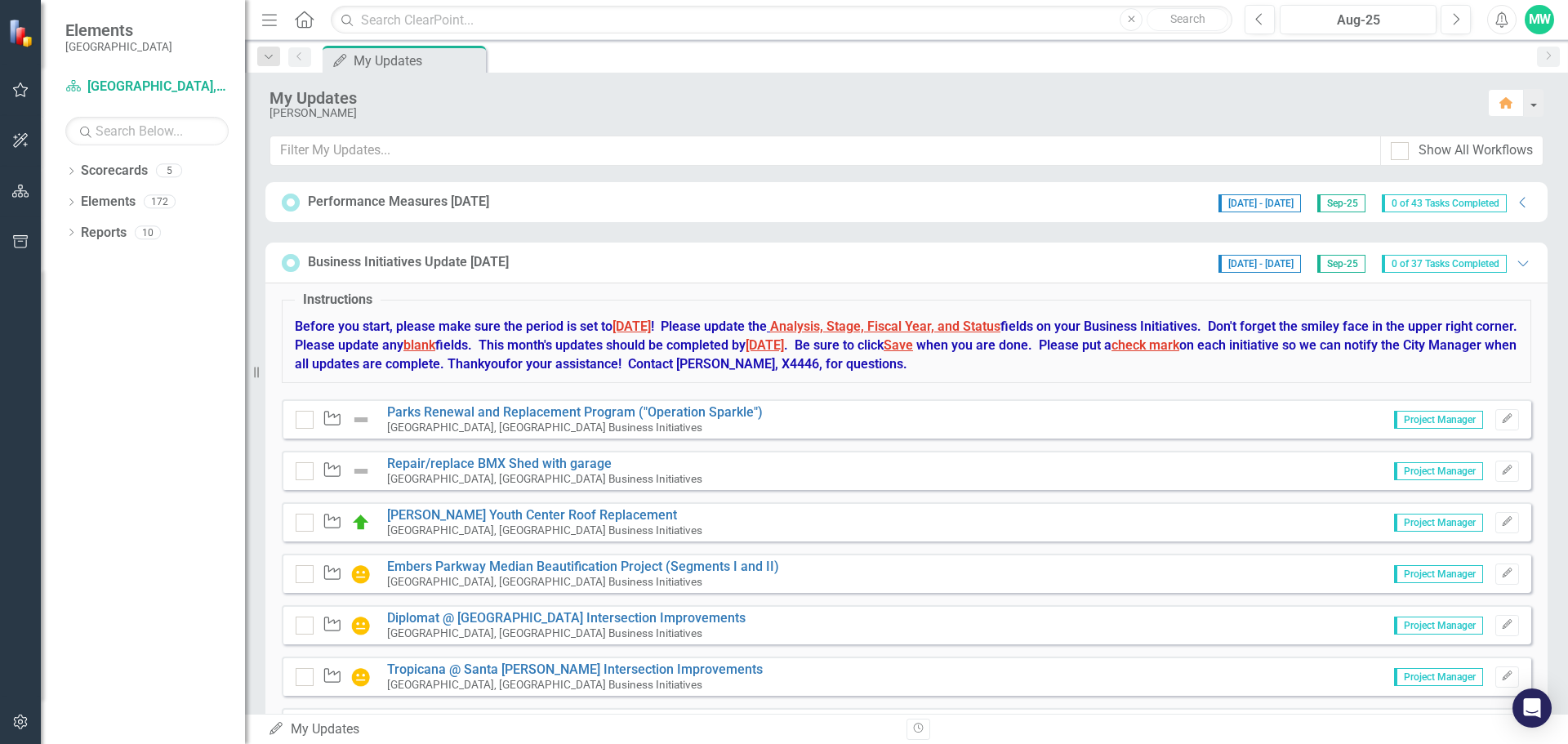
scroll to position [163, 0]
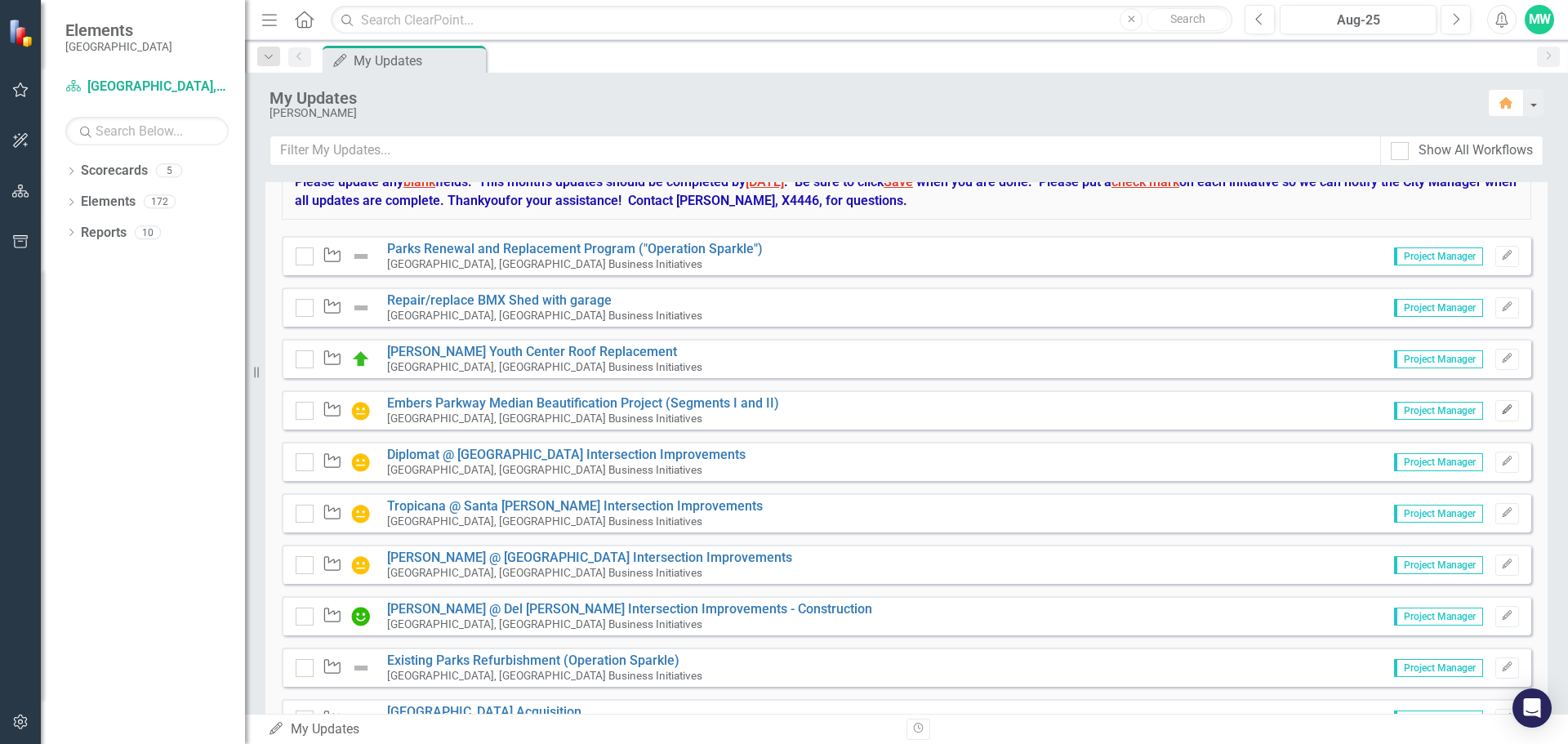
click at [1502, 409] on icon "button" at bounding box center [1507, 409] width 10 height 10
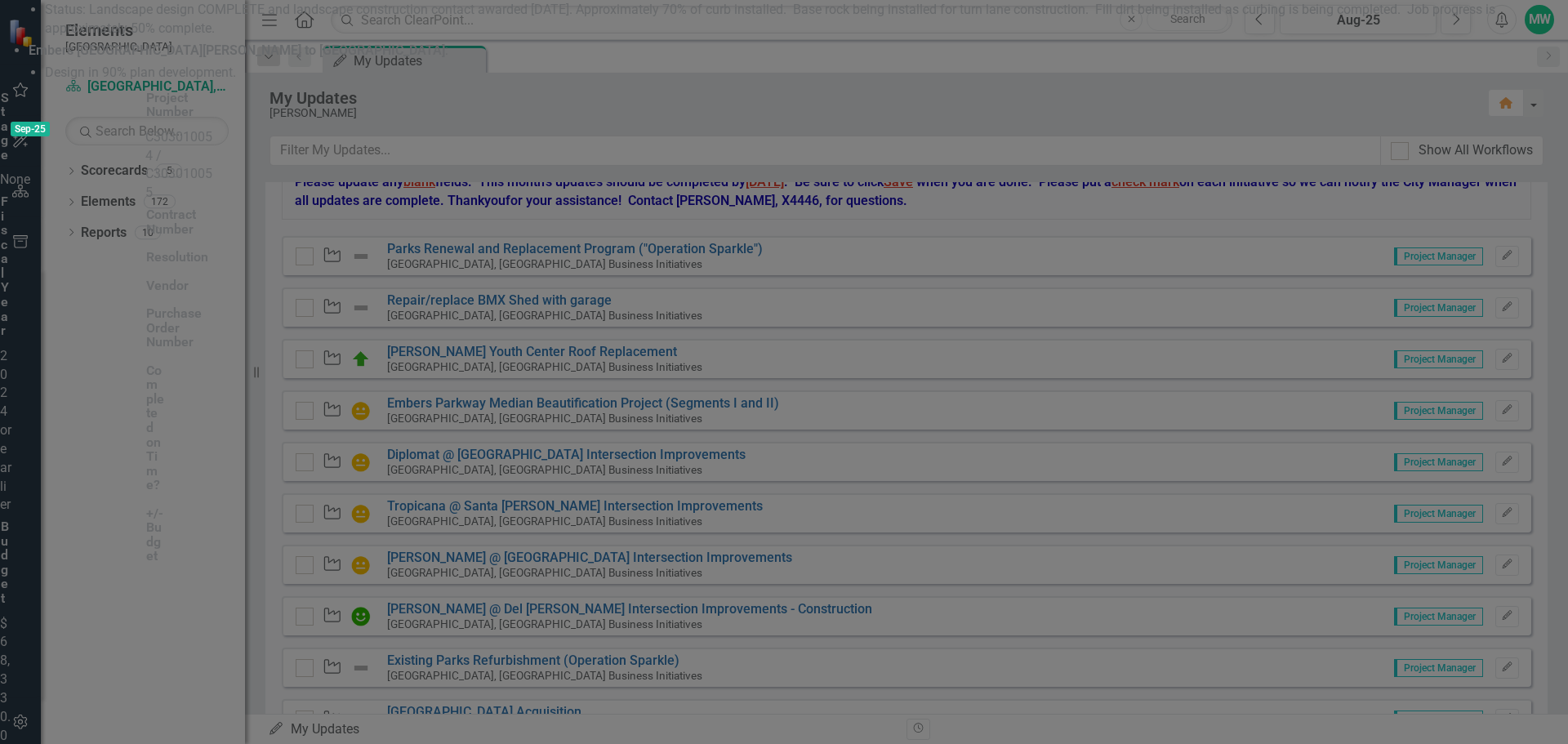
scroll to position [0, 0]
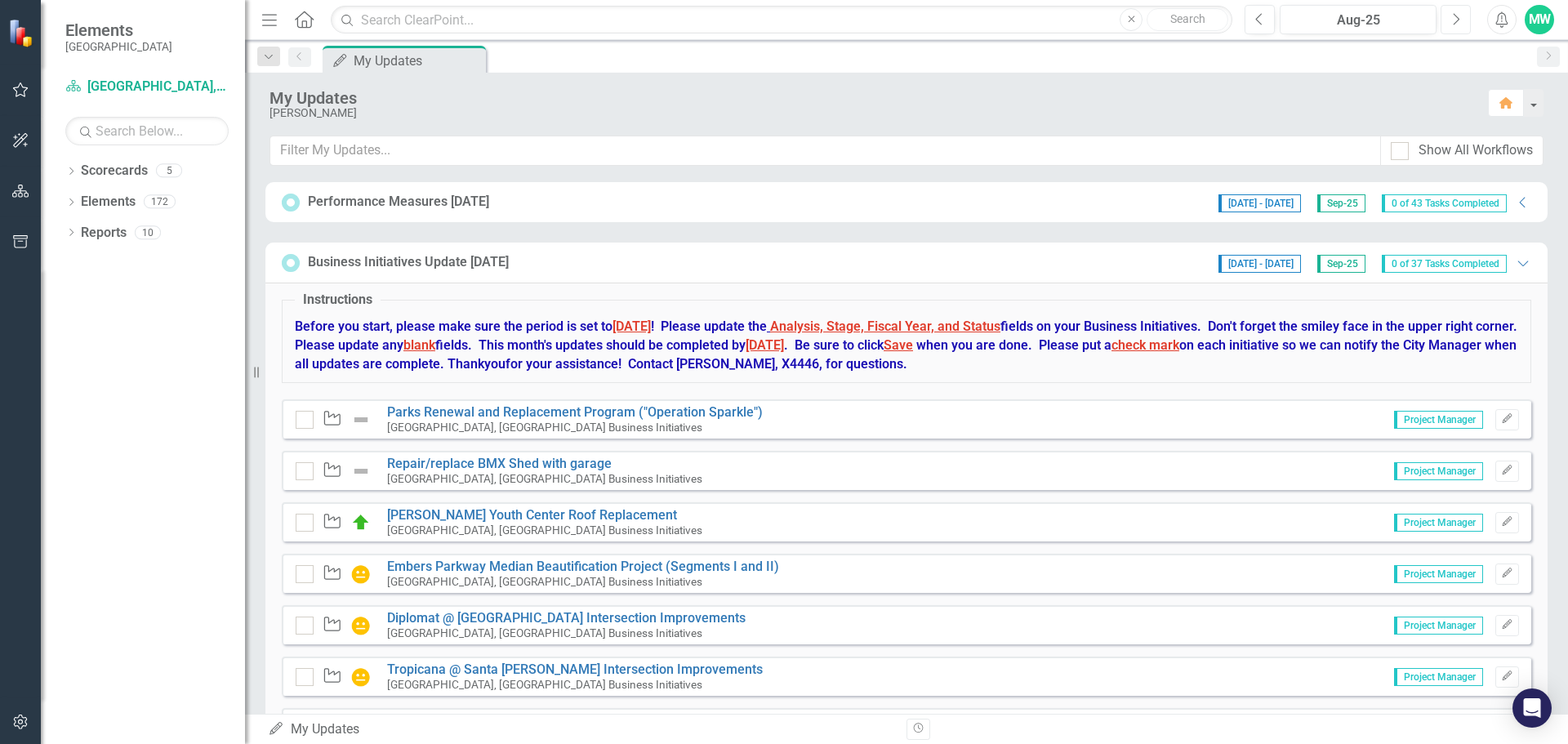
click at [1457, 23] on icon "Next" at bounding box center [1456, 20] width 9 height 15
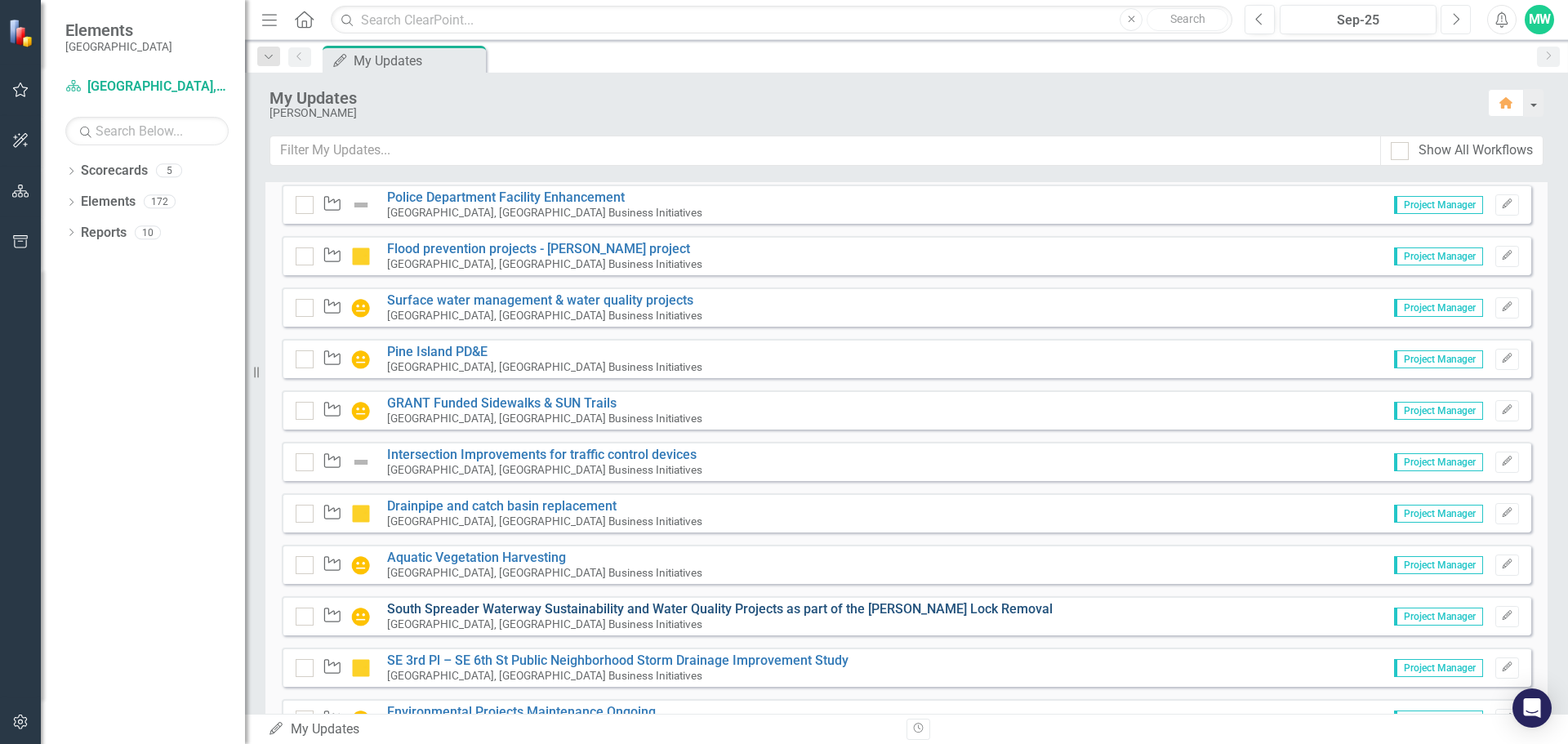
scroll to position [728, 0]
click at [1501, 414] on icon "Edit" at bounding box center [1507, 412] width 12 height 10
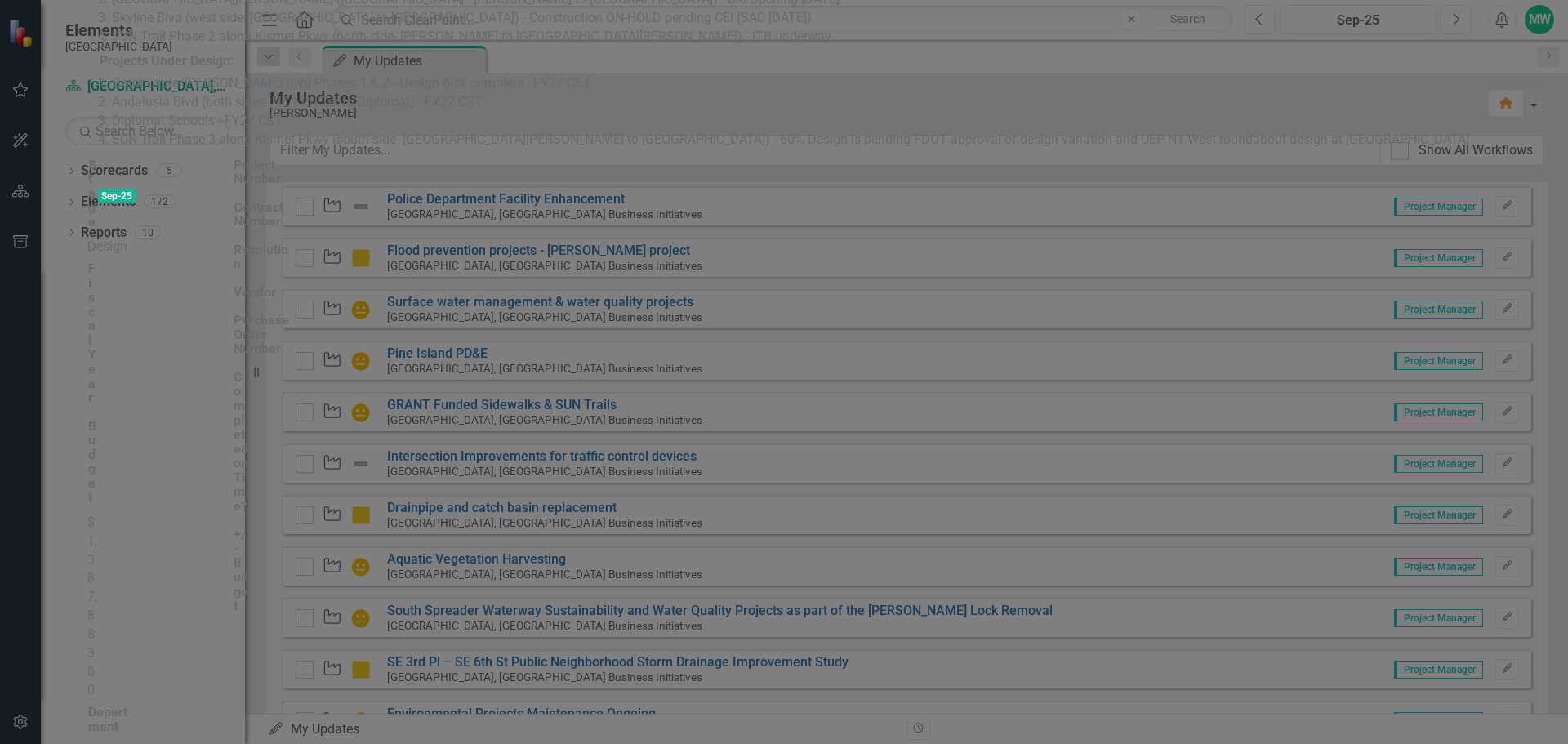
scroll to position [0, 0]
drag, startPoint x: 1535, startPoint y: 29, endPoint x: 1479, endPoint y: 80, distance: 75.7
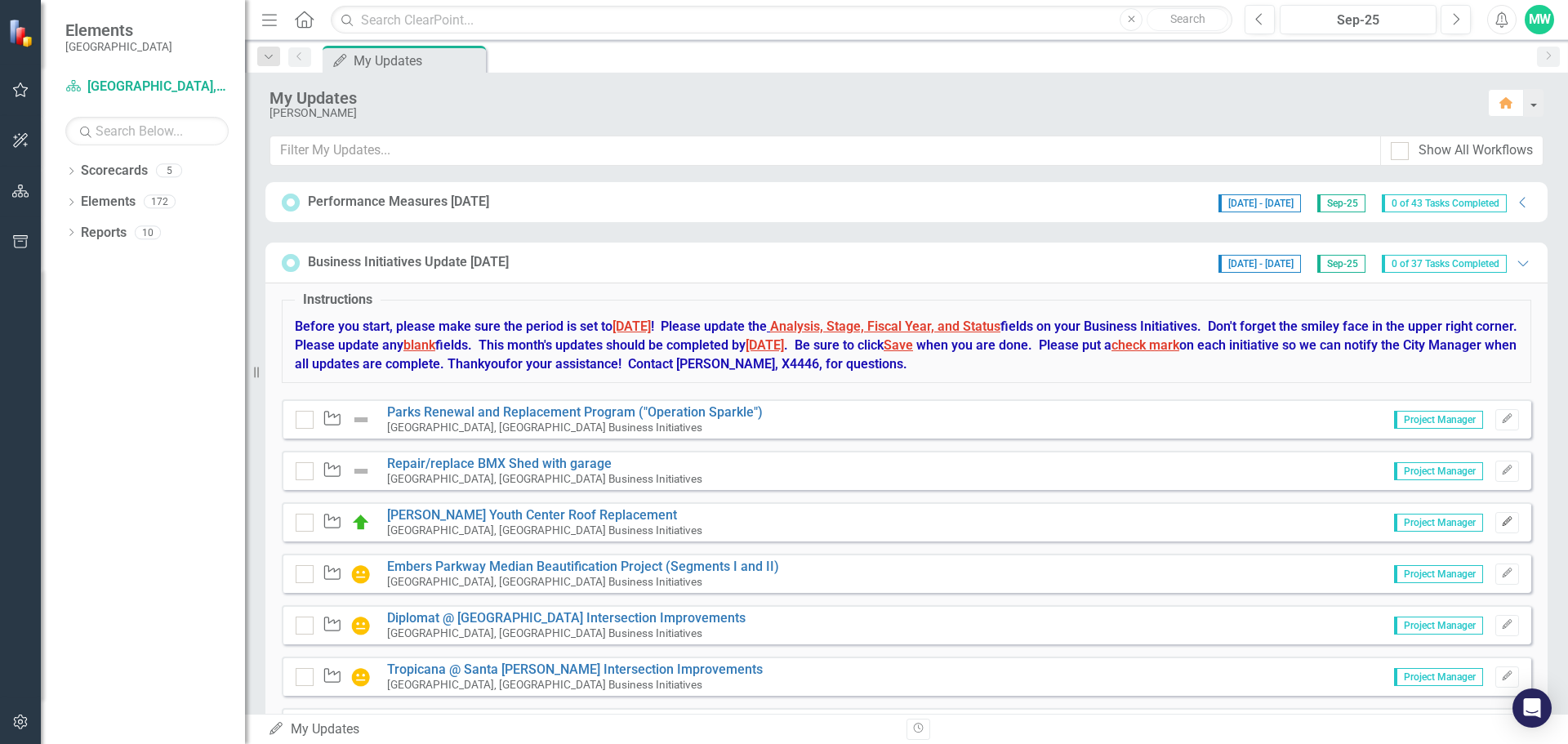
click at [1501, 522] on icon "Edit" at bounding box center [1507, 522] width 12 height 10
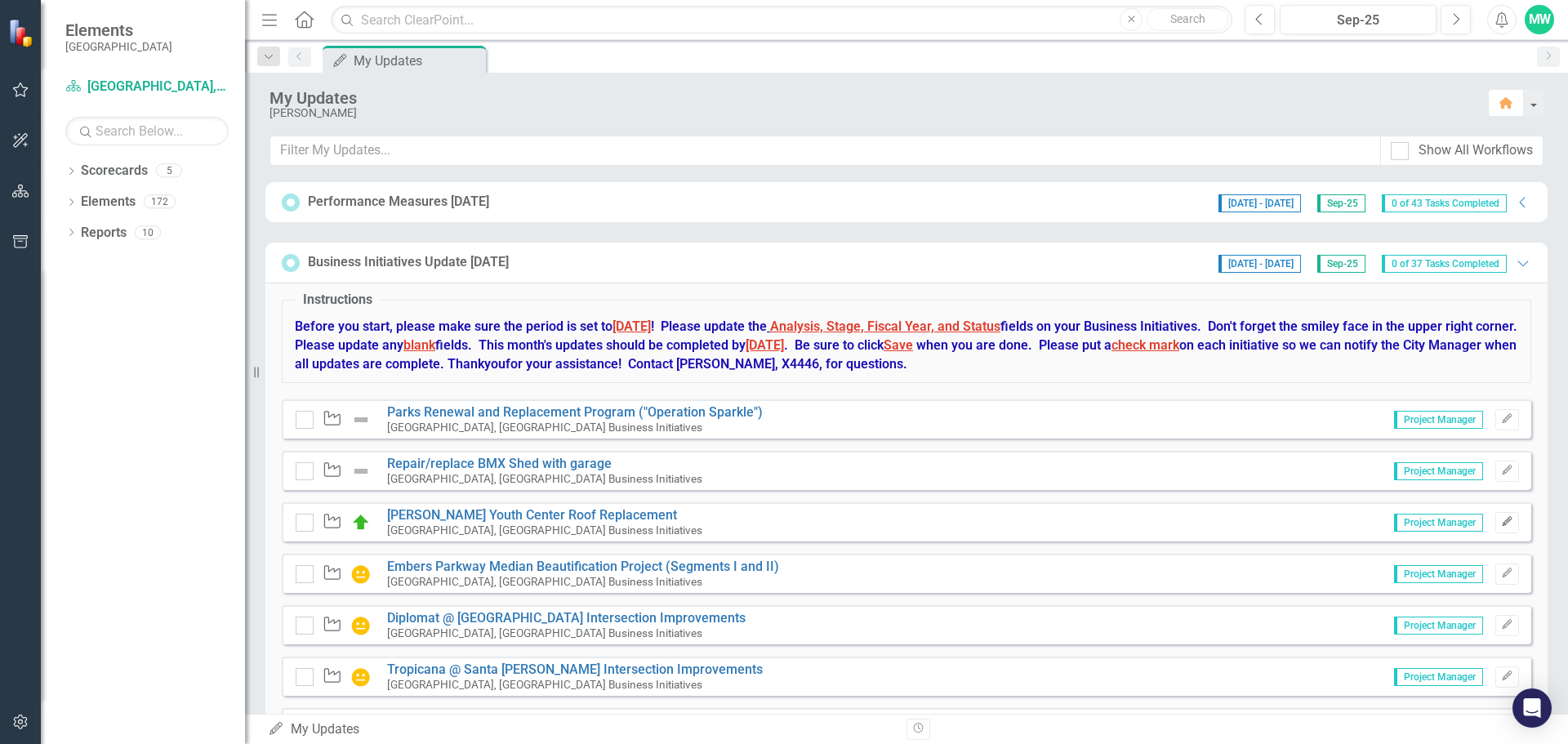
click at [1501, 527] on icon "Edit" at bounding box center [1507, 522] width 12 height 10
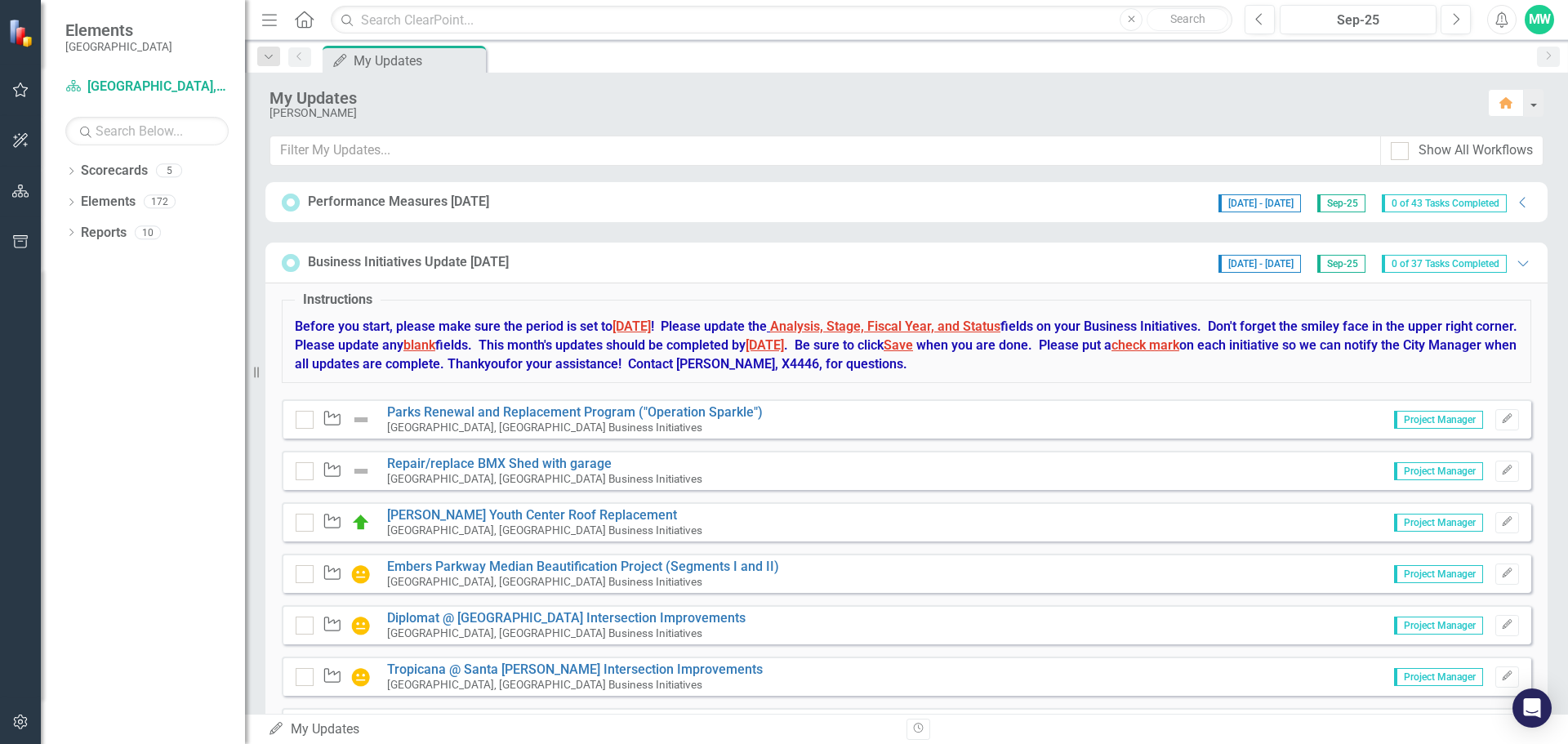
click at [1275, 519] on div "Waypoint [PERSON_NAME] Youth Center Roof Replacement [GEOGRAPHIC_DATA], [GEOGRA…" at bounding box center [906, 522] width 1250 height 39
click at [1501, 527] on icon "Edit" at bounding box center [1507, 522] width 12 height 10
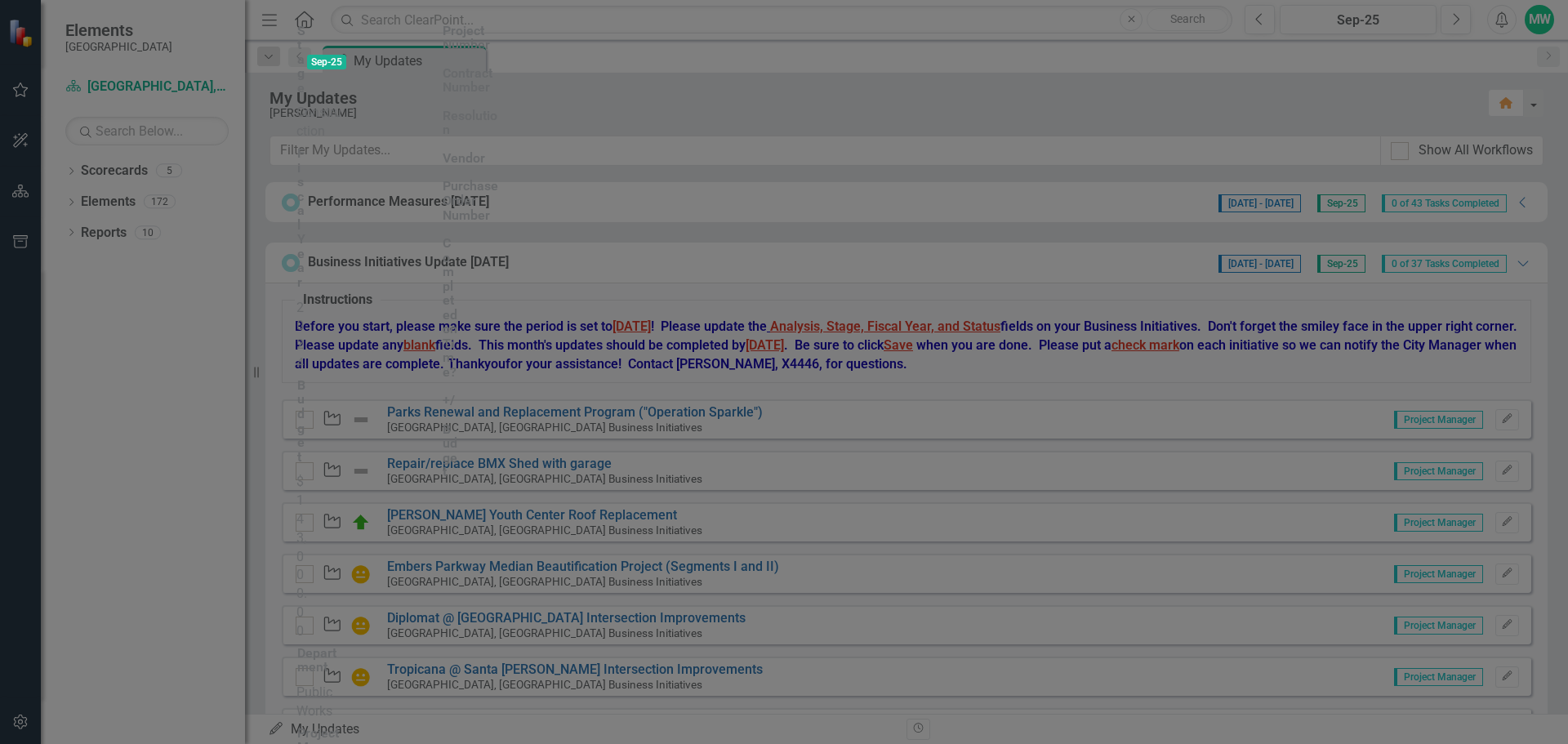
checkbox input "true"
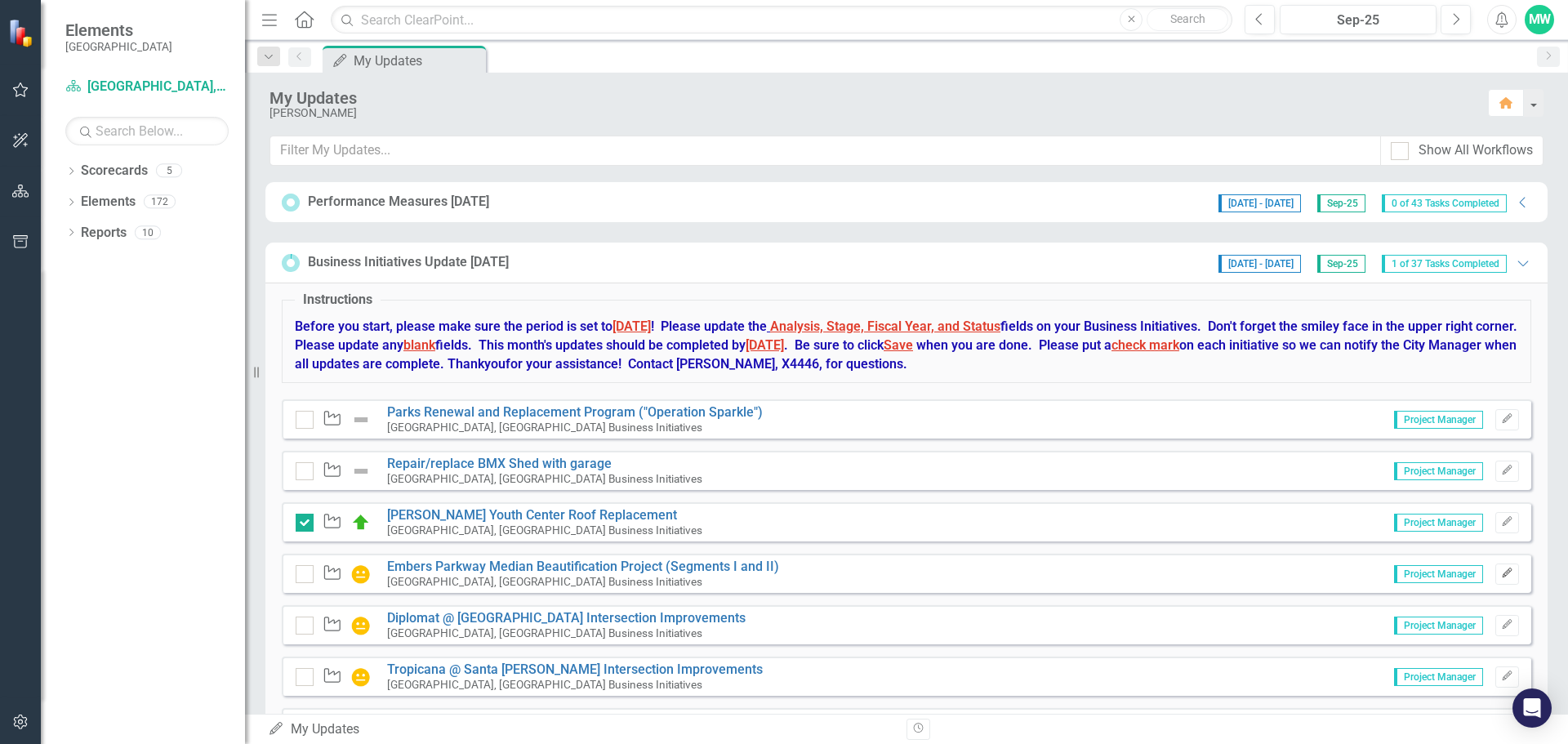
click at [1501, 571] on icon "Edit" at bounding box center [1507, 574] width 12 height 10
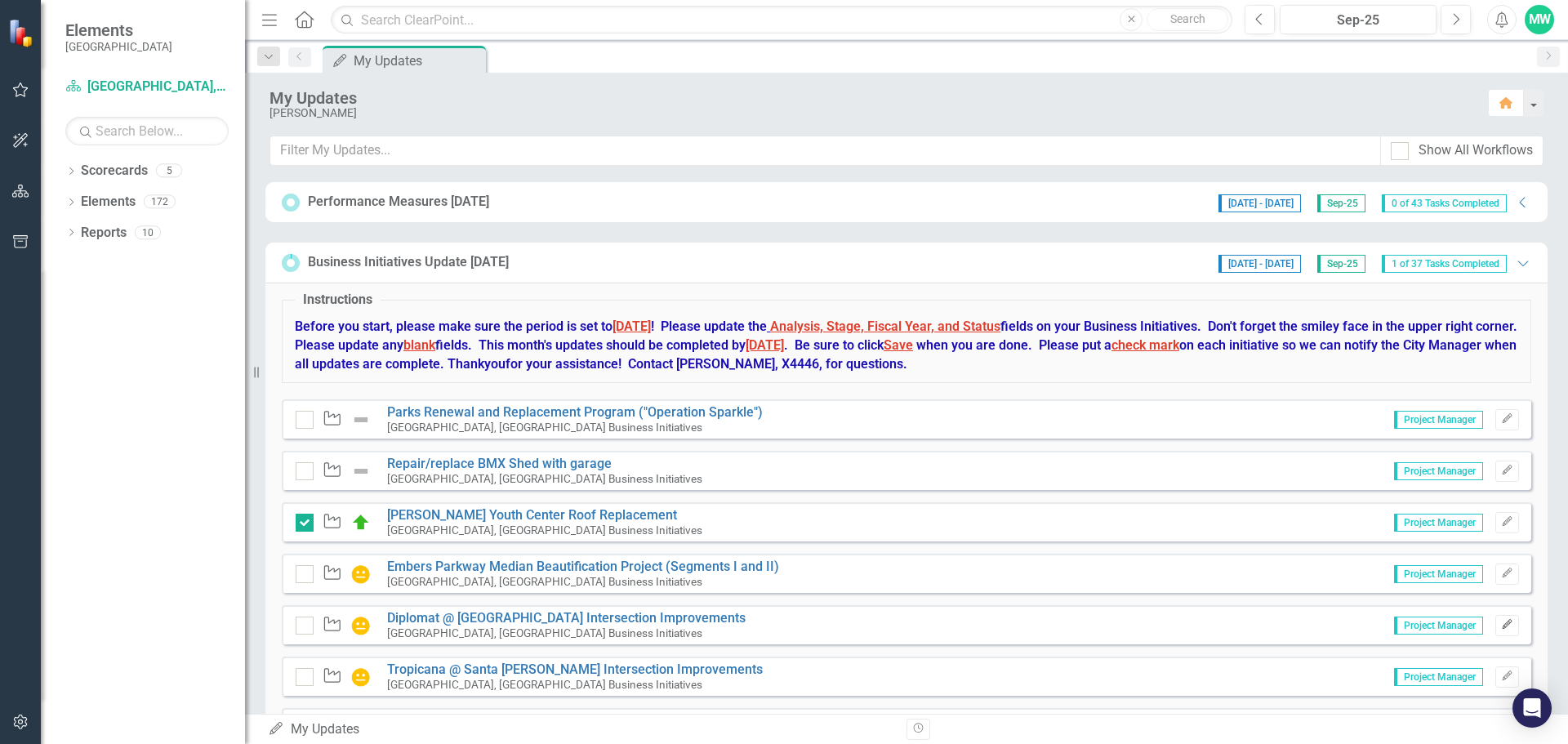
click at [1501, 623] on icon "Edit" at bounding box center [1507, 625] width 12 height 10
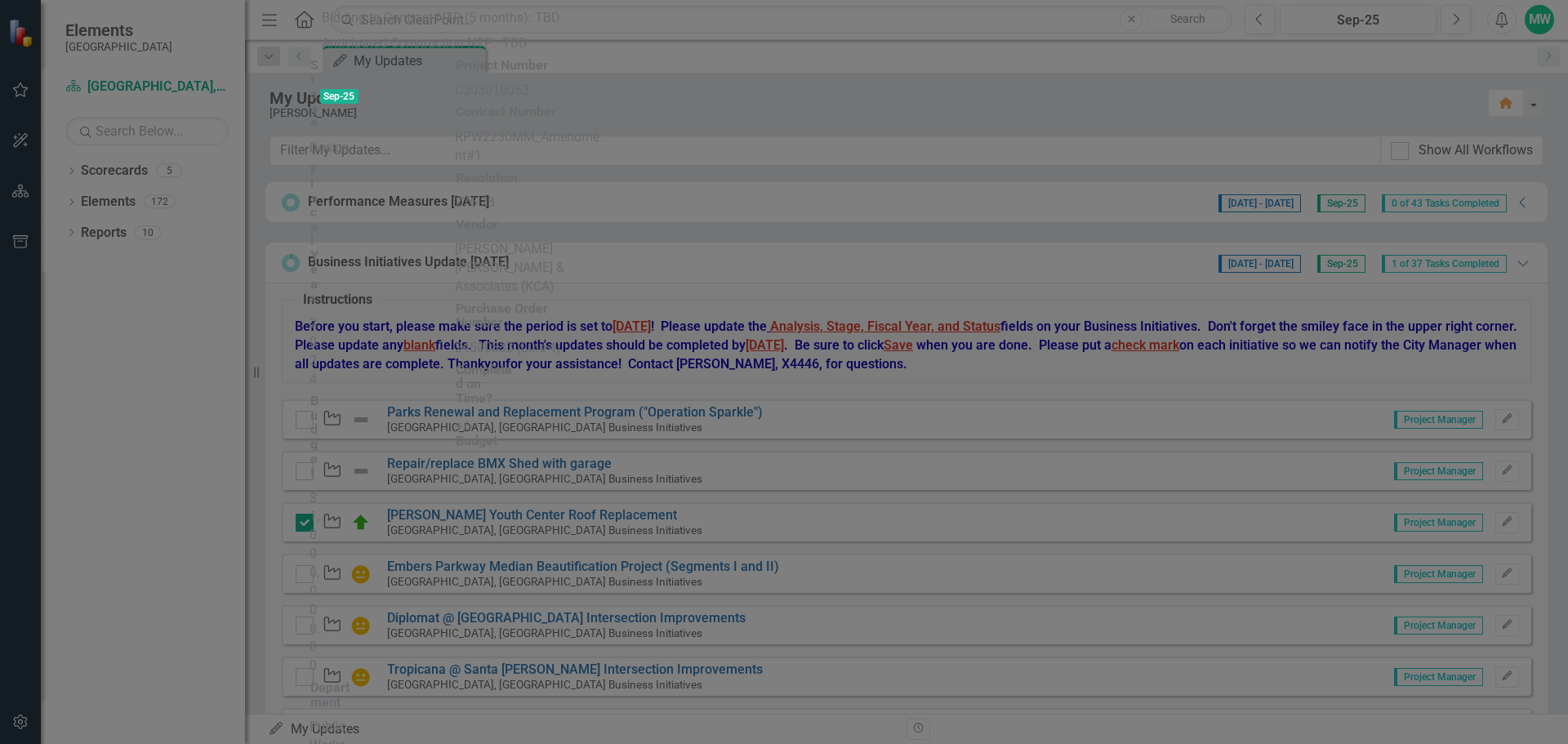
checkbox input "true"
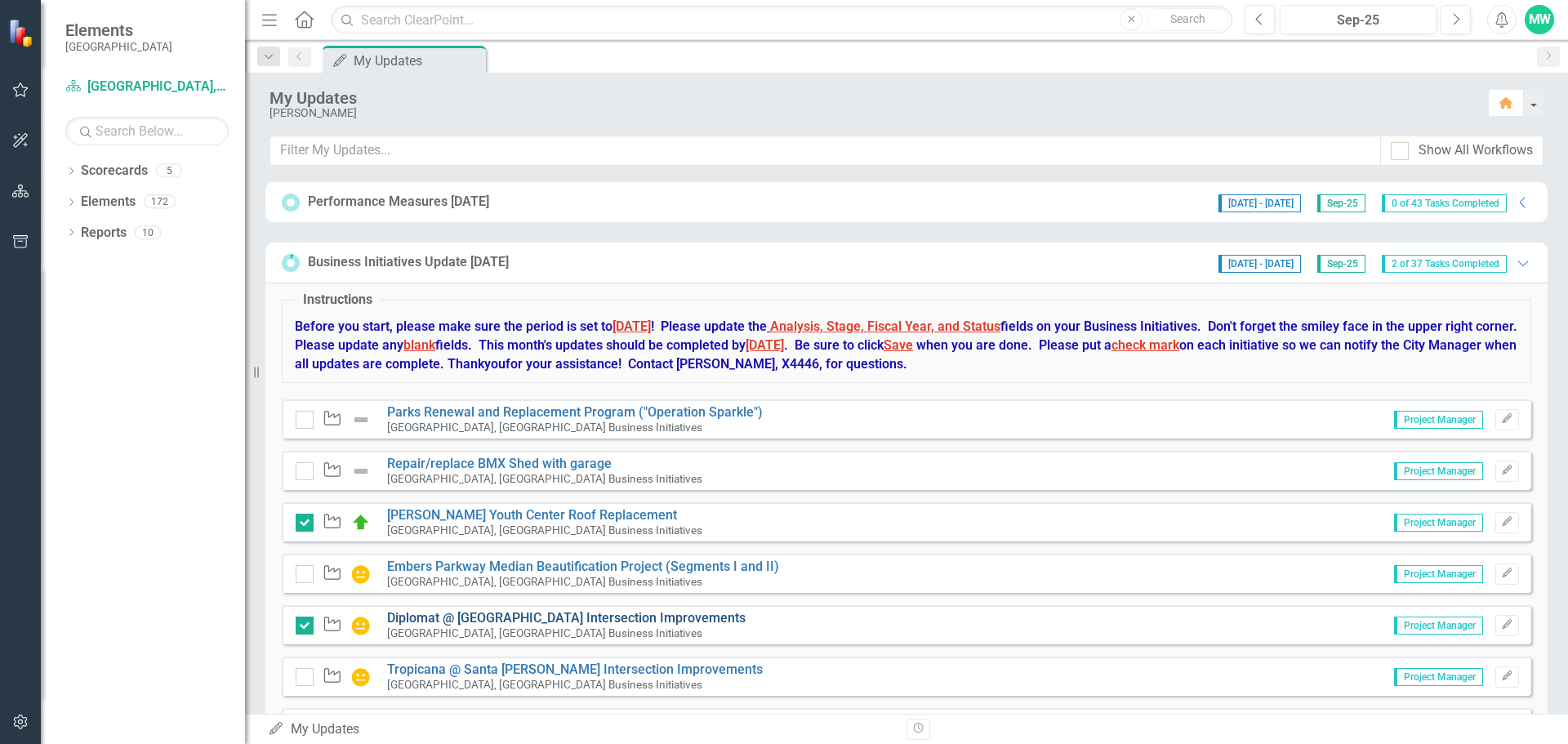
scroll to position [245, 0]
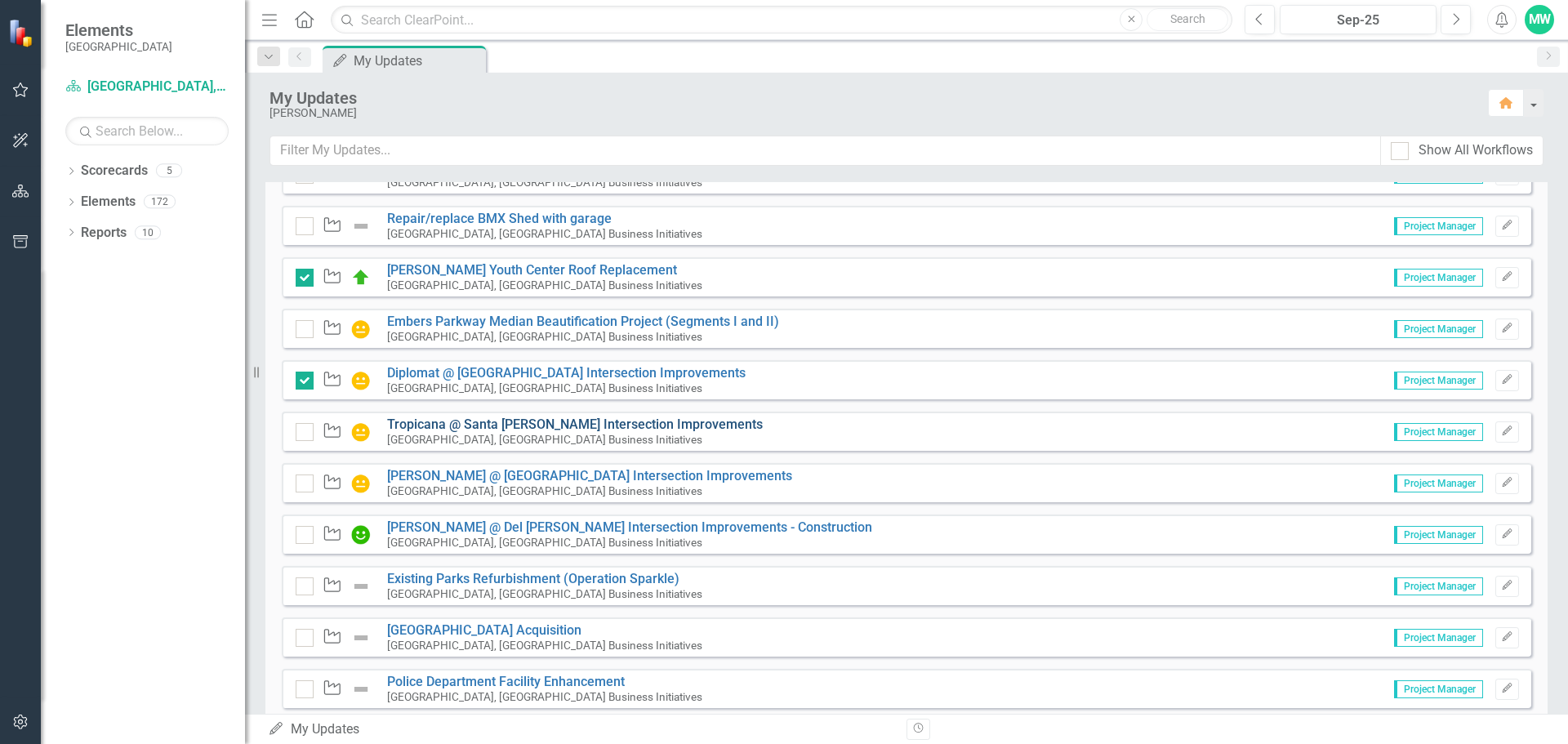
click at [579, 421] on link "Tropicana @ Santa [PERSON_NAME] Intersection Improvements" at bounding box center [575, 424] width 376 height 16
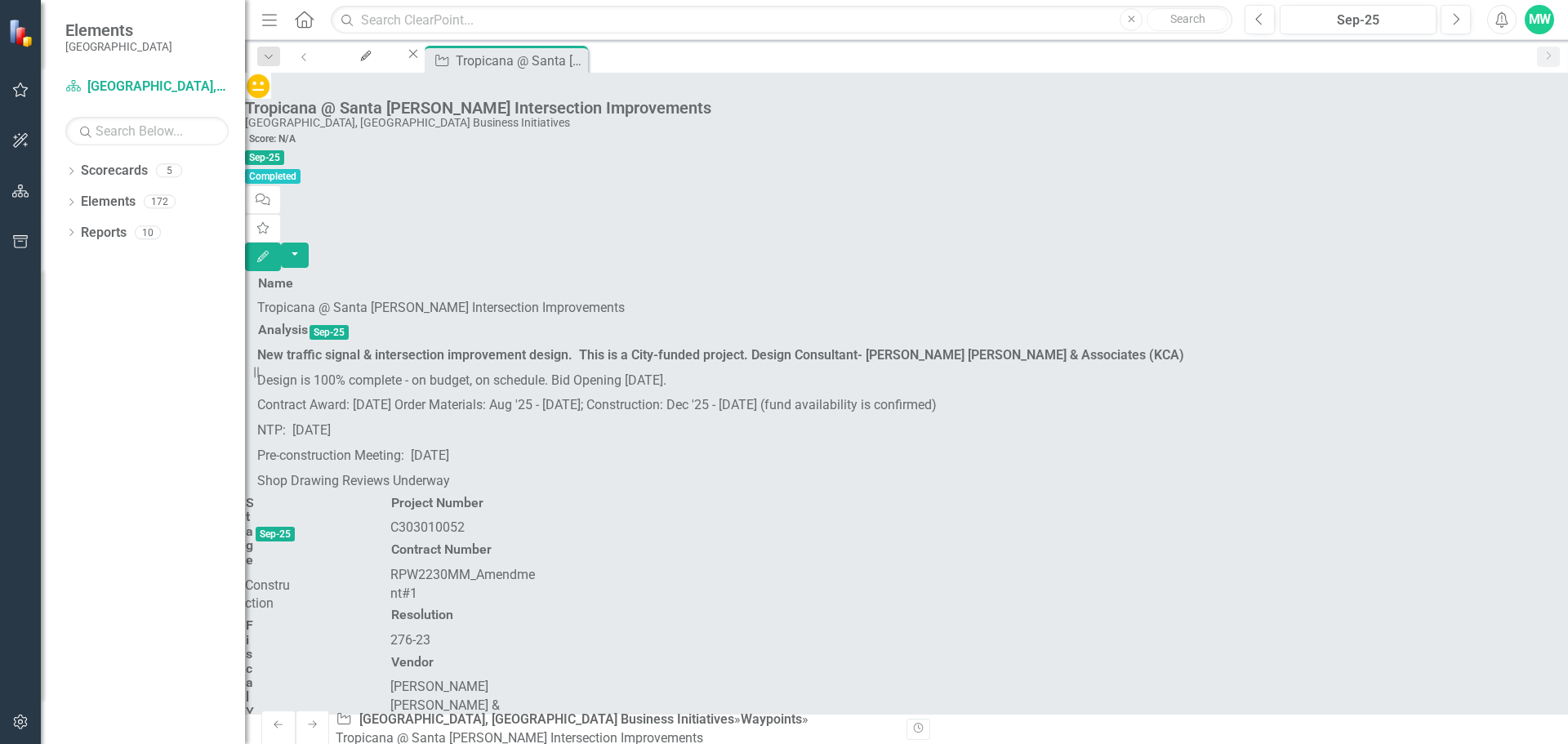
click at [0, 0] on icon "Close" at bounding box center [0, 0] width 0 height 0
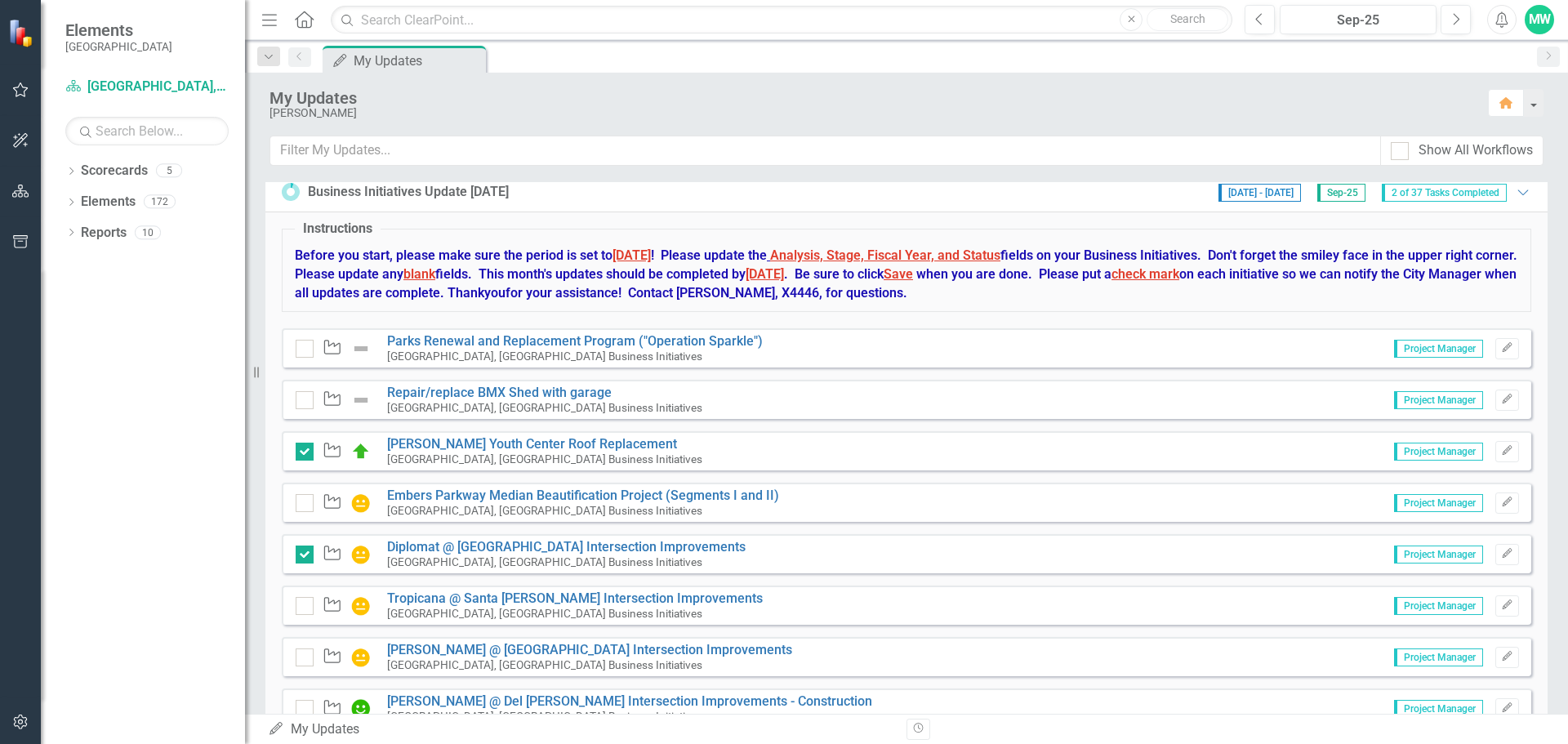
scroll to position [2533, 0]
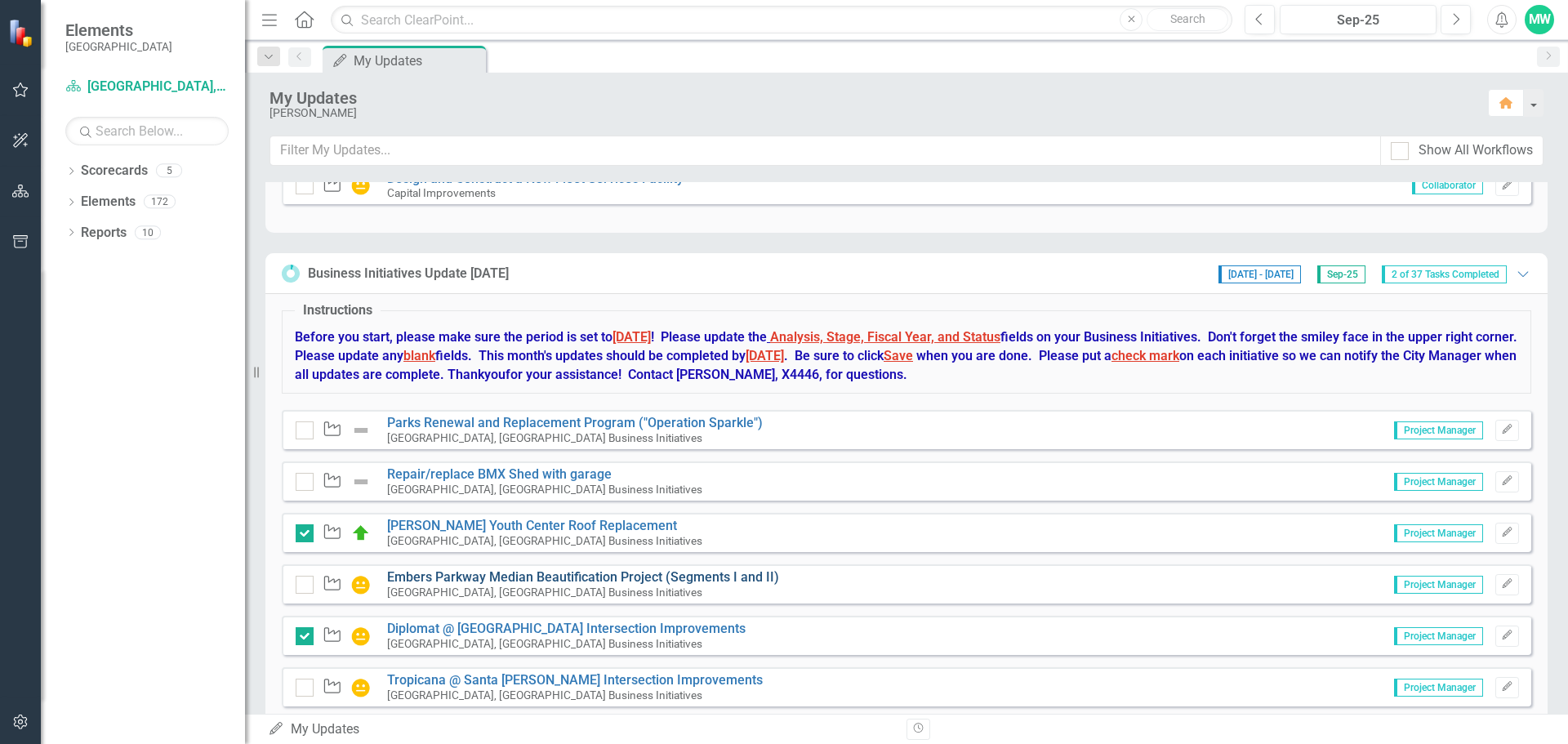
click at [480, 576] on link "Embers Parkway Median Beautification Project (Segments I and II)" at bounding box center [583, 577] width 392 height 16
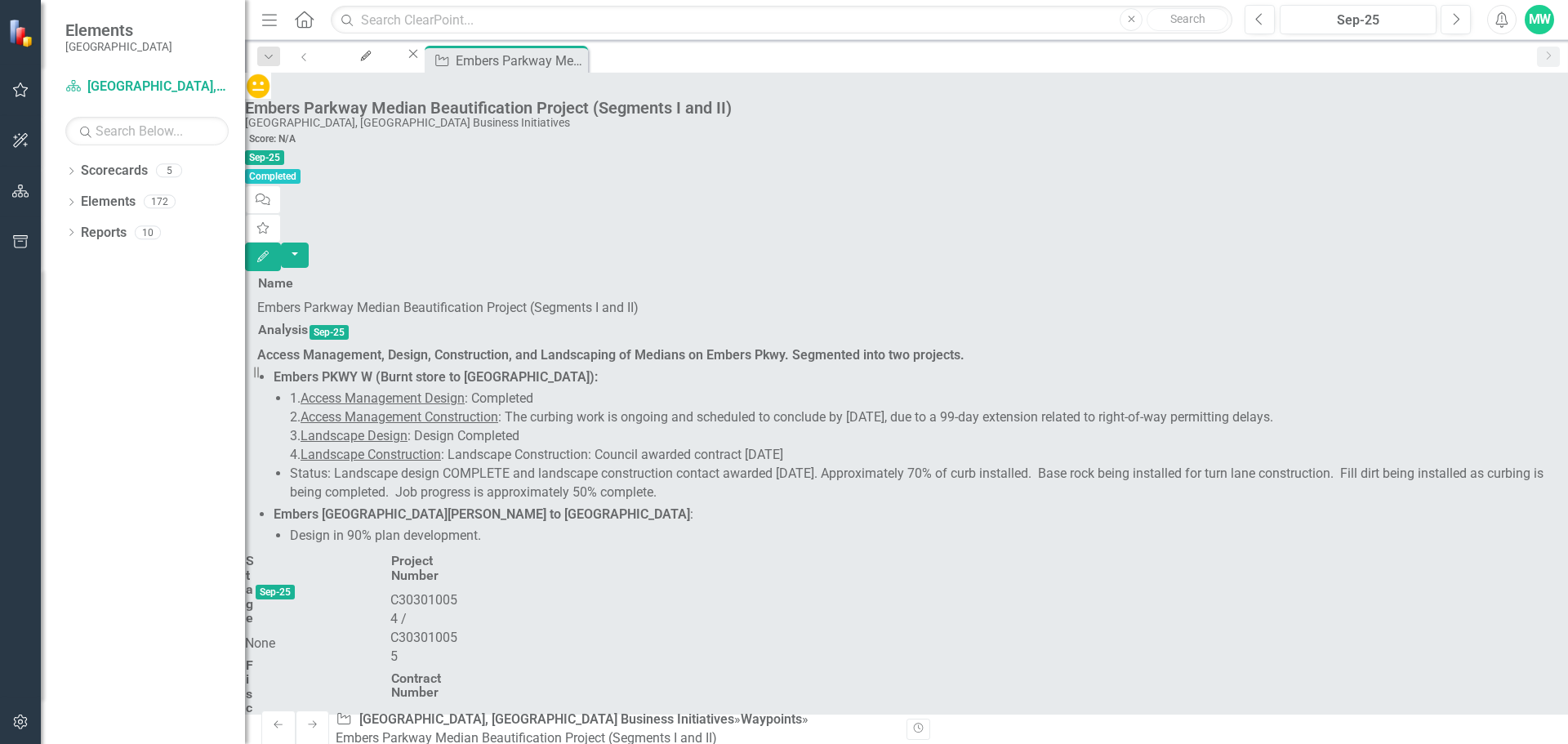
scroll to position [99, 0]
click at [271, 251] on icon "Edit" at bounding box center [263, 257] width 15 height 12
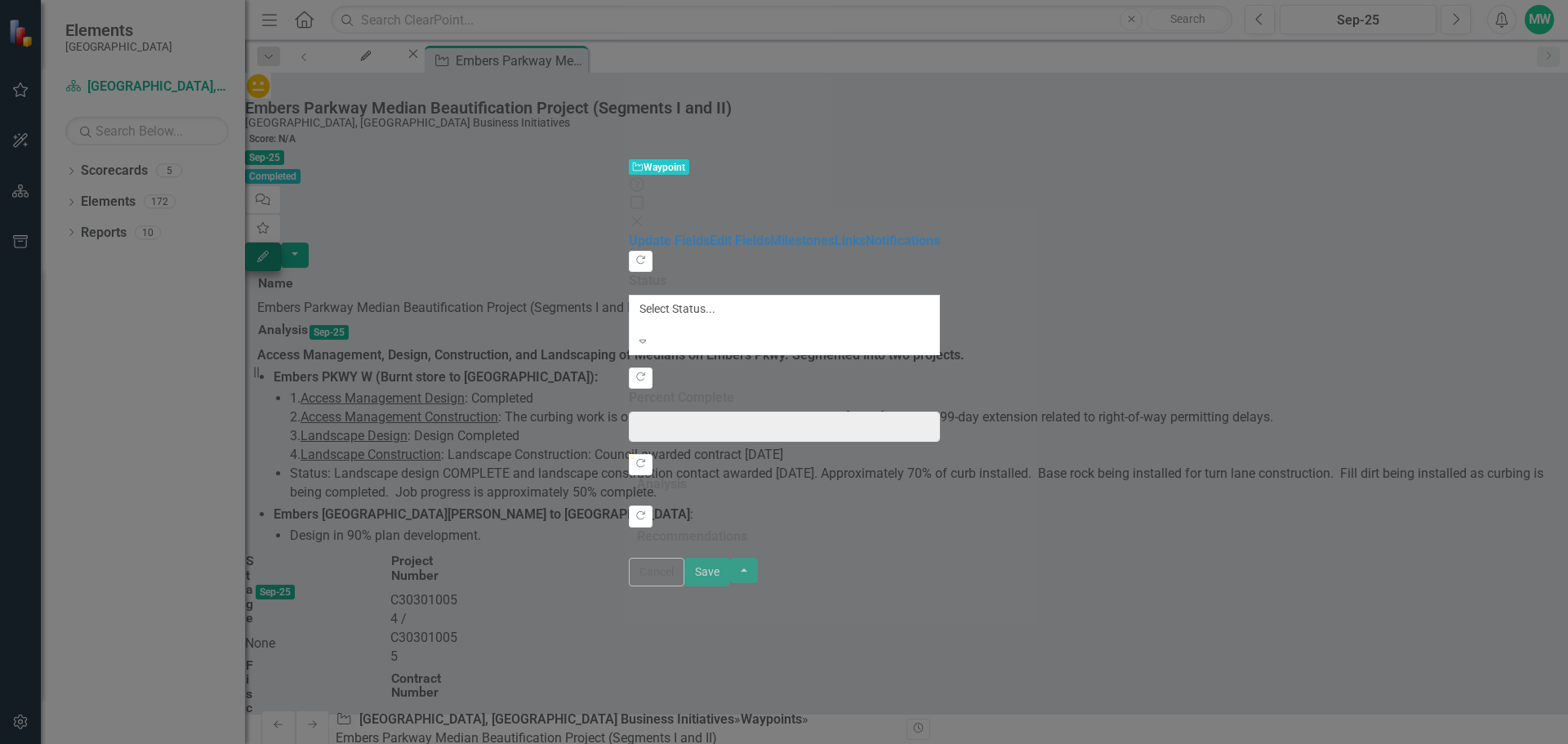
type input "0"
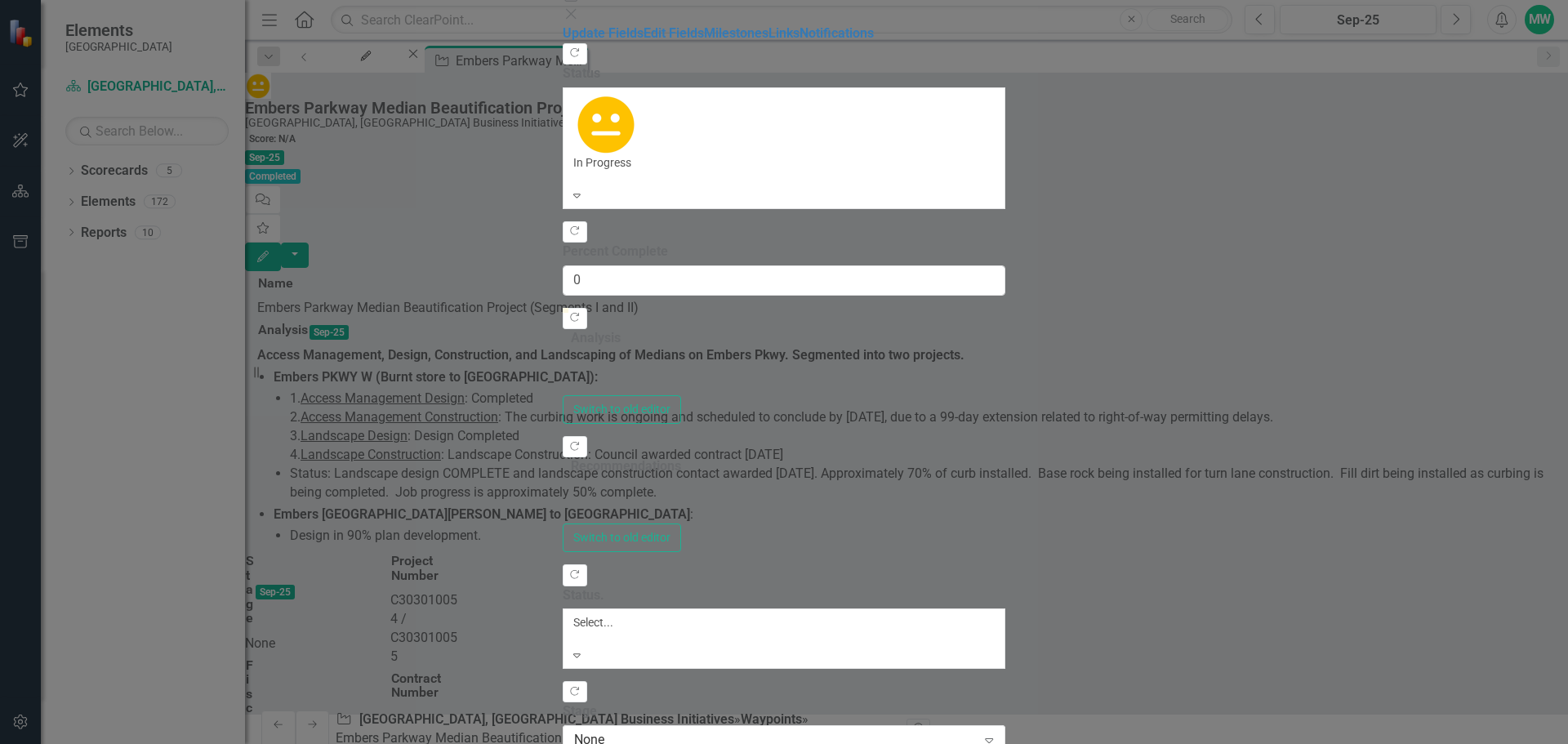
type textarea "<p><strong>Access Management, Design, Construction, and Landscaping of Medians …"
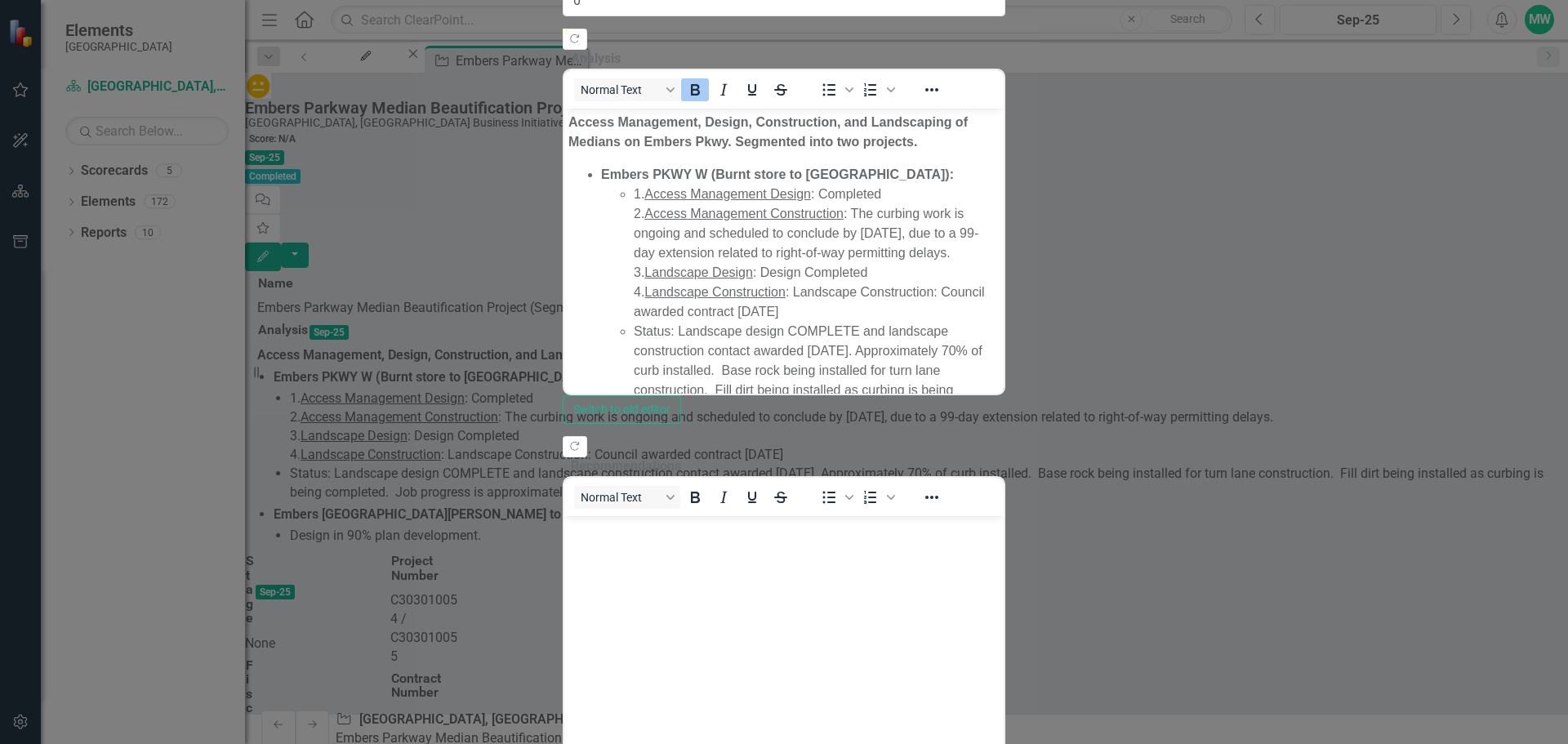
scroll to position [0, 0]
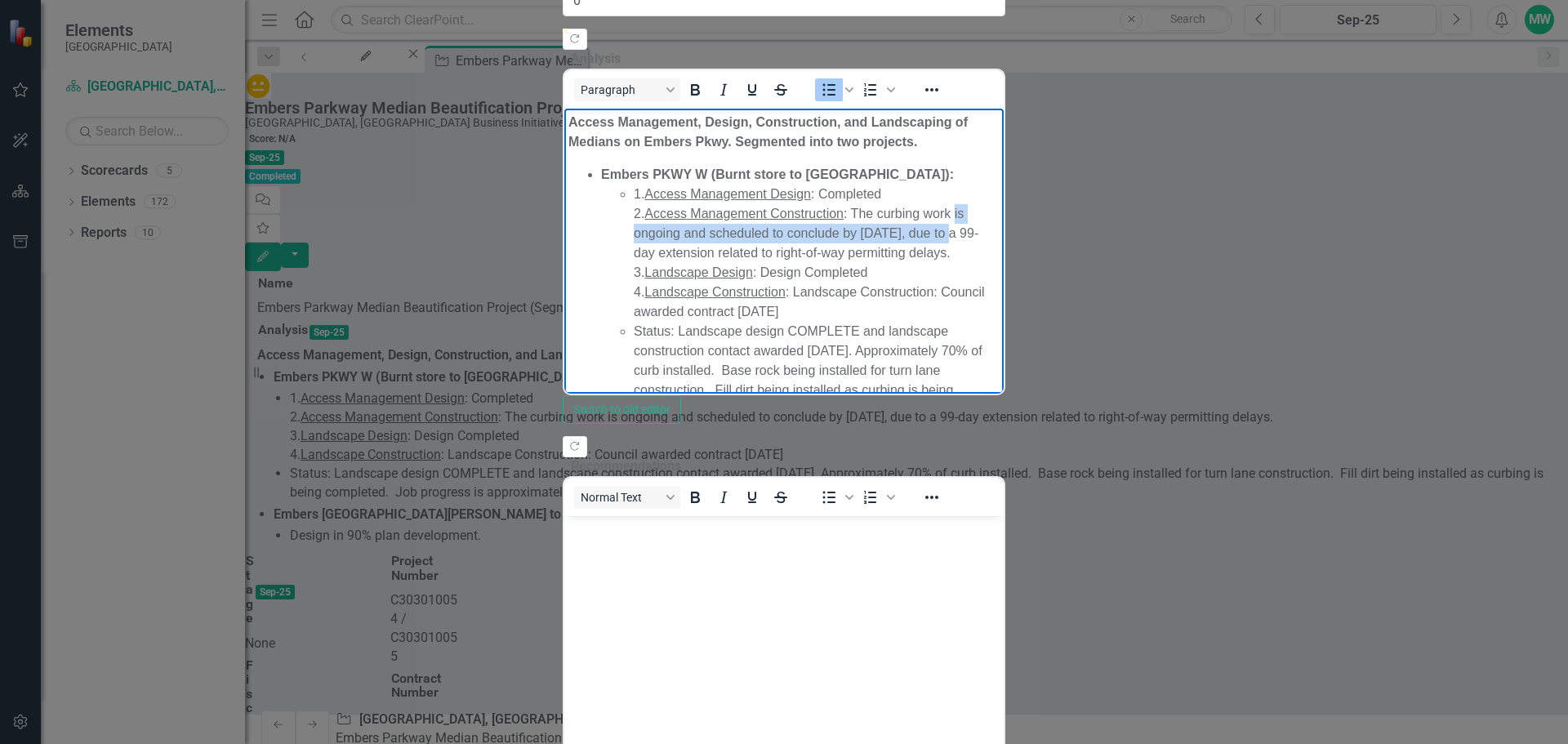
drag, startPoint x: 1289, startPoint y: 192, endPoint x: 956, endPoint y: 197, distance: 333.0
click at [956, 204] on div "2. Access Management Construction : The curbing work is ongoing and scheduled t…" at bounding box center [816, 233] width 365 height 59
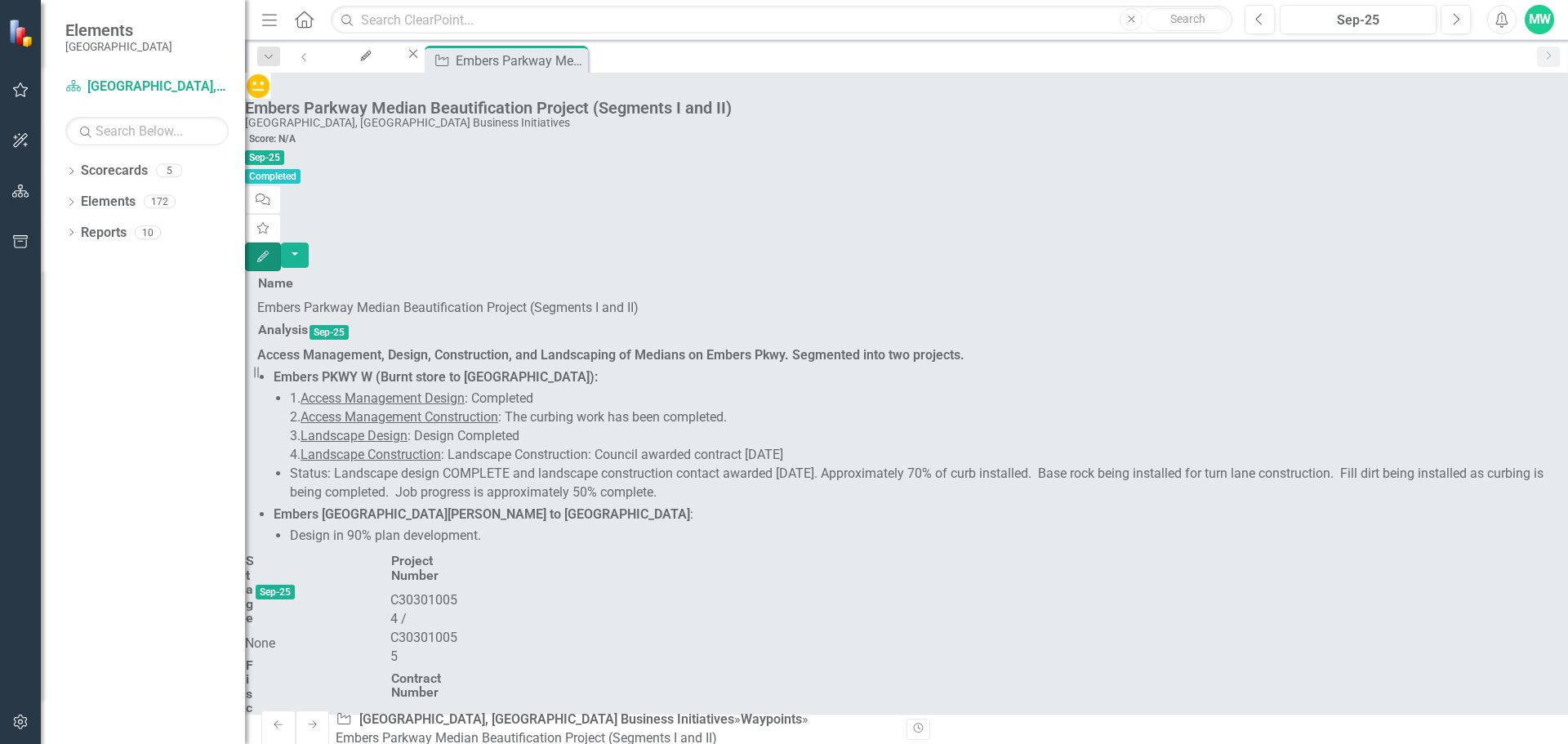
scroll to position [99, 0]
click at [1024, 739] on div "Revision History" at bounding box center [1552, 730] width 1291 height 22
click at [584, 59] on icon "Close" at bounding box center [576, 59] width 17 height 13
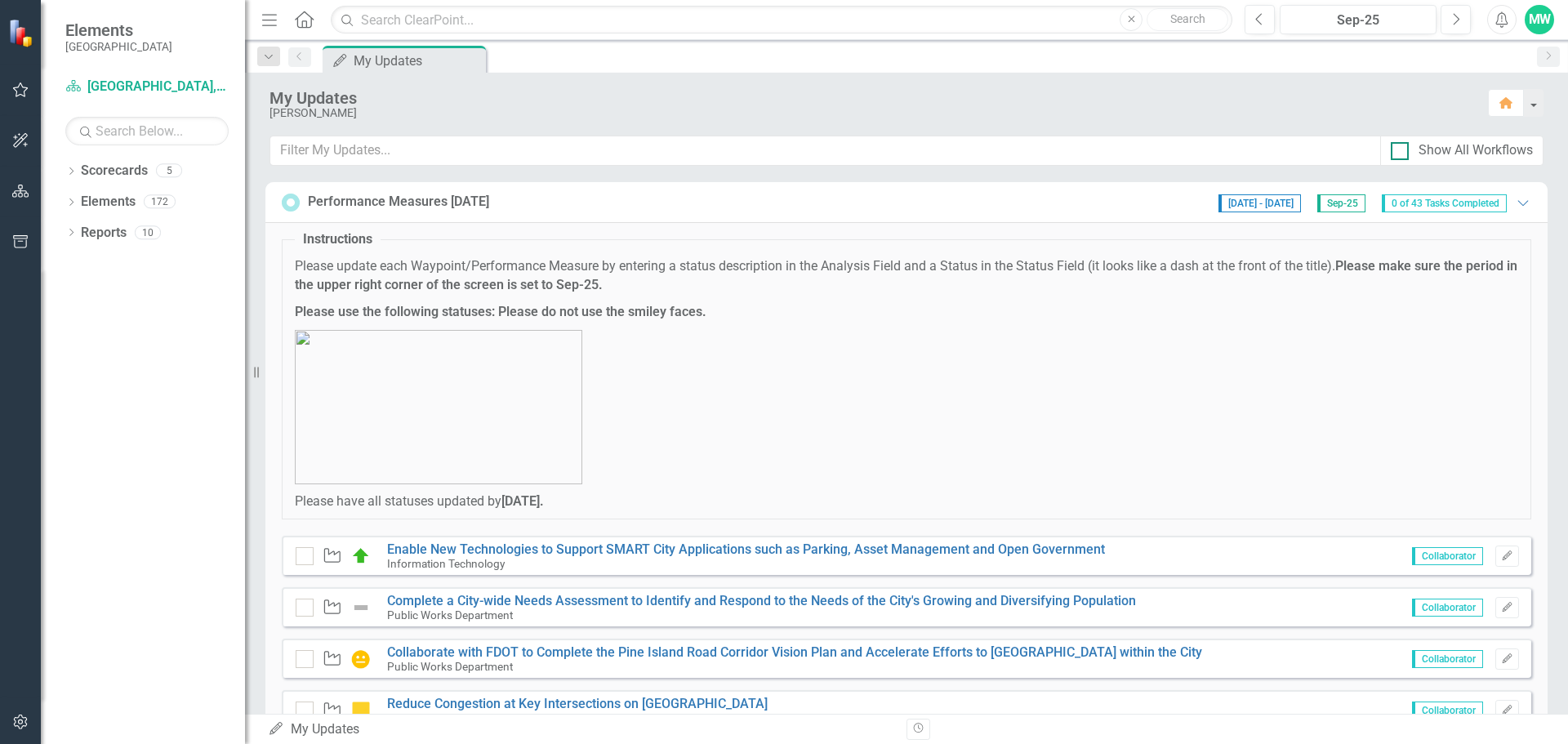
drag, startPoint x: 1398, startPoint y: 152, endPoint x: 1408, endPoint y: 152, distance: 10.0
click at [1400, 152] on input "Show All Workflows" at bounding box center [1396, 147] width 11 height 11
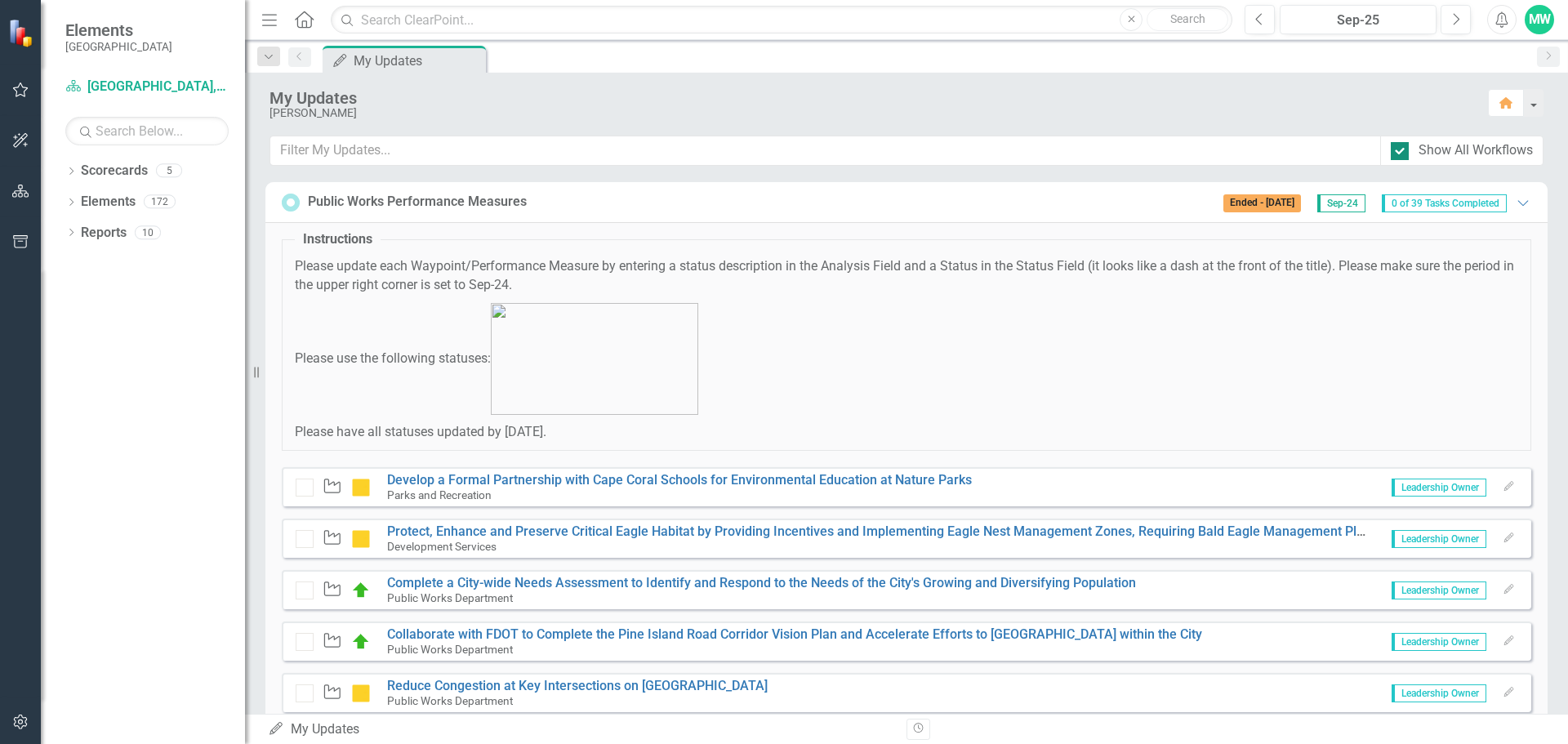
click at [1404, 150] on div at bounding box center [1400, 152] width 18 height 18
click at [1401, 150] on input "Show All Workflows" at bounding box center [1396, 147] width 11 height 11
checkbox input "false"
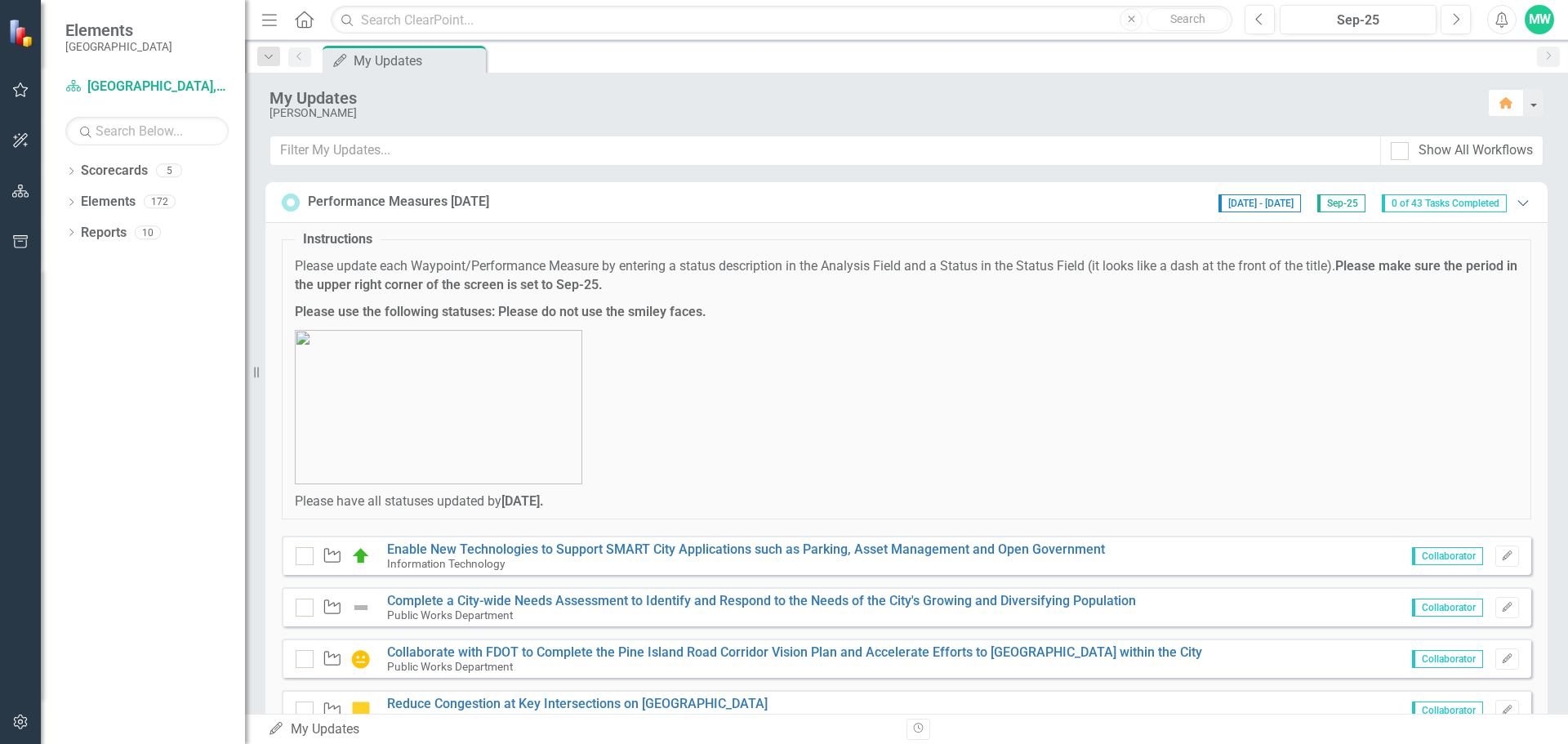
click at [1516, 208] on icon "Expanded" at bounding box center [1523, 202] width 17 height 13
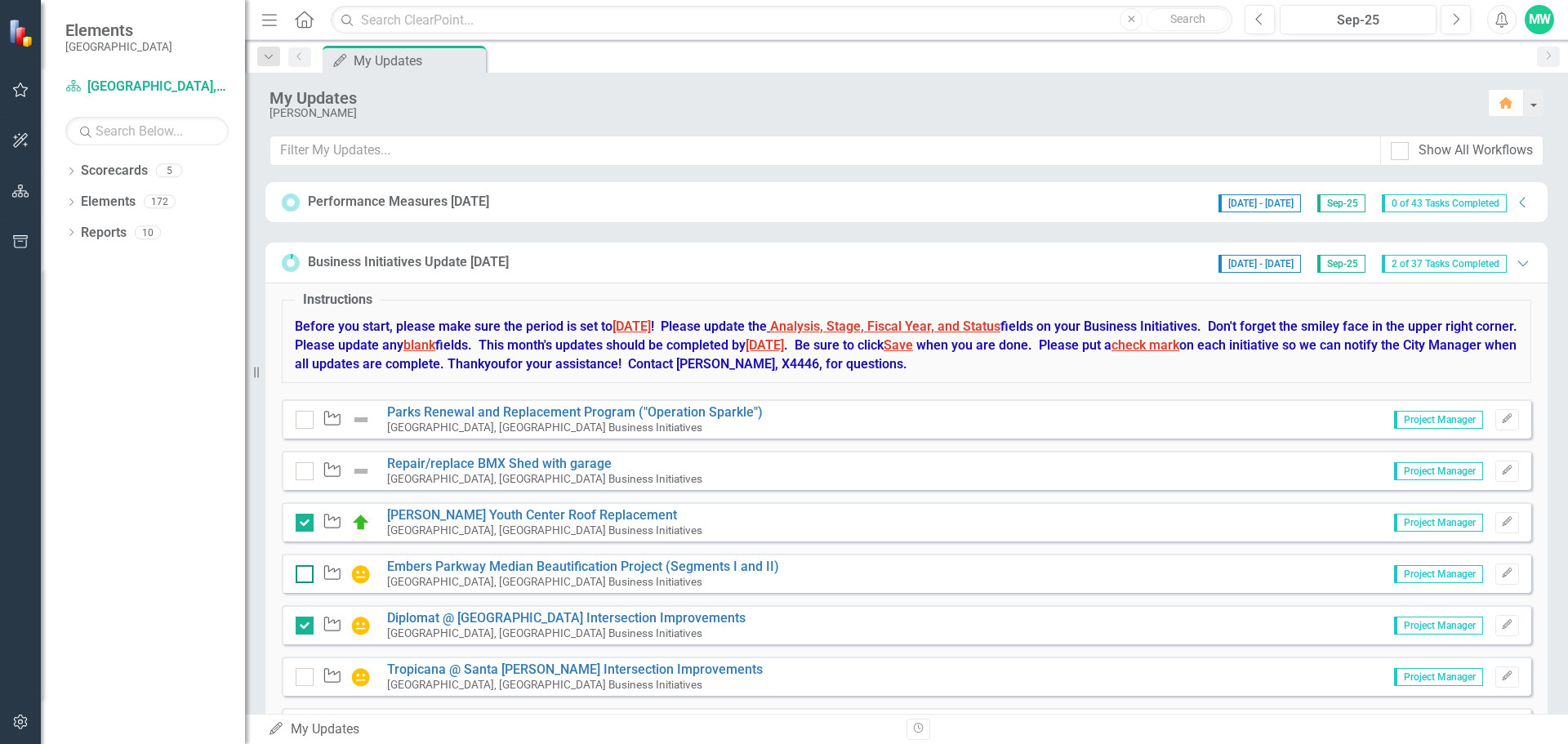
click at [306, 577] on div at bounding box center [305, 575] width 18 height 18
click at [306, 576] on input "checkbox" at bounding box center [301, 571] width 11 height 11
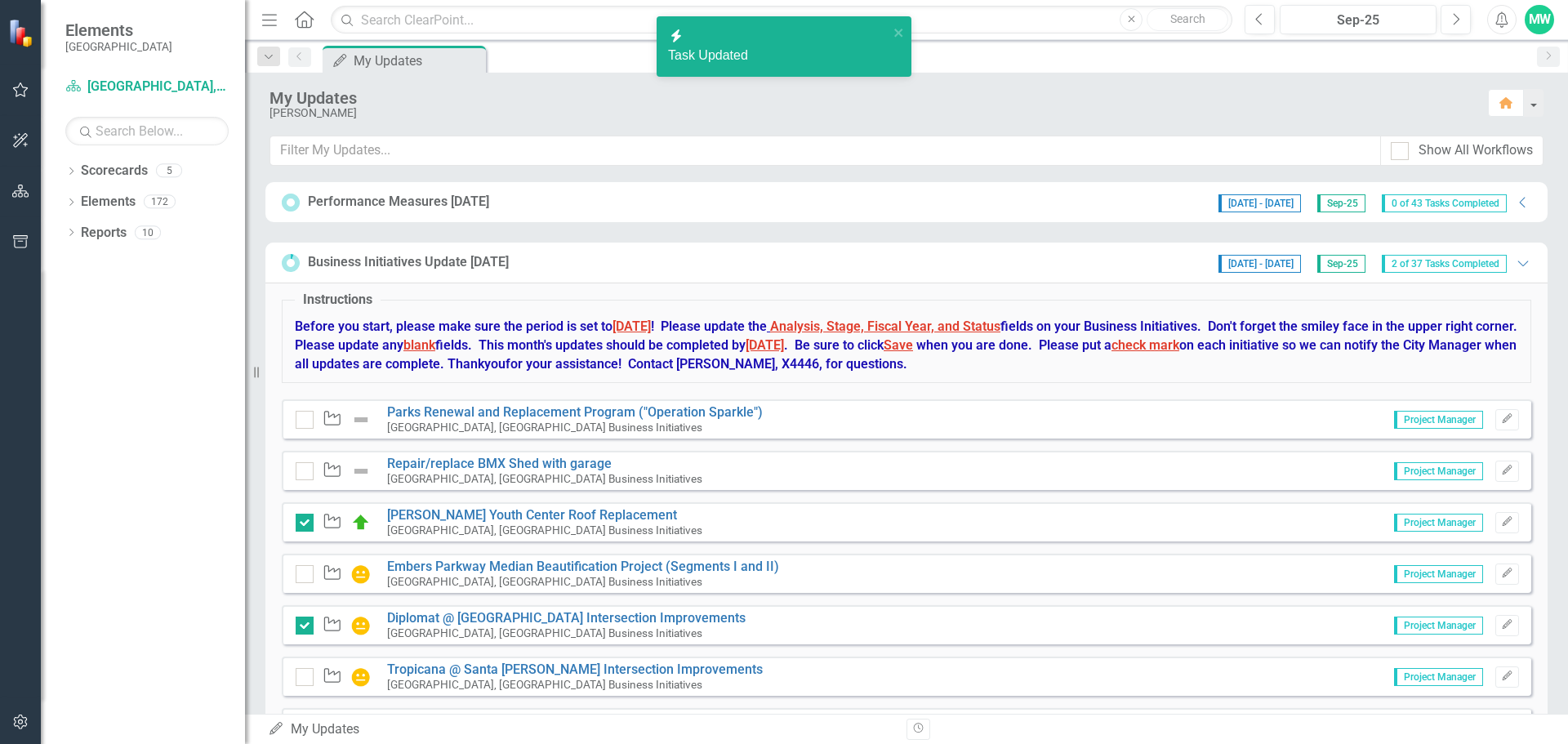
checkbox input "true"
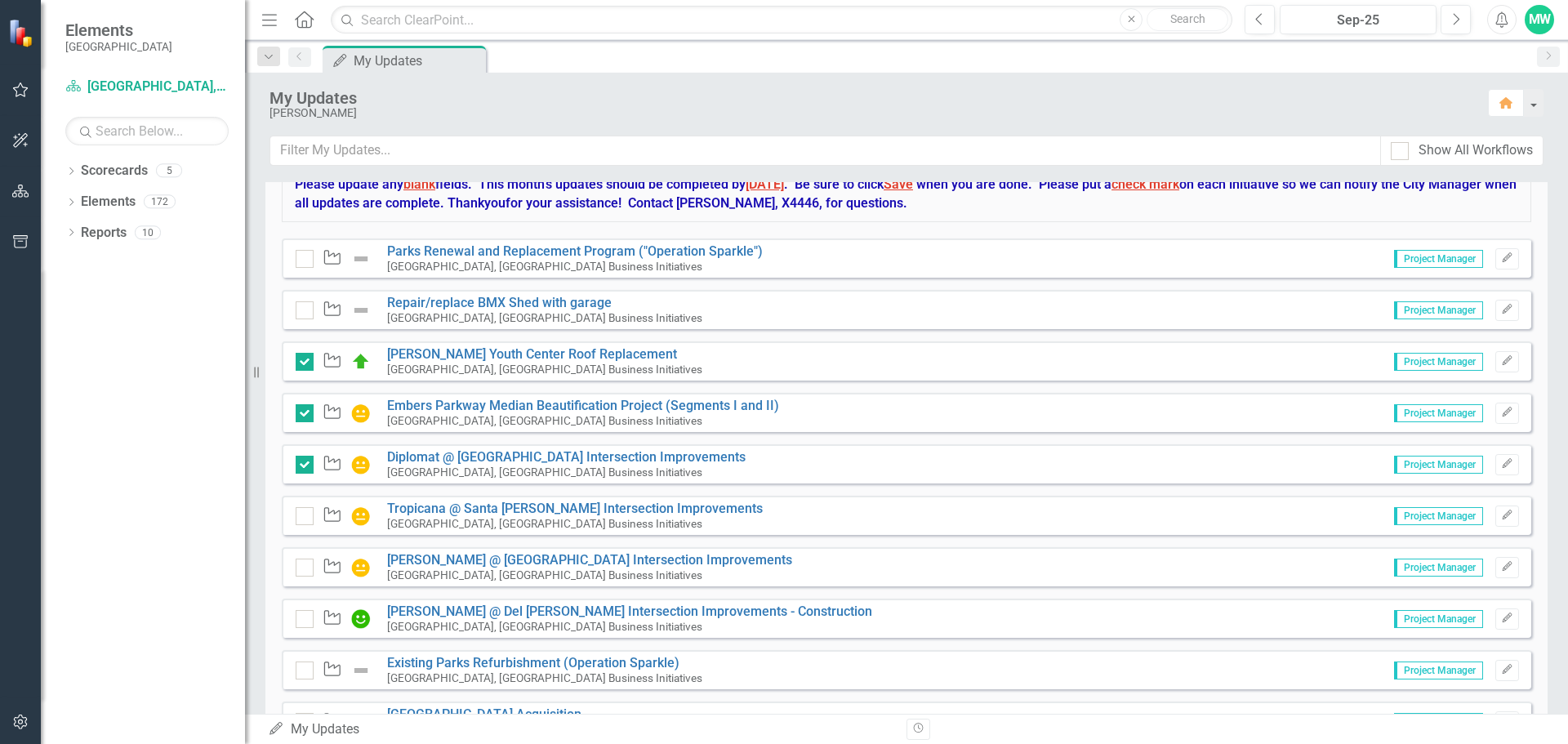
scroll to position [327, 0]
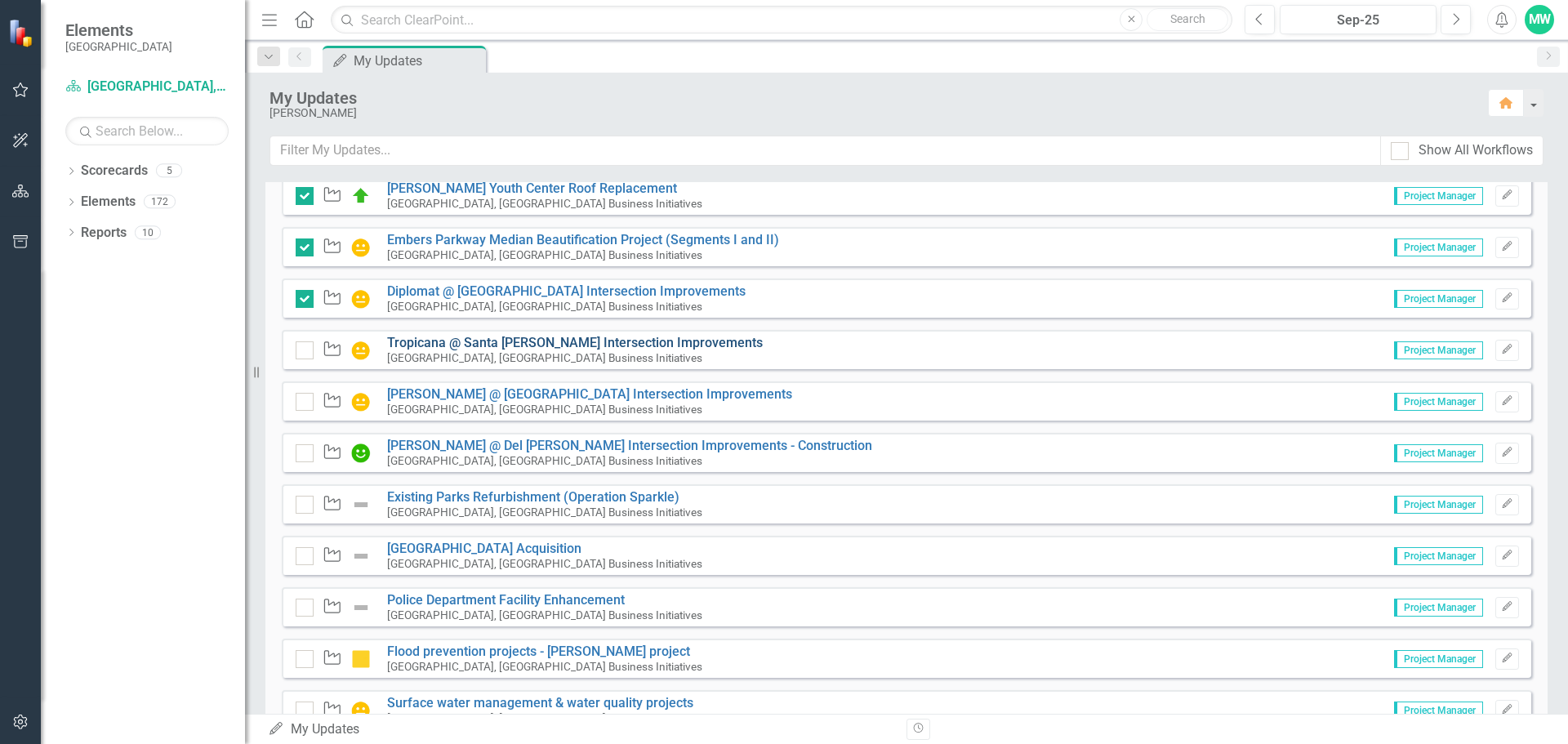
click at [586, 346] on link "Tropicana @ Santa [PERSON_NAME] Intersection Improvements" at bounding box center [575, 342] width 376 height 16
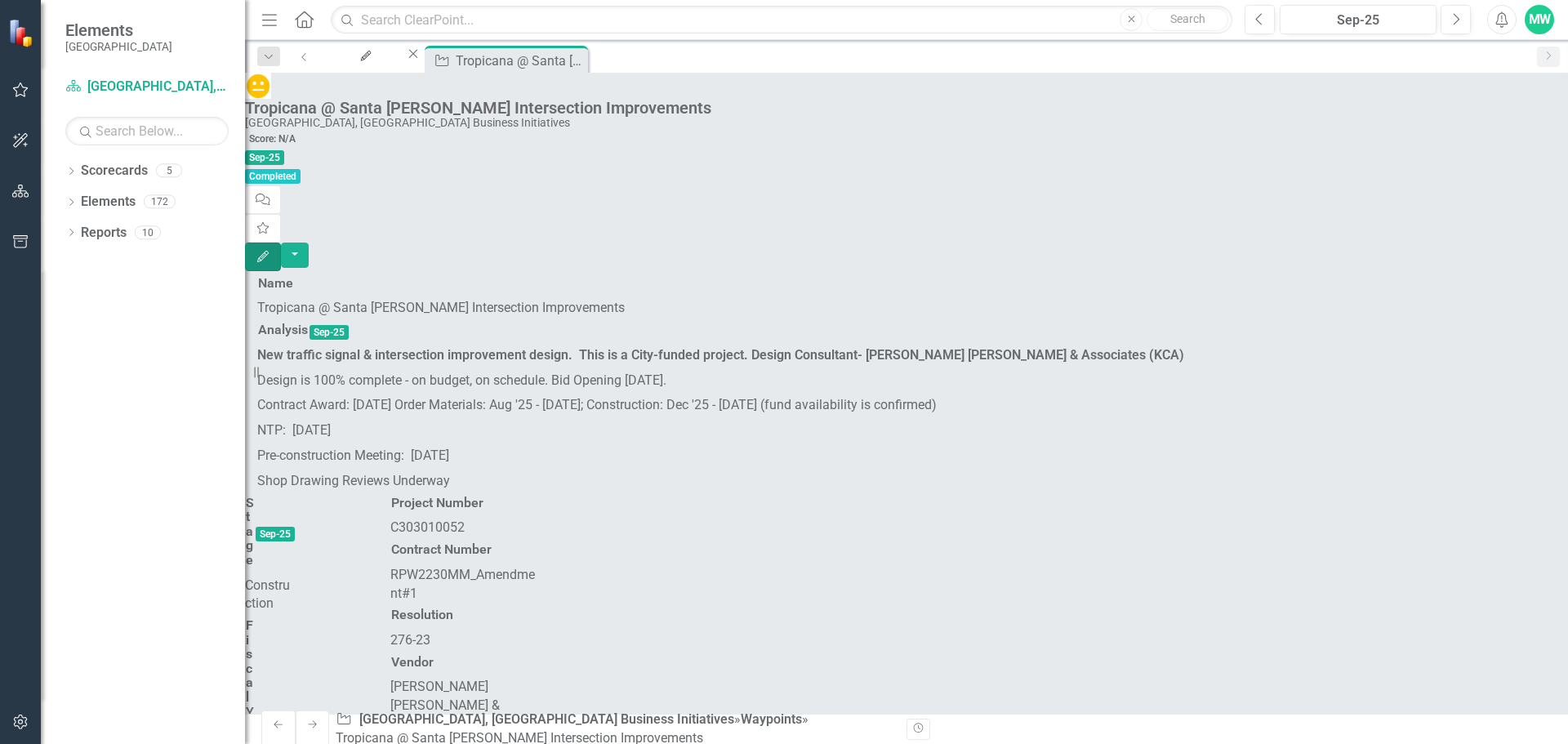
click at [281, 242] on button "Edit" at bounding box center [262, 257] width 36 height 28
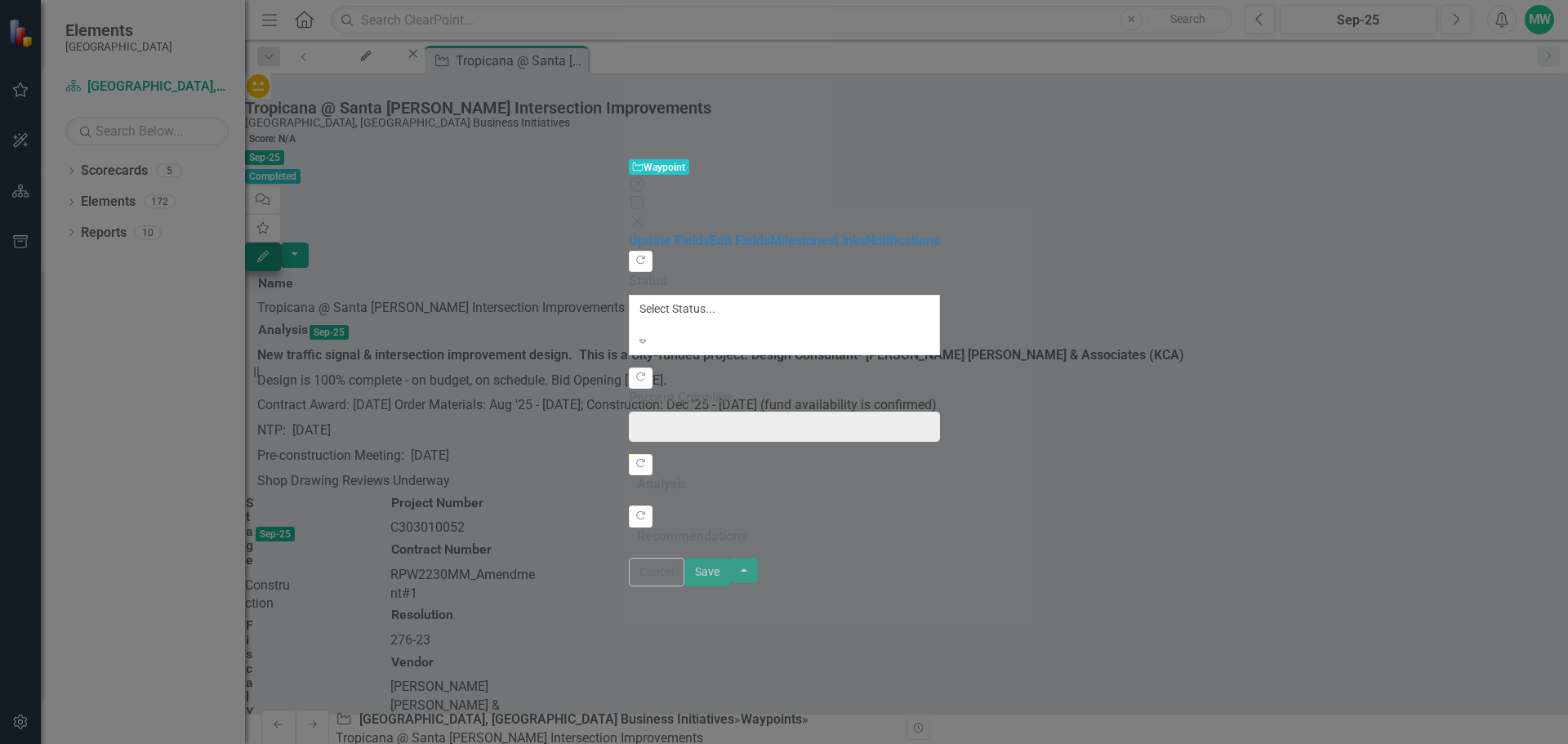
type input "0"
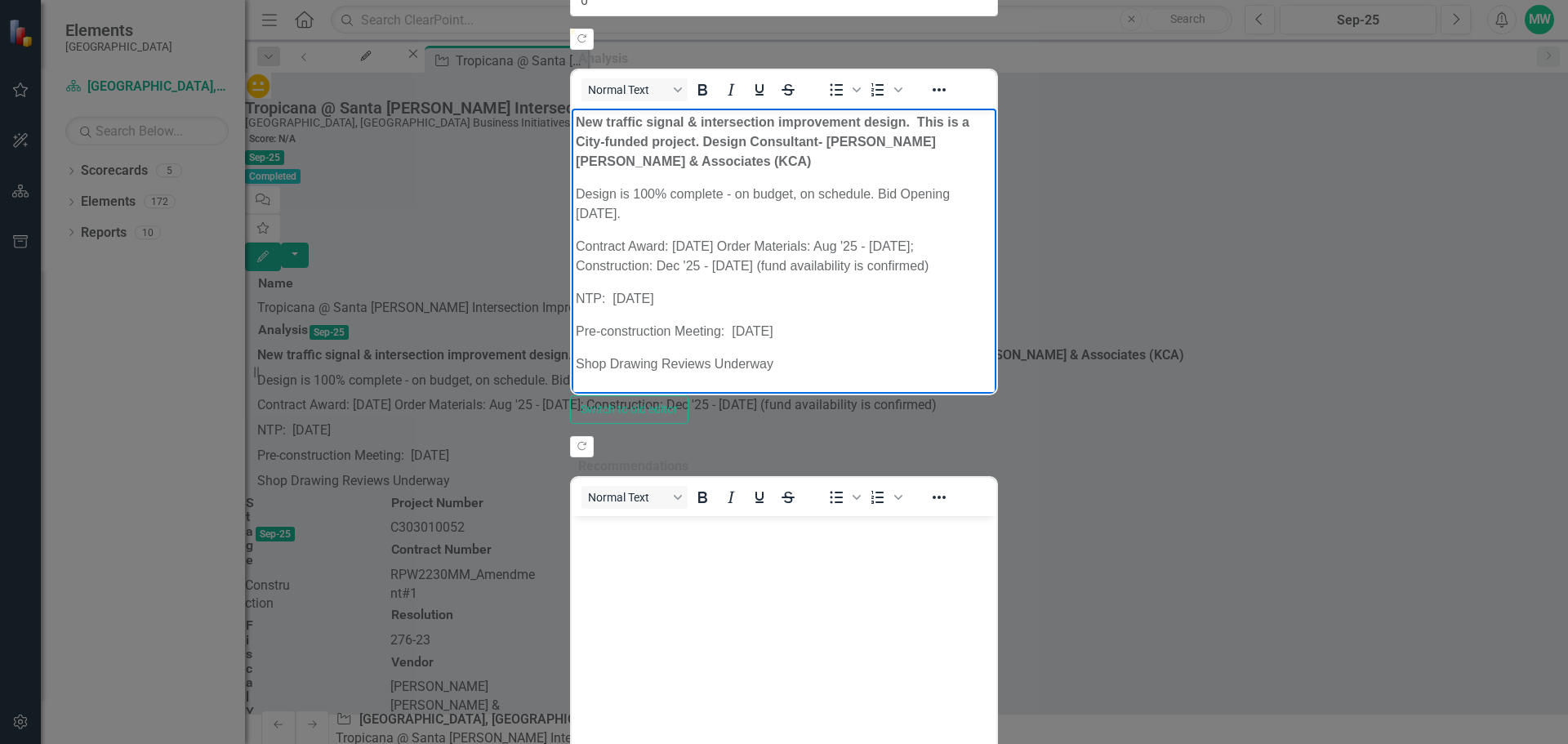
click at [992, 237] on p "Contract Award: [DATE] Order Materials: Aug '25 - [DATE]; Construction: Dec '25…" at bounding box center [783, 256] width 416 height 39
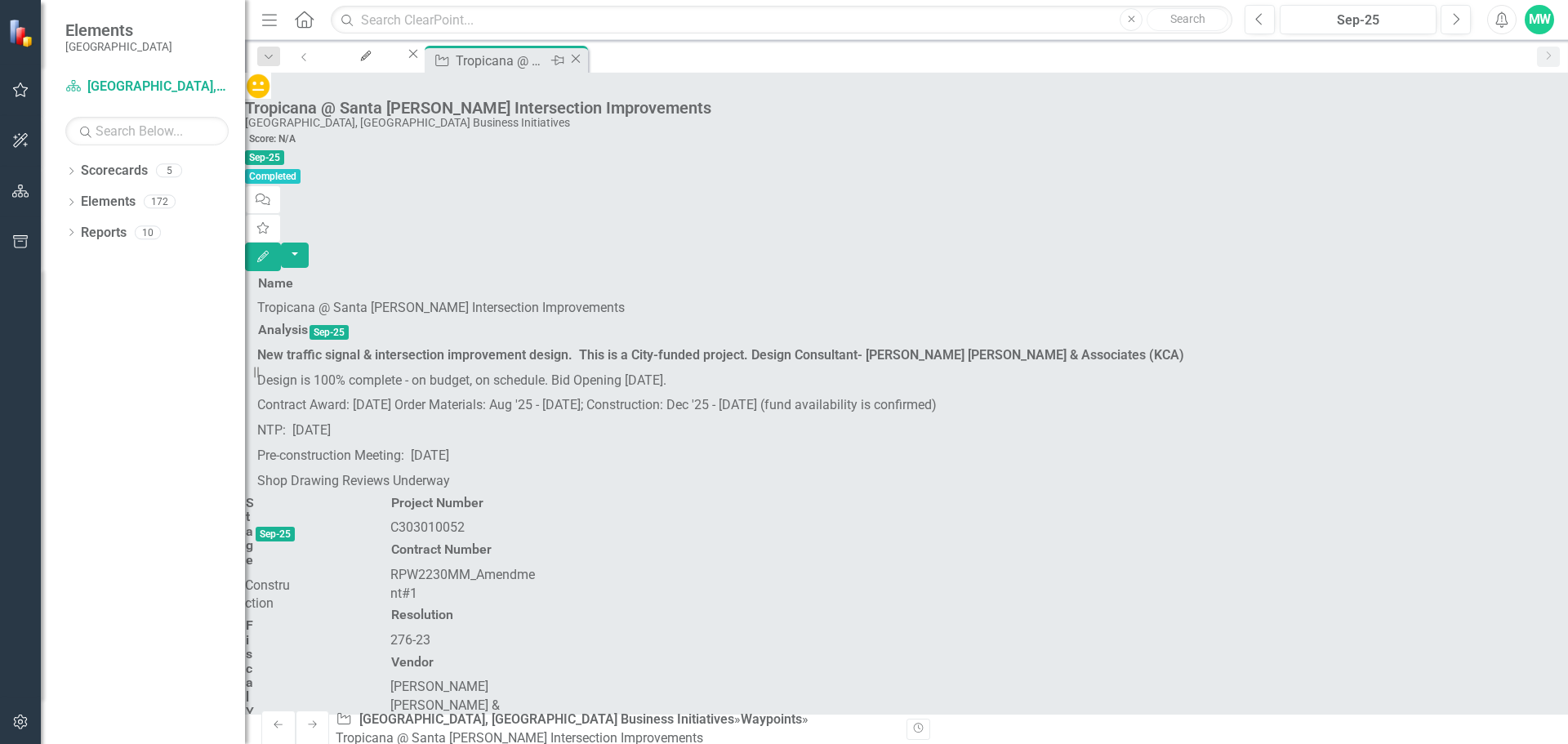
click at [584, 59] on icon "Close" at bounding box center [576, 59] width 17 height 13
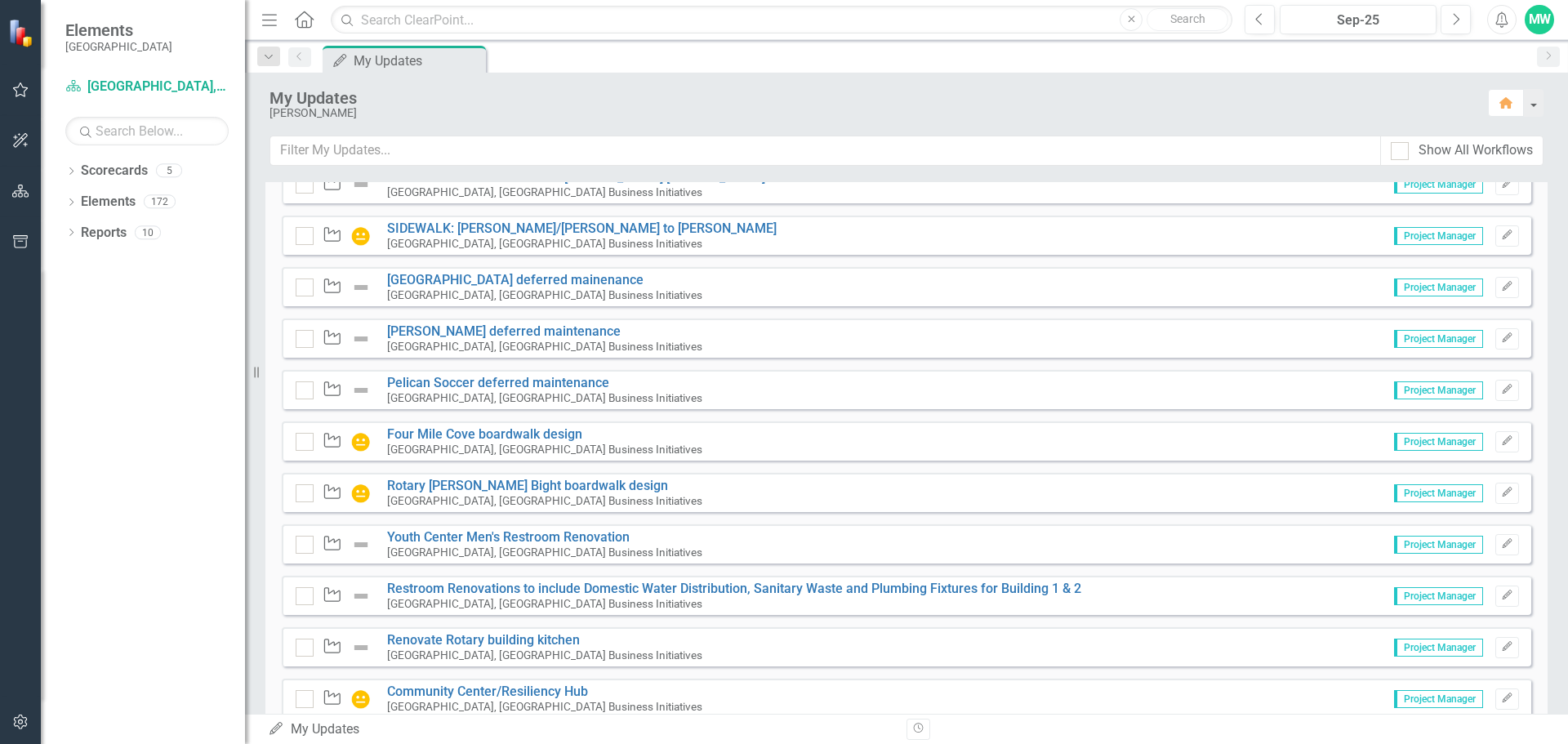
scroll to position [4171, 0]
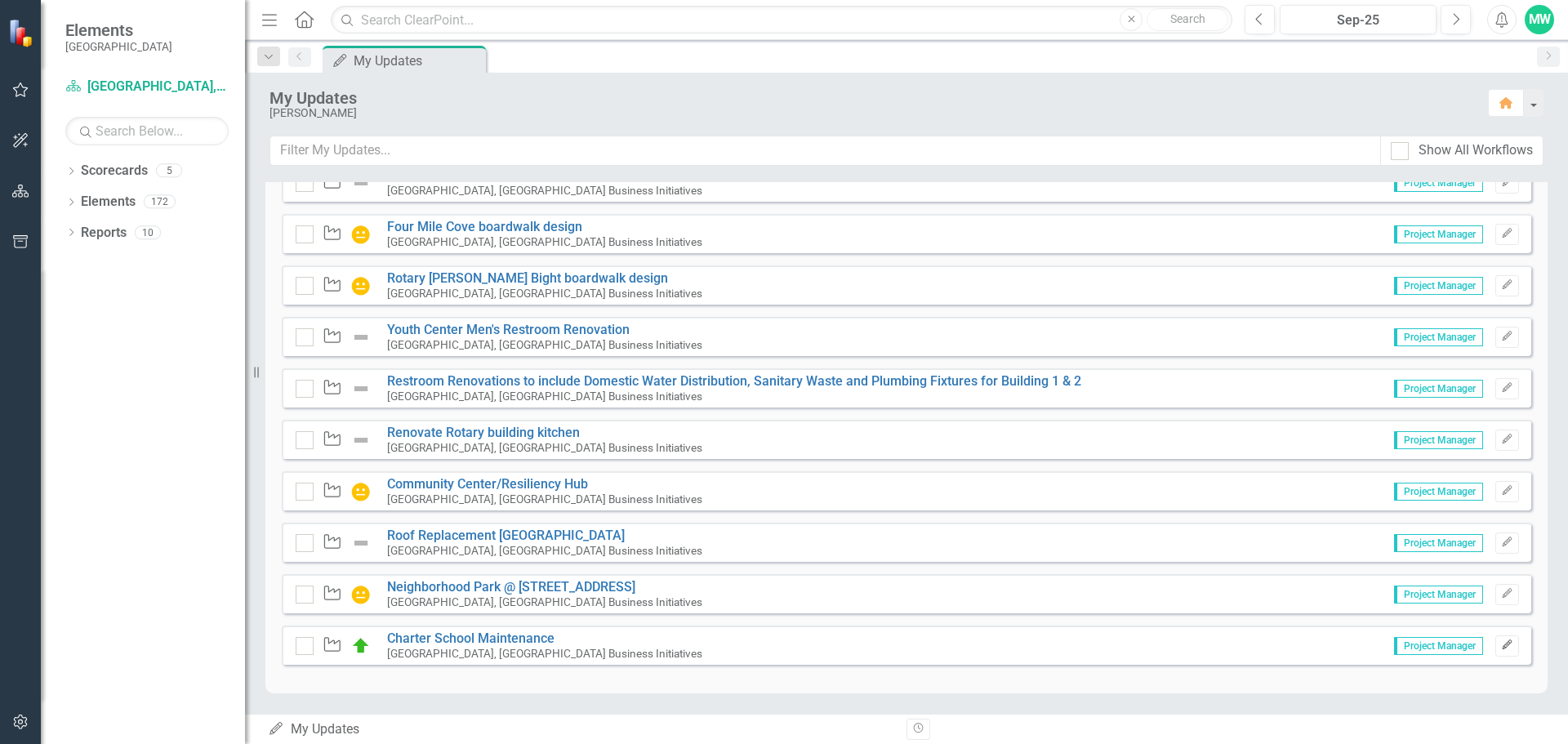
click at [1501, 650] on icon "Edit" at bounding box center [1507, 646] width 12 height 10
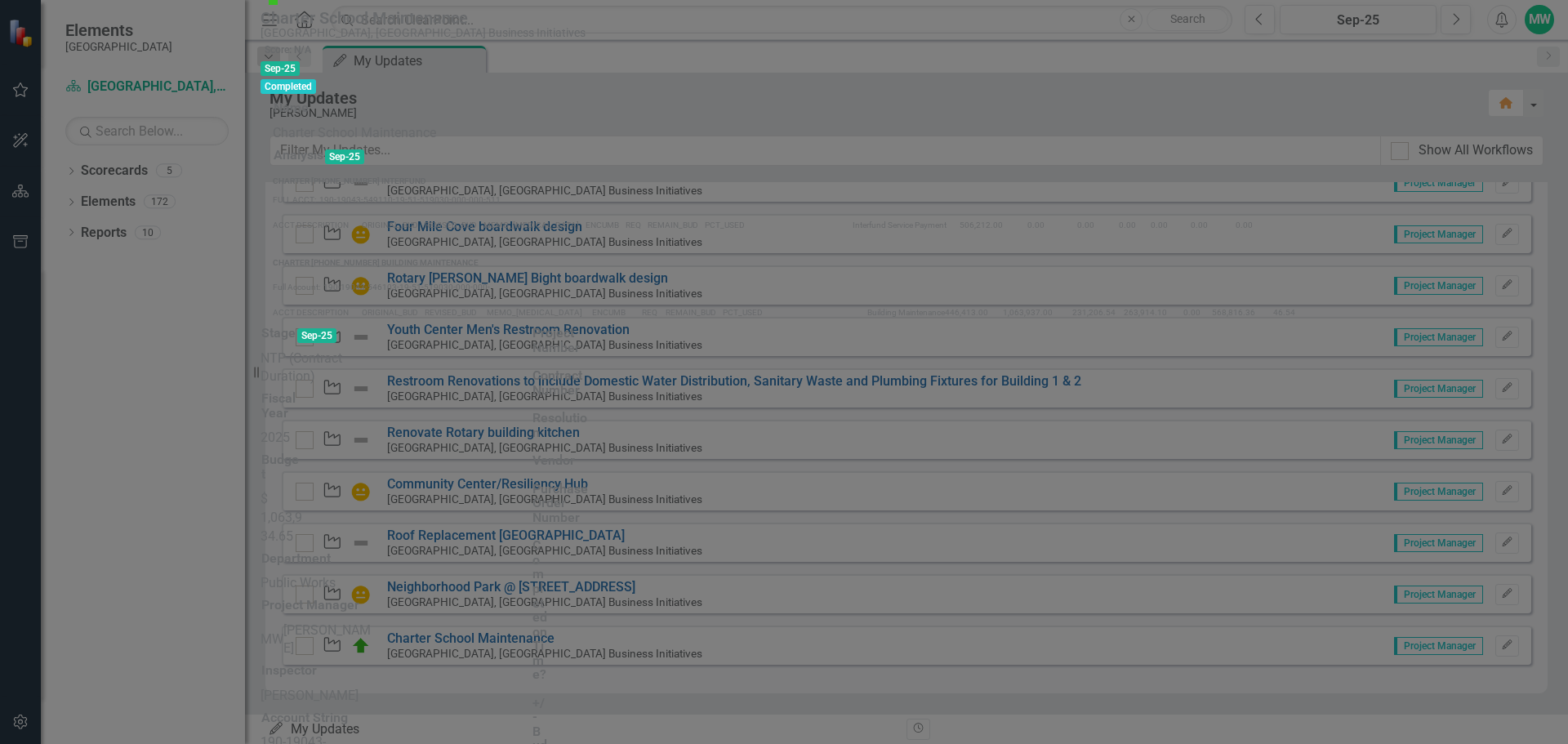
scroll to position [0, 0]
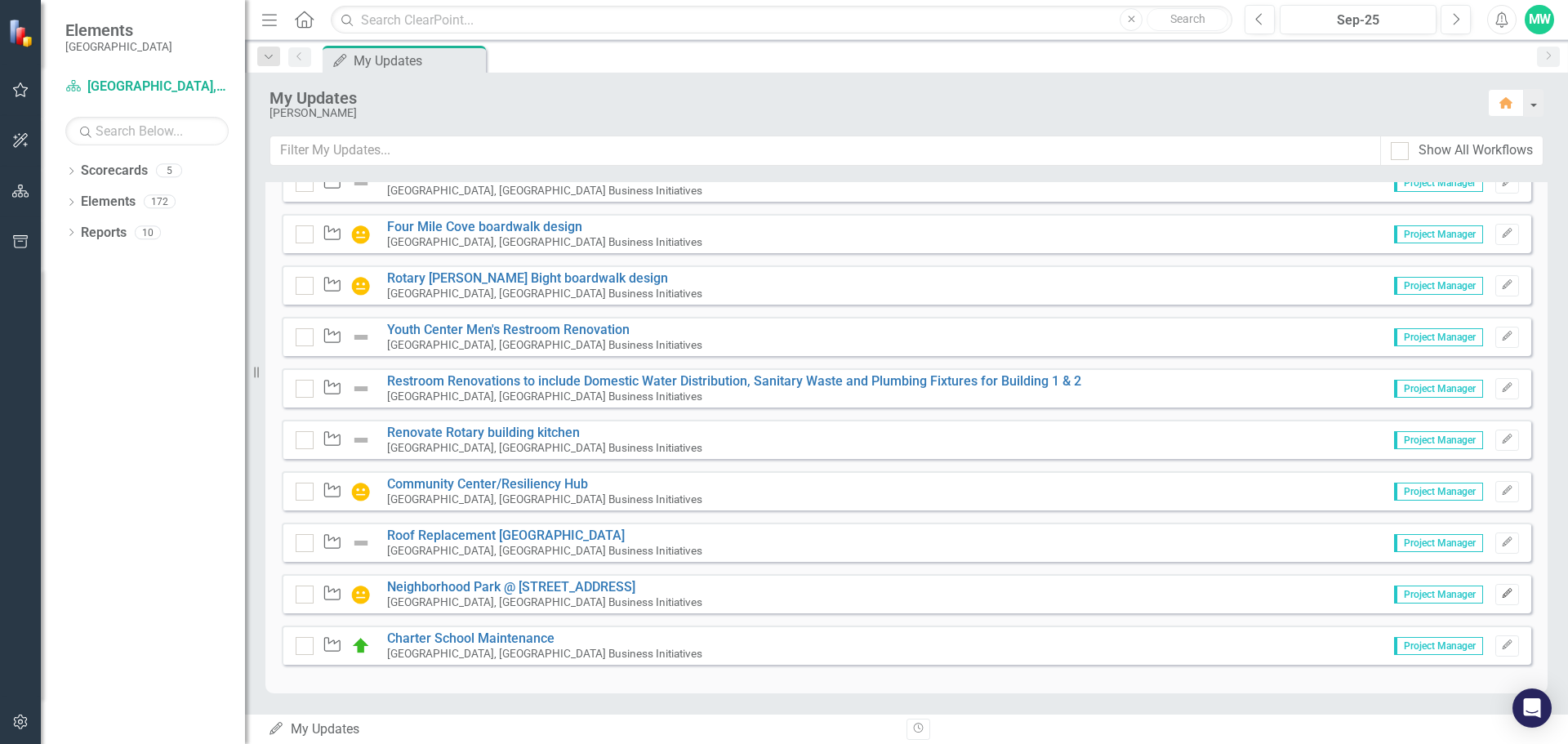
click at [1501, 596] on icon "Edit" at bounding box center [1507, 594] width 12 height 10
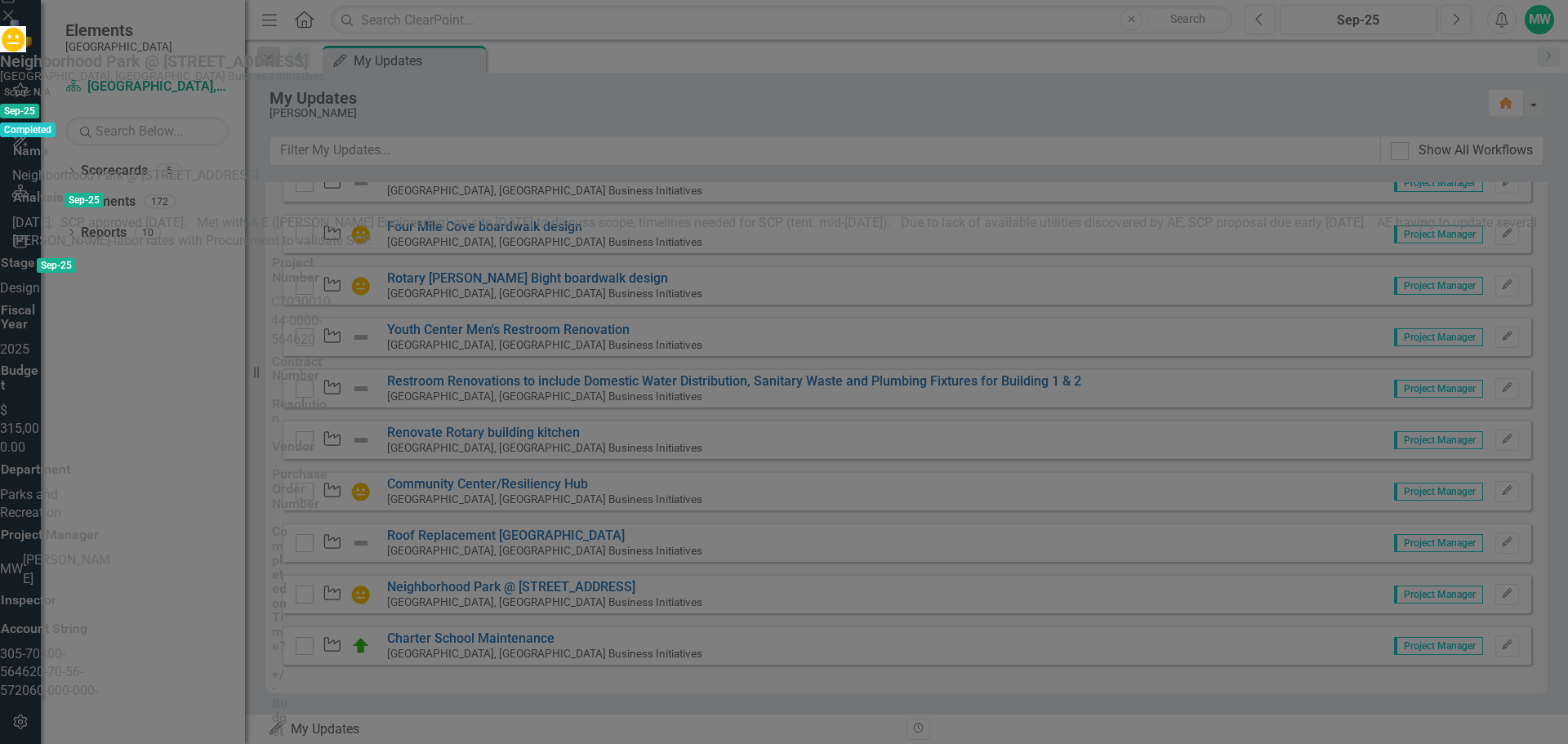
click at [17, 22] on icon "Close" at bounding box center [8, 16] width 17 height 13
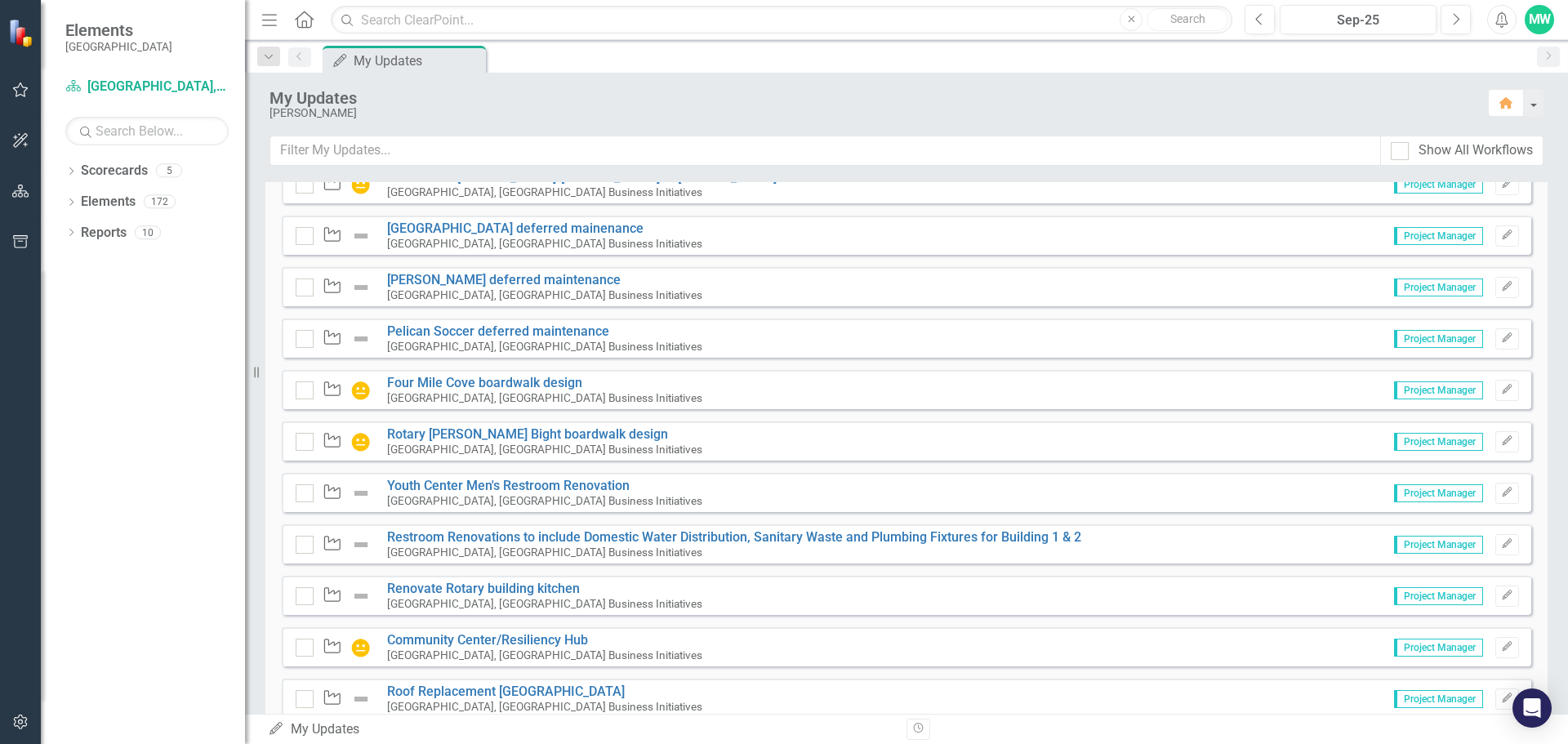
scroll to position [4007, 0]
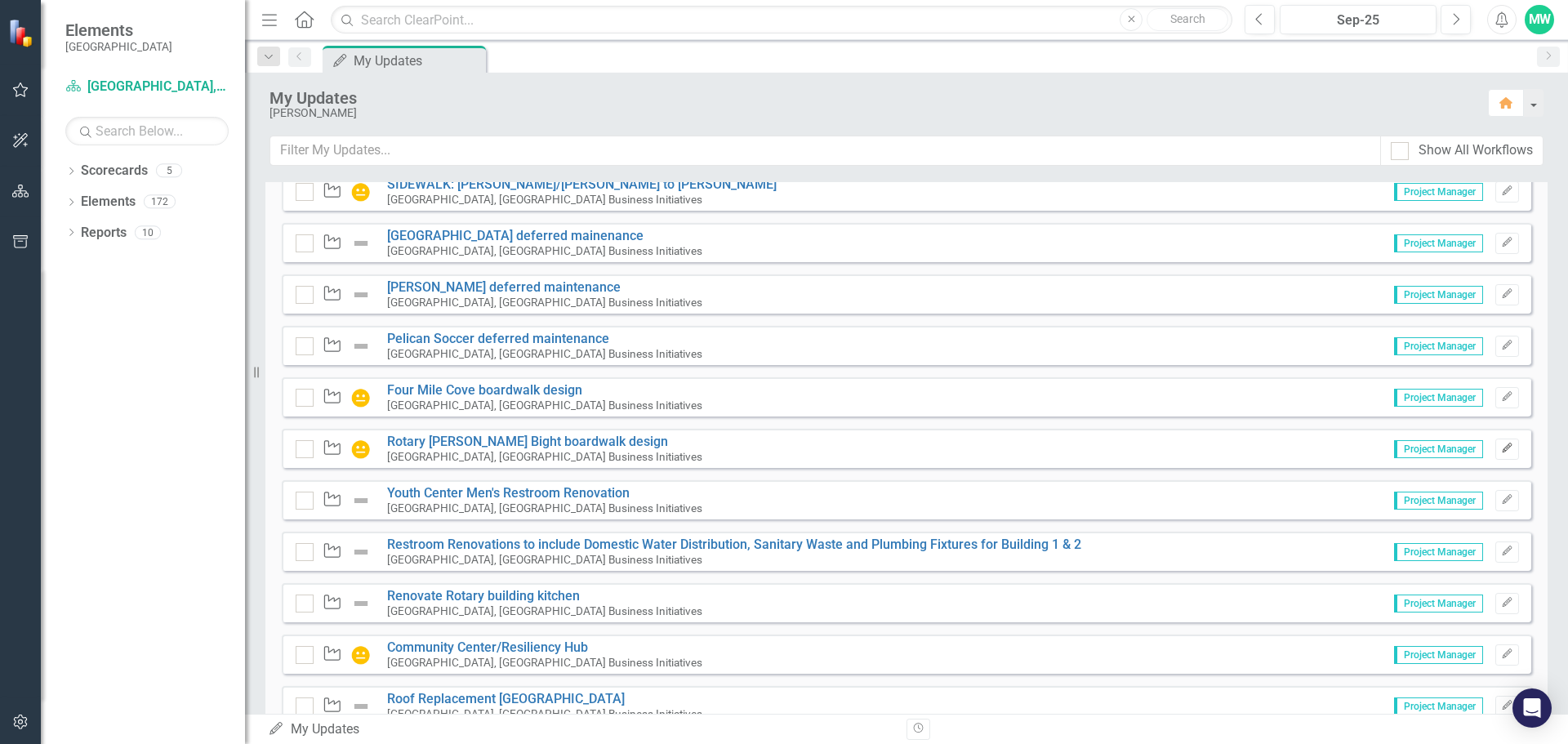
click at [1501, 447] on icon "Edit" at bounding box center [1507, 449] width 12 height 10
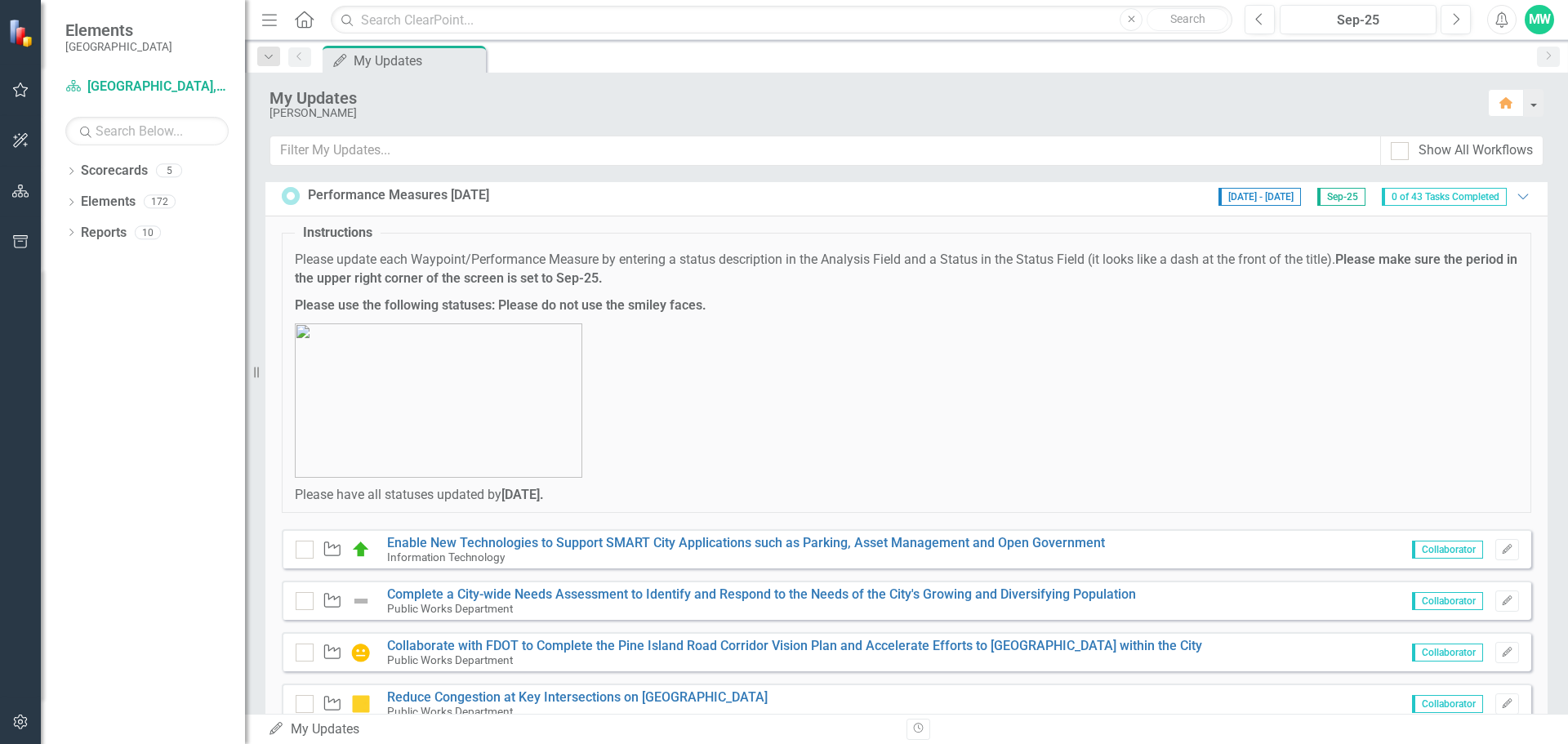
scroll to position [0, 0]
